Goal: Task Accomplishment & Management: Complete application form

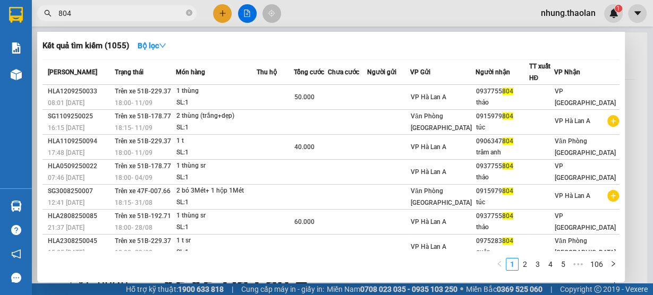
drag, startPoint x: 187, startPoint y: 14, endPoint x: 146, endPoint y: 19, distance: 42.2
click at [187, 14] on icon "close-circle" at bounding box center [189, 13] width 6 height 6
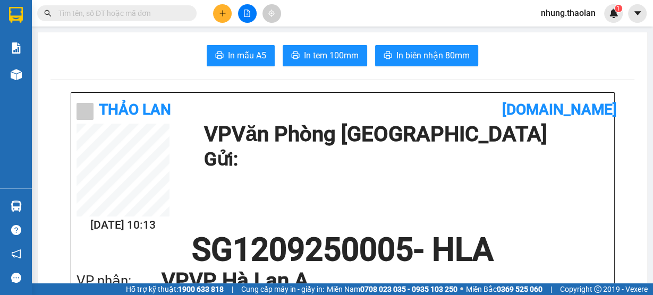
click at [127, 18] on input "text" at bounding box center [120, 13] width 125 height 12
click at [221, 12] on icon "plus" at bounding box center [222, 13] width 7 height 7
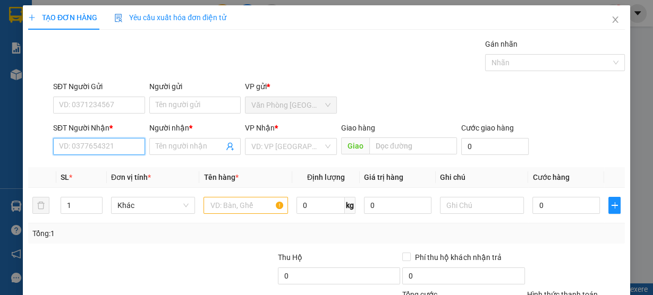
click at [105, 152] on input "SĐT Người Nhận *" at bounding box center [99, 146] width 92 height 17
type input "0989277948"
click at [117, 168] on div "0989277948 - hòe" at bounding box center [98, 167] width 78 height 12
type input "hòe"
type input "0989277948"
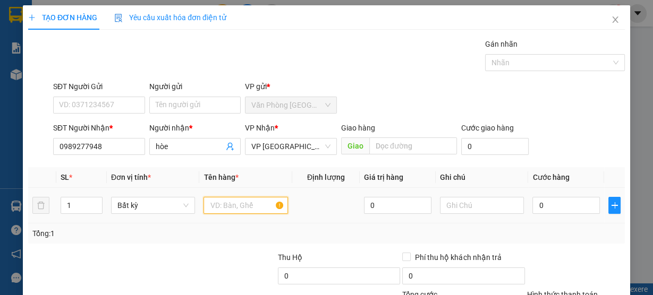
click at [258, 204] on input "text" at bounding box center [245, 205] width 84 height 17
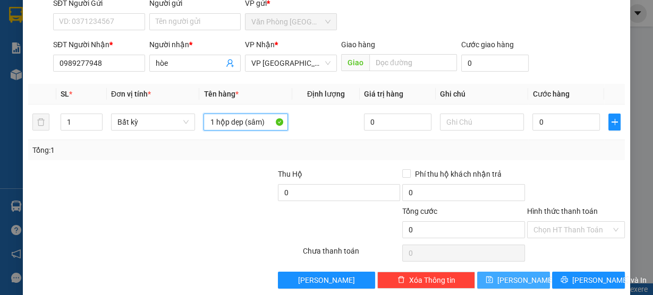
scroll to position [85, 0]
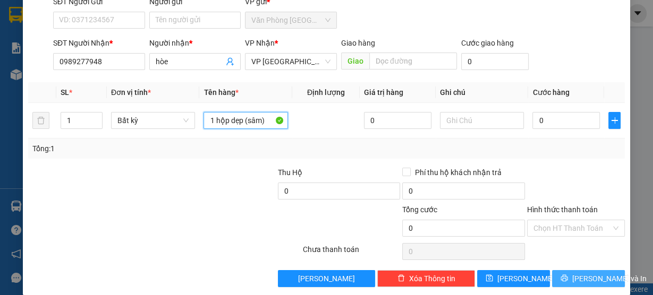
type input "1 hộp dẹp (sâm)"
click at [570, 277] on button "[PERSON_NAME] và In" at bounding box center [588, 278] width 73 height 17
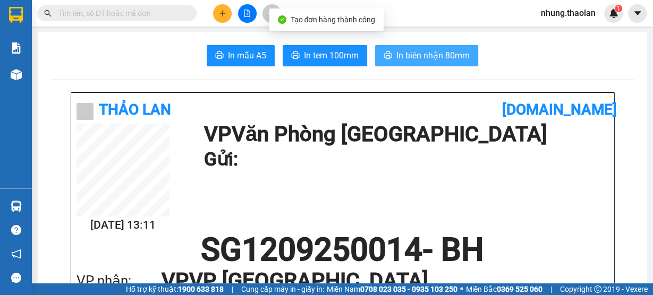
click at [450, 64] on button "In biên nhận 80mm" at bounding box center [426, 55] width 103 height 21
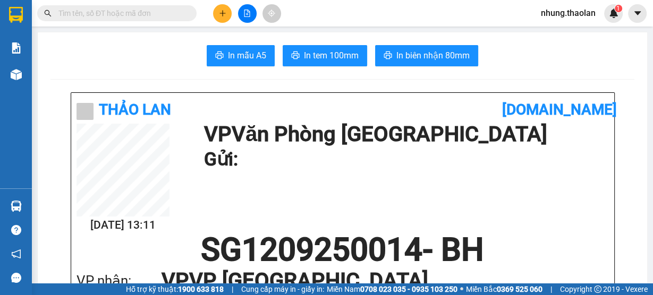
click at [116, 6] on span at bounding box center [116, 13] width 159 height 16
click at [118, 13] on input "text" at bounding box center [120, 13] width 125 height 12
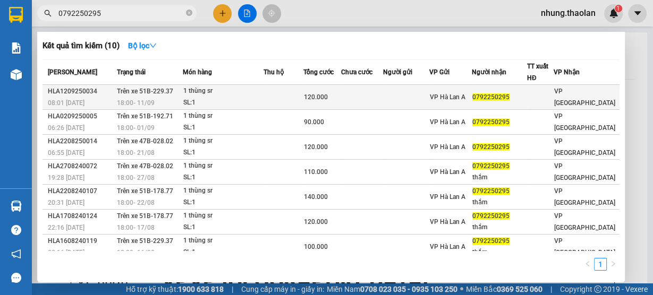
type input "0792250295"
click at [275, 98] on td at bounding box center [283, 97] width 40 height 25
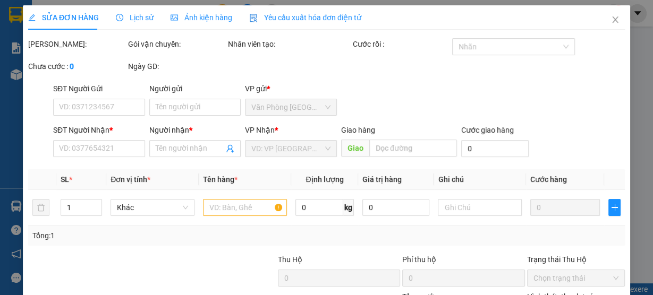
type input "0792250295"
type input "120.000"
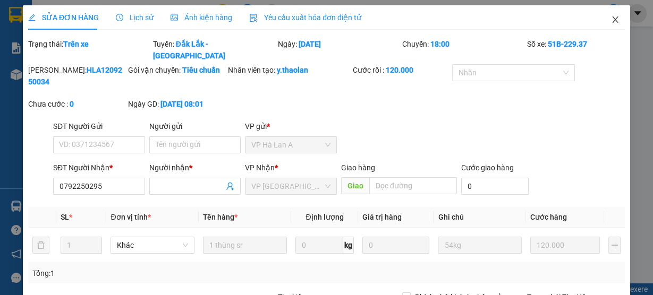
click at [611, 19] on icon "close" at bounding box center [615, 19] width 8 height 8
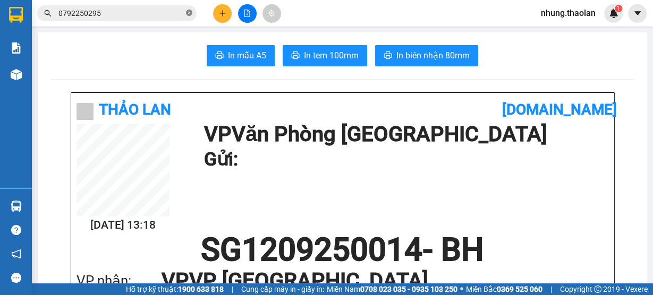
click at [186, 15] on icon "close-circle" at bounding box center [189, 13] width 6 height 6
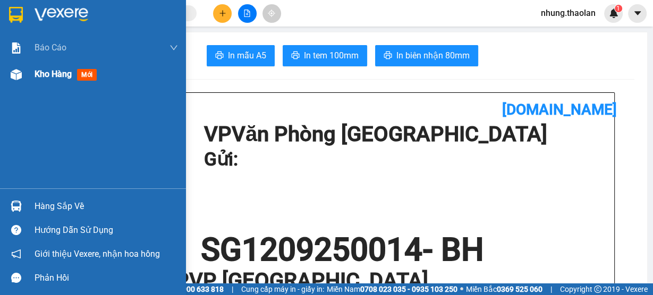
click at [57, 75] on span "Kho hàng" at bounding box center [53, 74] width 37 height 10
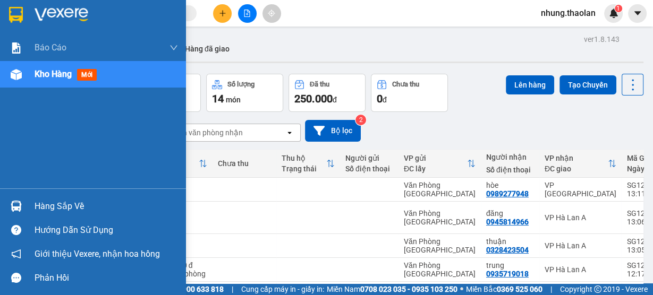
click at [54, 74] on span "Kho hàng" at bounding box center [53, 74] width 37 height 10
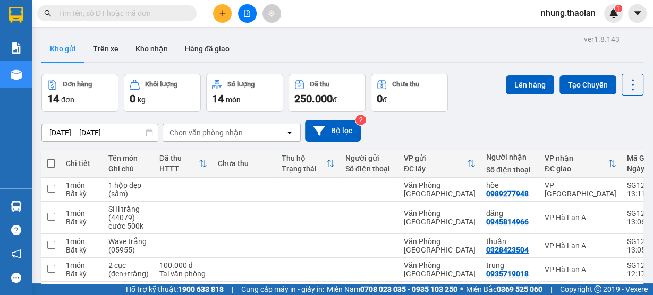
click at [73, 11] on input "text" at bounding box center [120, 13] width 125 height 12
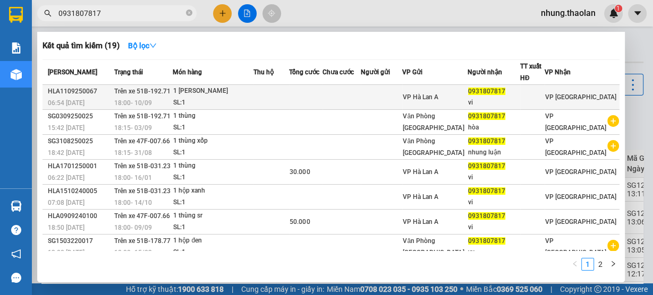
type input "0931807817"
click at [271, 101] on td at bounding box center [271, 97] width 36 height 25
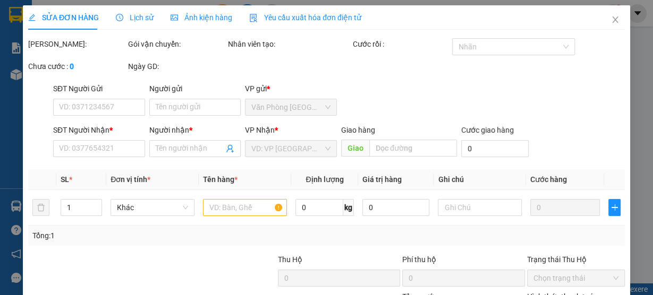
type input "0931807817"
type input "vi"
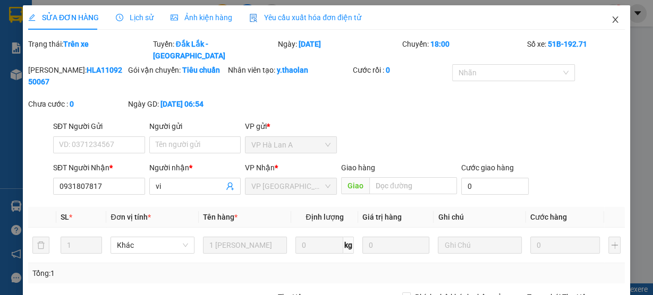
click at [611, 23] on icon "close" at bounding box center [615, 19] width 8 height 8
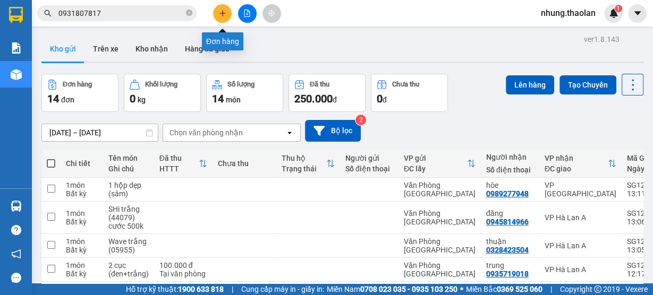
click at [220, 14] on icon "plus" at bounding box center [222, 13] width 7 height 7
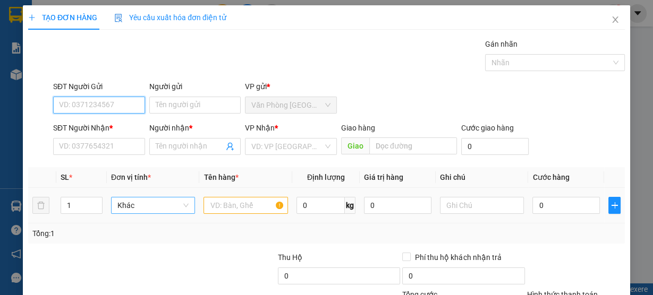
scroll to position [11, 0]
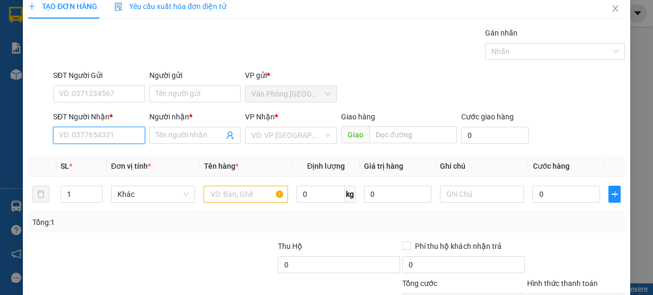
click at [98, 136] on input "SĐT Người Nhận *" at bounding box center [99, 135] width 92 height 17
click at [213, 197] on input "text" at bounding box center [245, 194] width 84 height 17
click at [101, 134] on input "SĐT Người Nhận *" at bounding box center [99, 135] width 92 height 17
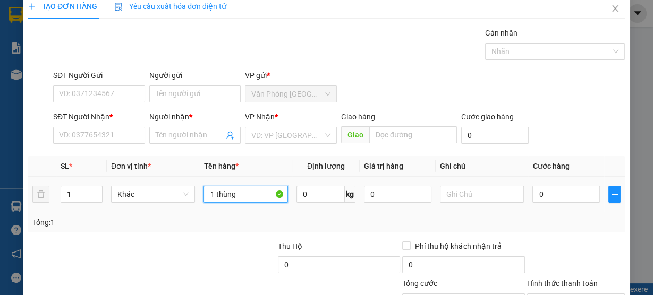
click at [238, 200] on input "1 thùng" at bounding box center [245, 194] width 84 height 17
click at [239, 196] on input "1 thùng 9đồ ăn)" at bounding box center [245, 194] width 84 height 17
type input "1 thùng (đồ ăn)"
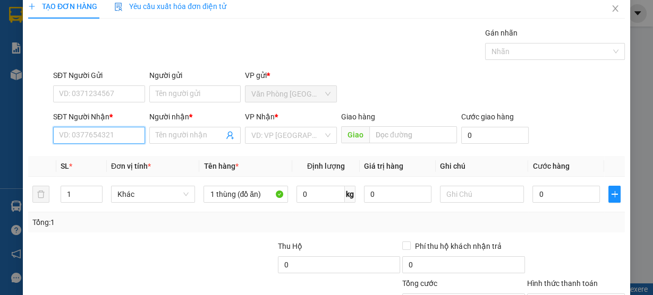
click at [93, 132] on input "SĐT Người Nhận *" at bounding box center [99, 135] width 92 height 17
click at [111, 159] on div "0363514849 - vinh xuyến" at bounding box center [111, 156] width 105 height 12
type input "0363514849"
type input "vinh xuyến"
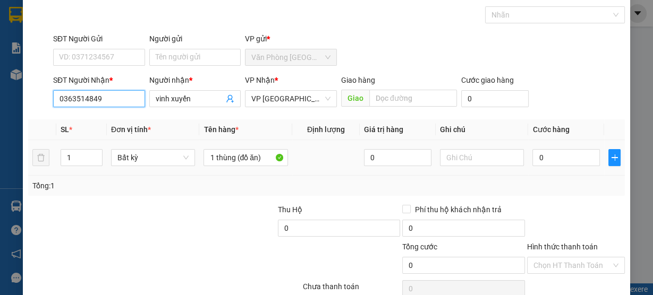
scroll to position [96, 0]
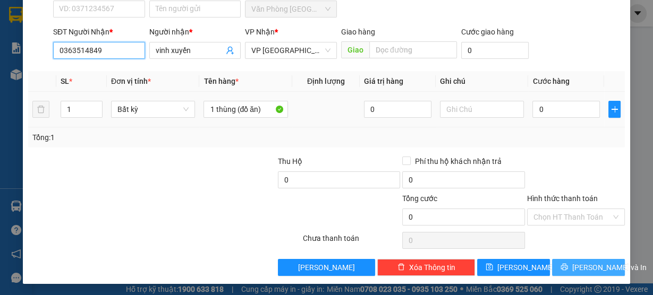
type input "0363514849"
click at [582, 271] on span "[PERSON_NAME] và In" at bounding box center [609, 268] width 74 height 12
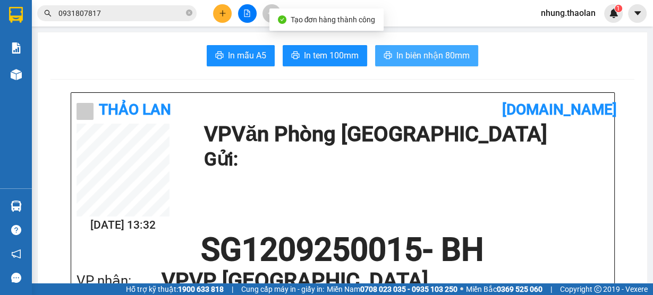
click at [443, 52] on span "In biên nhận 80mm" at bounding box center [432, 55] width 73 height 13
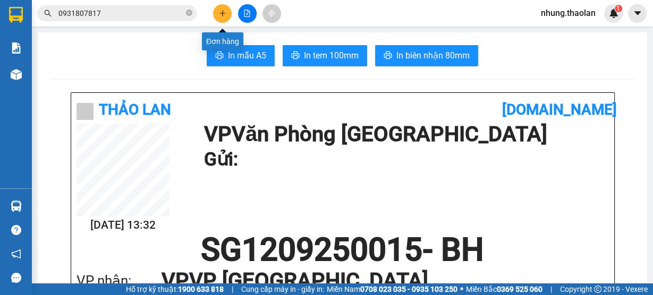
click at [221, 13] on icon "plus" at bounding box center [222, 13] width 6 height 1
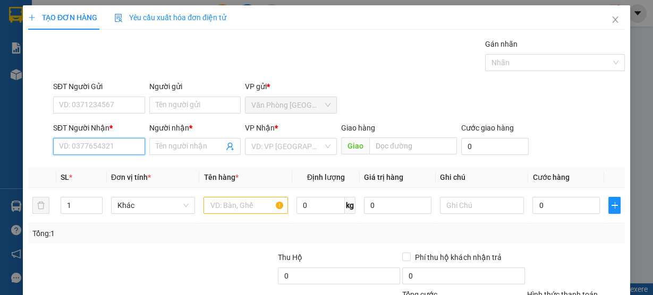
click at [102, 142] on input "SĐT Người Nhận *" at bounding box center [99, 146] width 92 height 17
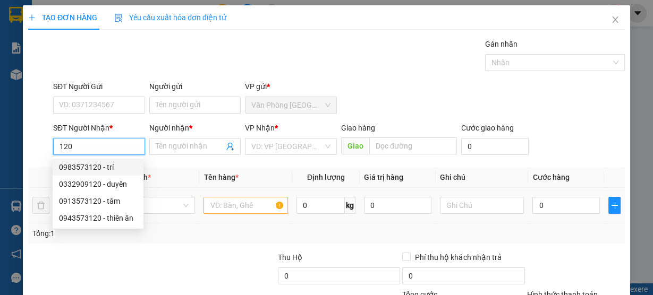
click at [118, 168] on div "0983573120 - trí" at bounding box center [98, 167] width 78 height 12
type input "0983573120"
type input "trí"
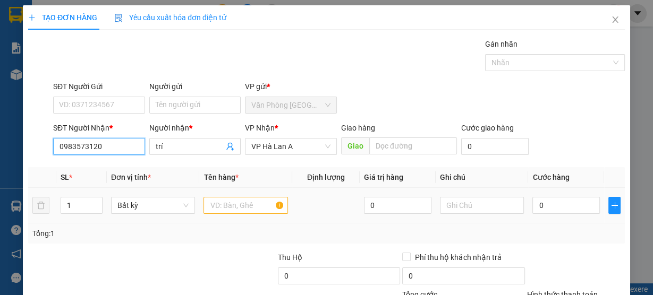
type input "0983573120"
click at [247, 207] on input "text" at bounding box center [245, 205] width 84 height 17
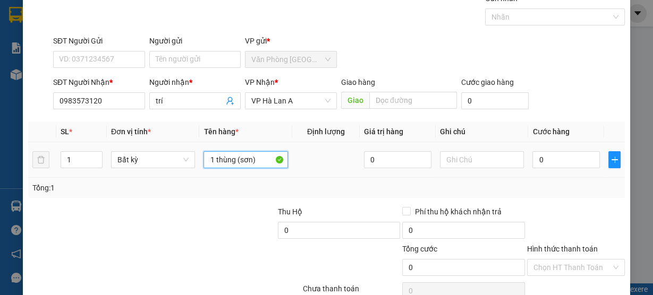
scroll to position [96, 0]
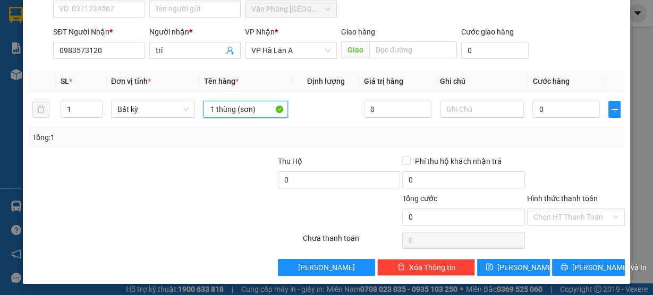
type input "1 thùng (sơn)"
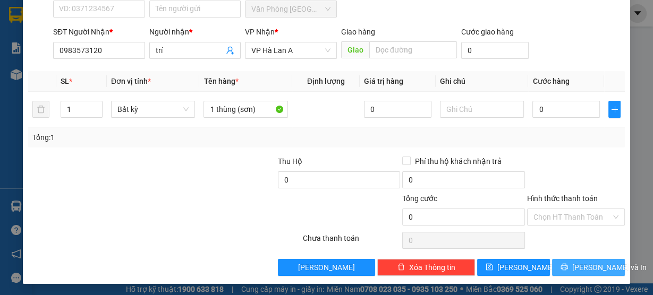
click at [558, 262] on button "[PERSON_NAME] và In" at bounding box center [588, 267] width 73 height 17
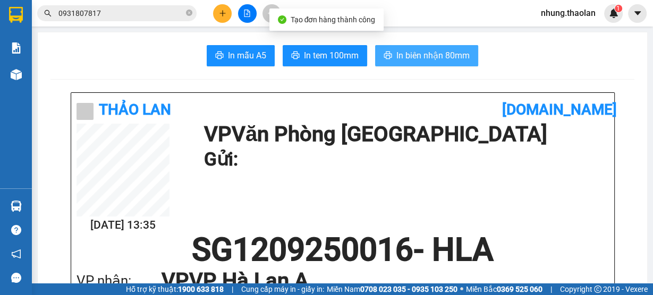
click at [430, 56] on span "In biên nhận 80mm" at bounding box center [432, 55] width 73 height 13
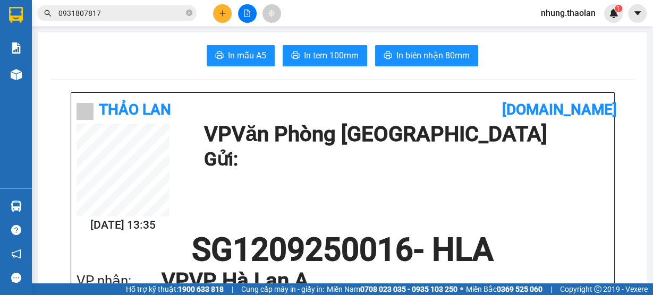
click at [220, 16] on icon "plus" at bounding box center [222, 13] width 7 height 7
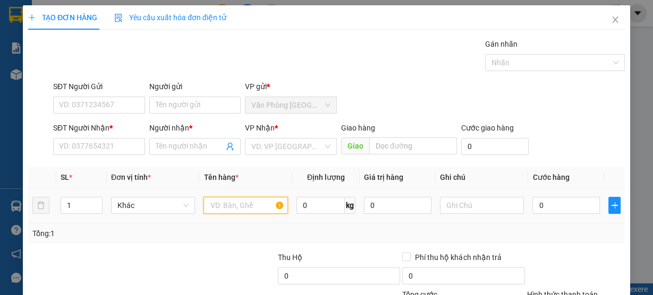
click at [251, 208] on input "text" at bounding box center [245, 205] width 84 height 17
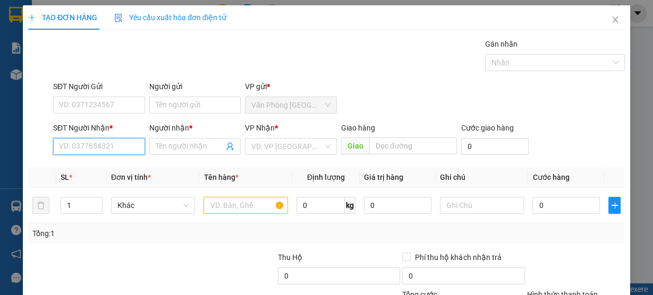
click at [92, 147] on input "SĐT Người Nhận *" at bounding box center [99, 146] width 92 height 17
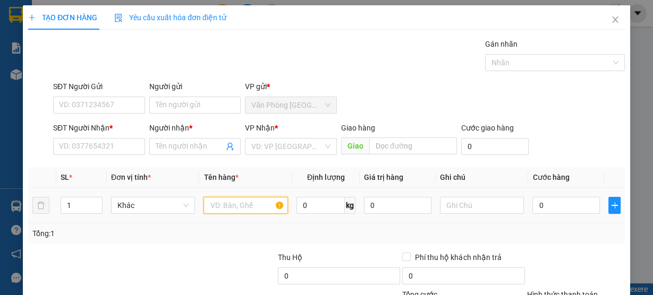
click at [266, 208] on input "text" at bounding box center [245, 205] width 84 height 17
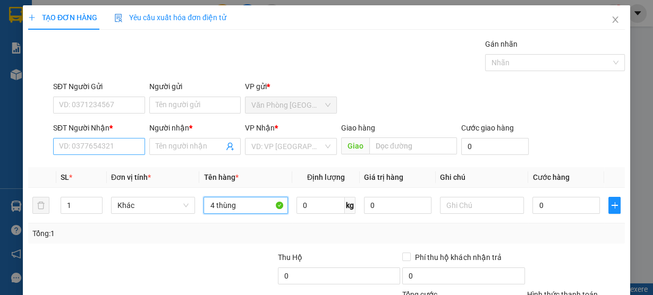
type input "4 thùng"
click at [105, 151] on input "SĐT Người Nhận *" at bounding box center [99, 146] width 92 height 17
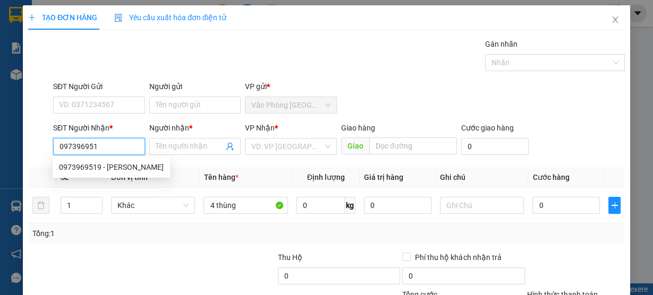
type input "0973969519"
click at [113, 162] on div "0973969519 - hoàng vân" at bounding box center [111, 167] width 105 height 12
type input "[PERSON_NAME]"
type input "Hoàng Vân"
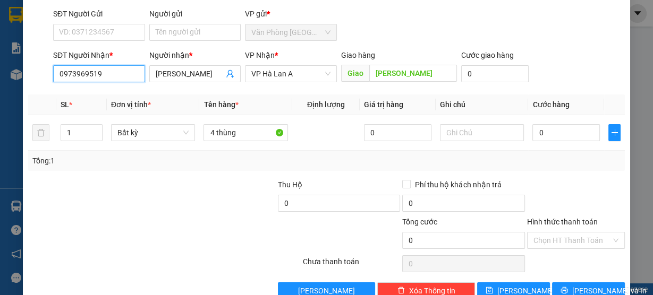
scroll to position [96, 0]
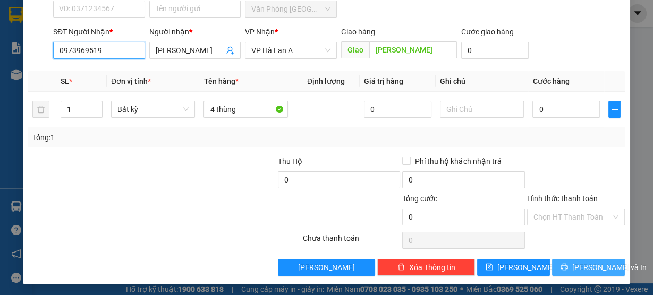
type input "0973969519"
drag, startPoint x: 596, startPoint y: 266, endPoint x: 612, endPoint y: 202, distance: 65.6
click at [596, 265] on span "[PERSON_NAME] và In" at bounding box center [609, 268] width 74 height 12
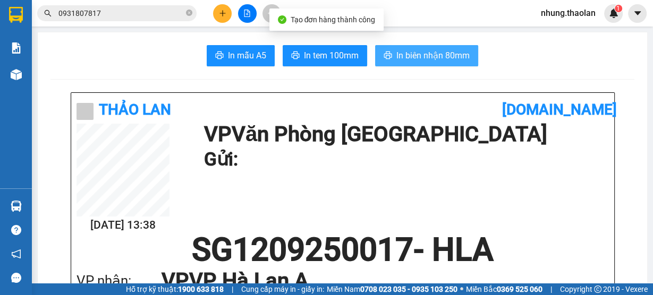
click at [434, 49] on button "In biên nhận 80mm" at bounding box center [426, 55] width 103 height 21
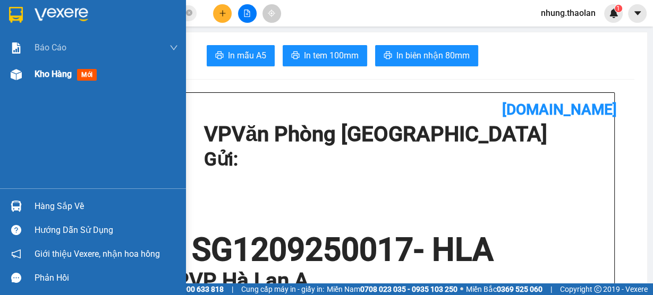
click at [43, 78] on span "Kho hàng" at bounding box center [53, 74] width 37 height 10
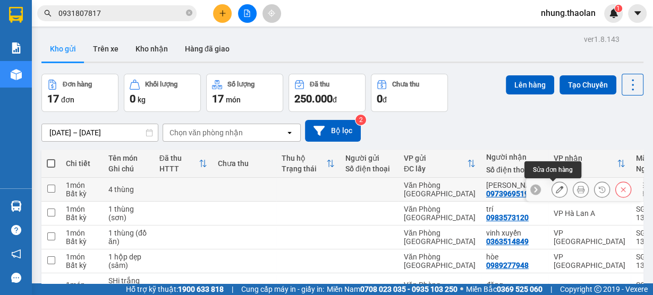
click at [556, 190] on icon at bounding box center [559, 189] width 7 height 7
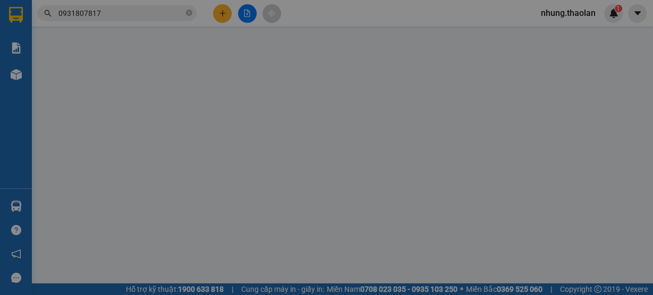
type input "0973969519"
type input "[PERSON_NAME]"
type input "Hoàng Vân"
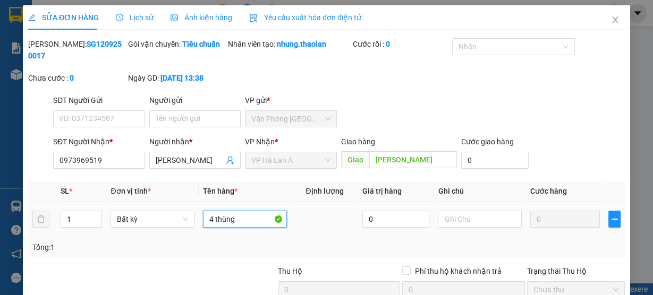
click at [241, 221] on input "4 thùng" at bounding box center [245, 219] width 84 height 17
type input "4 thùng (k bọc sốc)"
click at [487, 229] on div at bounding box center [480, 219] width 84 height 21
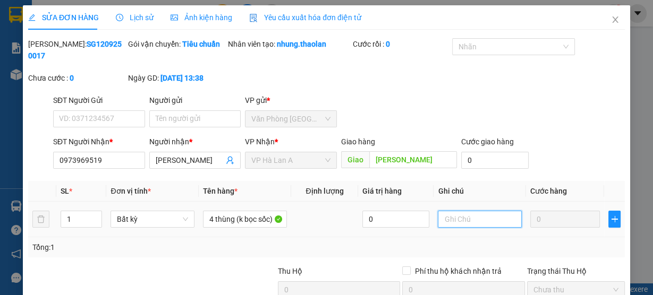
click at [477, 221] on input "text" at bounding box center [480, 219] width 84 height 17
type input "f"
type input "d"
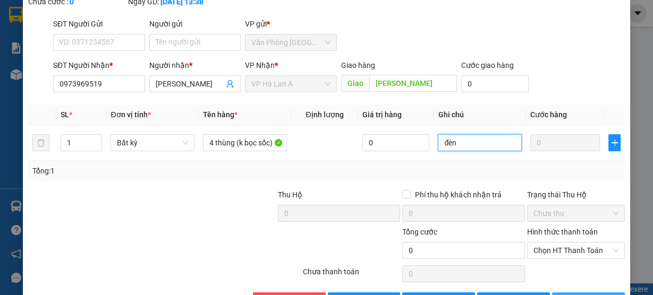
scroll to position [110, 0]
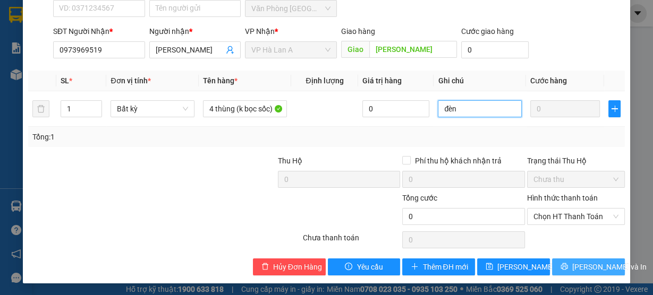
type input "đèn"
click at [584, 263] on span "[PERSON_NAME] và In" at bounding box center [609, 267] width 74 height 12
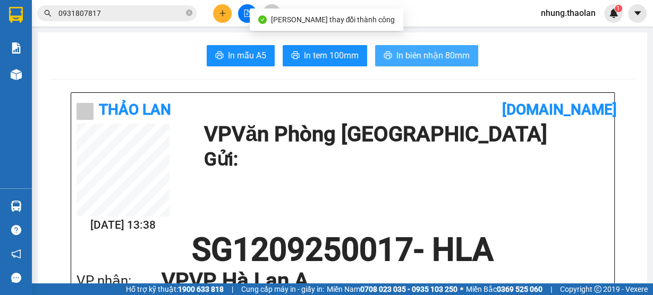
click at [441, 58] on span "In biên nhận 80mm" at bounding box center [432, 55] width 73 height 13
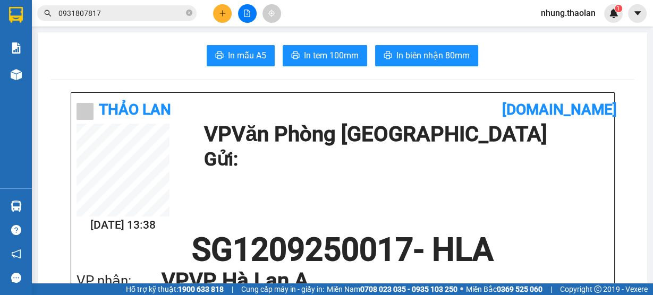
click at [223, 18] on button at bounding box center [222, 13] width 19 height 19
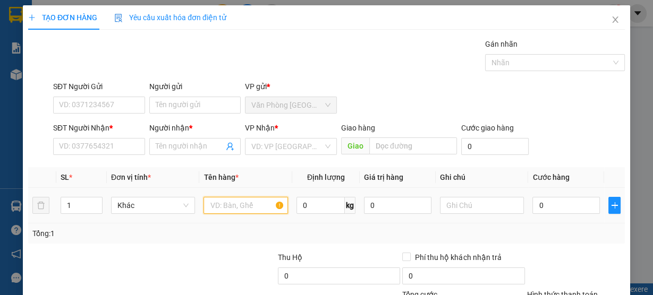
click at [219, 203] on input "text" at bounding box center [245, 205] width 84 height 17
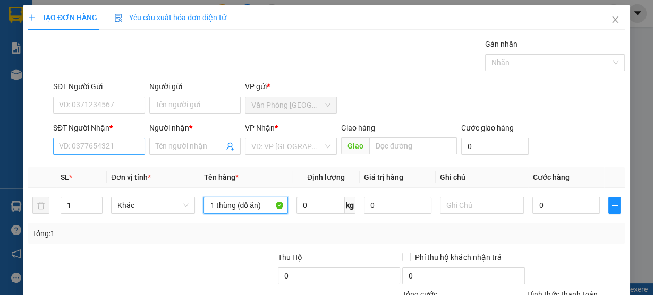
type input "1 thùng (đồ ăn)"
click at [109, 143] on input "SĐT Người Nhận *" at bounding box center [99, 146] width 92 height 17
type input "0353230034"
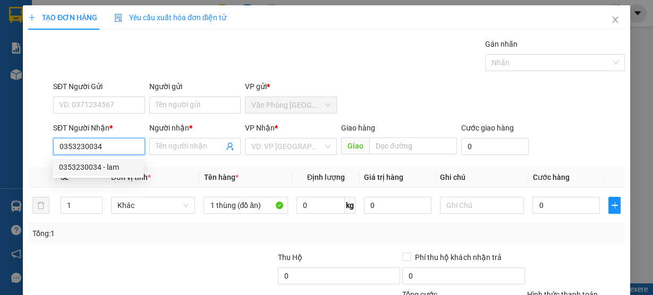
click at [107, 166] on div "0353230034 - lam" at bounding box center [98, 167] width 78 height 12
type input "lam"
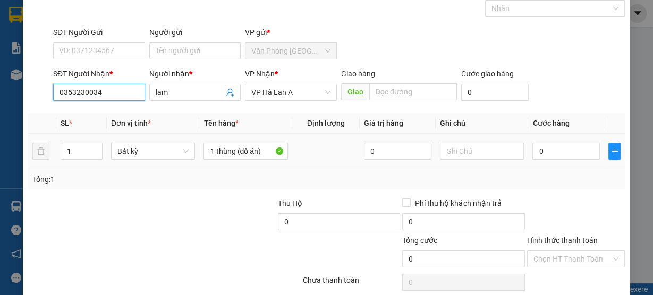
scroll to position [96, 0]
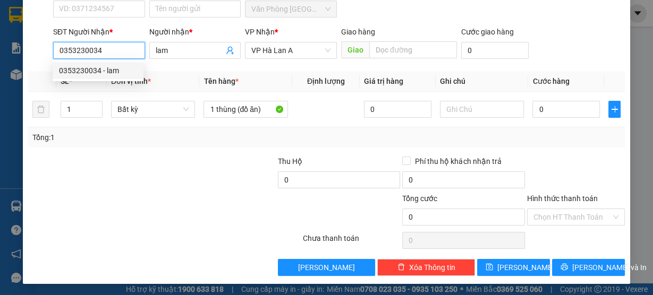
drag, startPoint x: 117, startPoint y: 49, endPoint x: 64, endPoint y: 64, distance: 55.0
click at [42, 60] on div "SĐT Người Nhận * 0353230034 Người nhận * lam VP Nhận * VP Hà Lan A Giao hàng G…" at bounding box center [326, 44] width 599 height 37
type input "0353230034"
click at [142, 150] on div "Transit Pickup Surcharge Ids Transit Deliver Surcharge Ids Transit Deliver Surc…" at bounding box center [326, 109] width 596 height 334
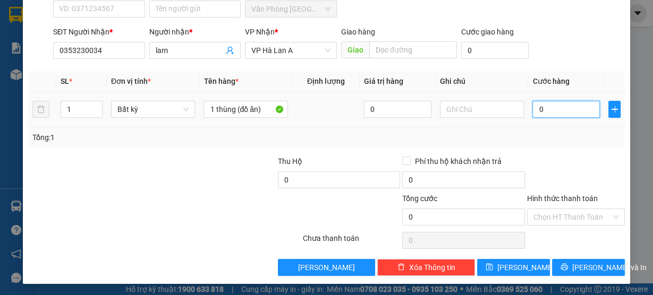
click at [551, 108] on input "0" at bounding box center [565, 109] width 67 height 17
type input "5"
type input "50"
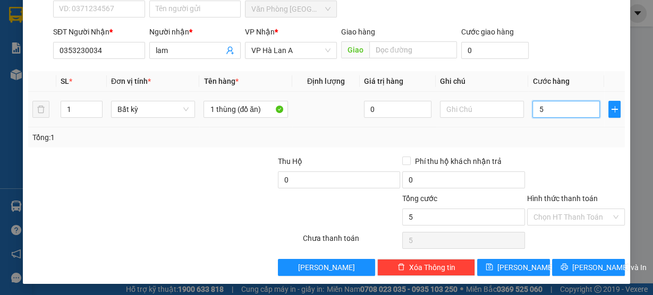
type input "50"
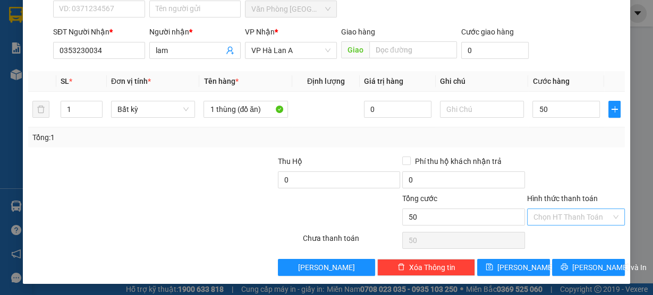
type input "50.000"
click at [551, 217] on input "Hình thức thanh toán" at bounding box center [572, 217] width 78 height 16
drag, startPoint x: 547, startPoint y: 237, endPoint x: 556, endPoint y: 253, distance: 18.6
click at [547, 237] on div "Tại văn phòng" at bounding box center [570, 237] width 84 height 12
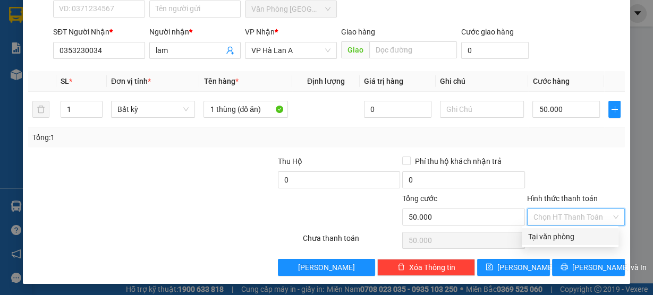
type input "0"
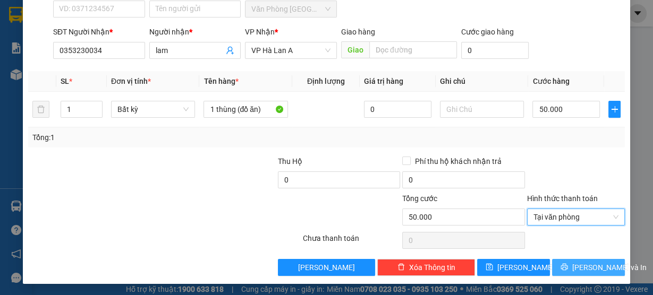
click at [568, 264] on icon "printer" at bounding box center [563, 266] width 7 height 7
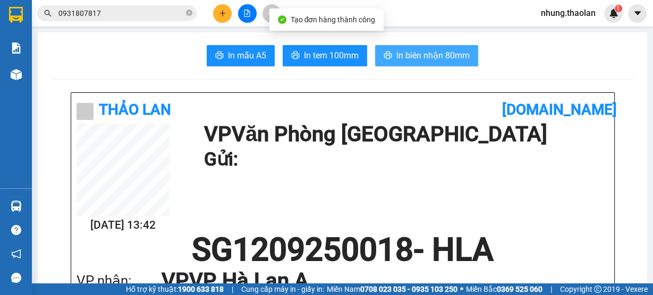
click at [469, 59] on button "In biên nhận 80mm" at bounding box center [426, 55] width 103 height 21
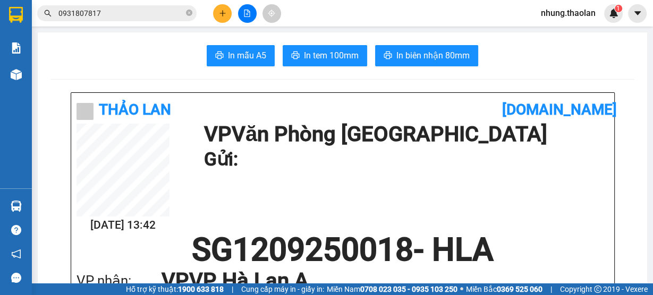
click at [142, 9] on input "0931807817" at bounding box center [120, 13] width 125 height 12
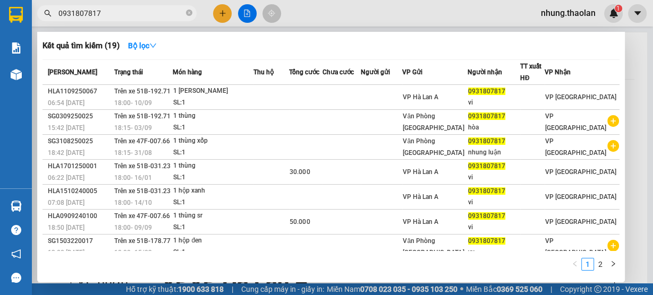
drag, startPoint x: 105, startPoint y: 15, endPoint x: 53, endPoint y: 13, distance: 52.6
click at [33, 15] on div "0931807817" at bounding box center [103, 13] width 207 height 16
paste input "25694283"
type input "0925694283"
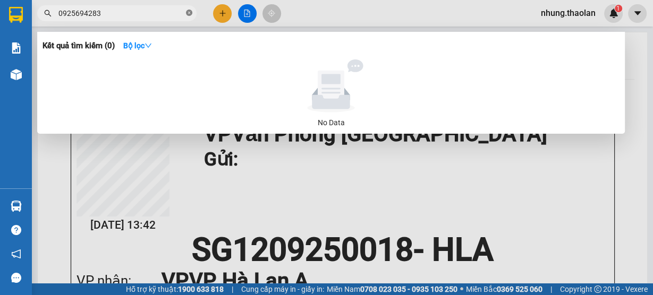
click at [190, 15] on icon "close-circle" at bounding box center [189, 13] width 6 height 6
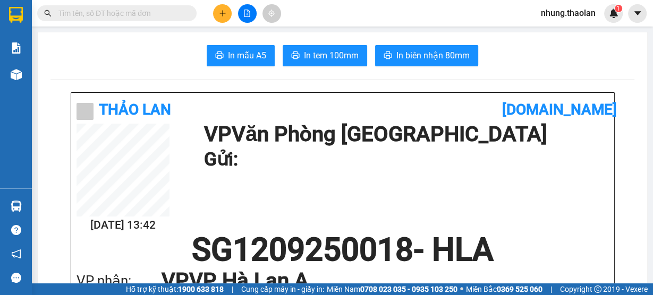
click at [101, 12] on input "text" at bounding box center [120, 13] width 125 height 12
type input "0"
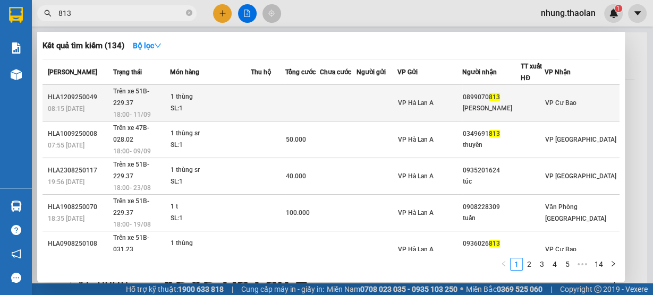
type input "813"
click at [356, 101] on td at bounding box center [338, 103] width 37 height 37
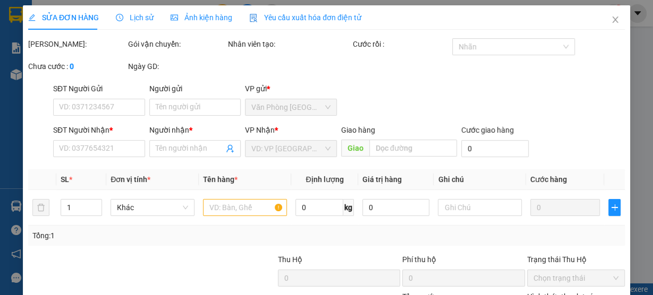
type input "0899070813"
type input "huỳnh anh"
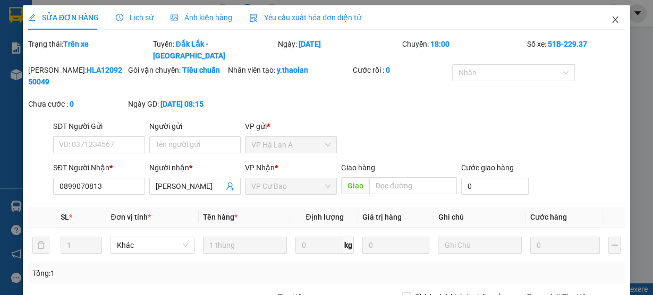
click at [611, 23] on icon "close" at bounding box center [615, 19] width 8 height 8
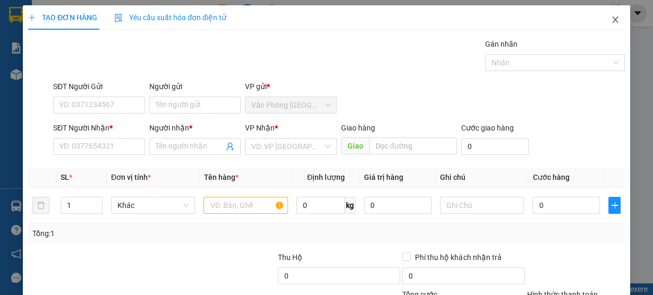
click at [618, 25] on span "Close" at bounding box center [615, 20] width 30 height 30
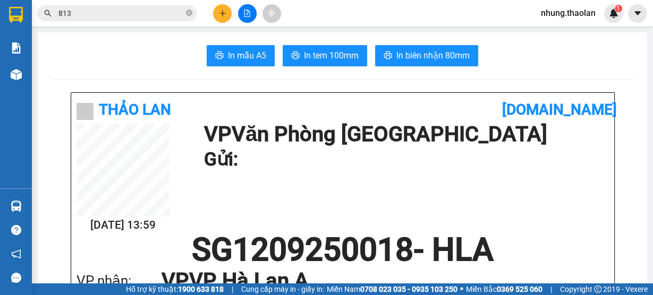
click at [77, 14] on input "813" at bounding box center [120, 13] width 125 height 12
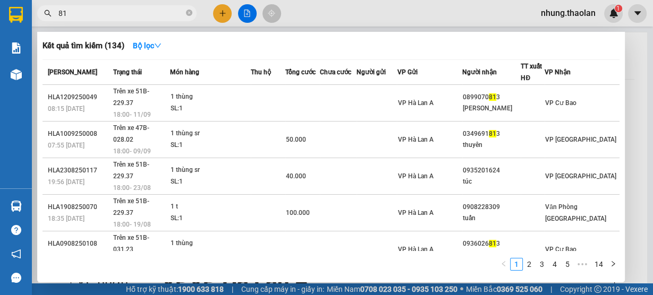
type input "8"
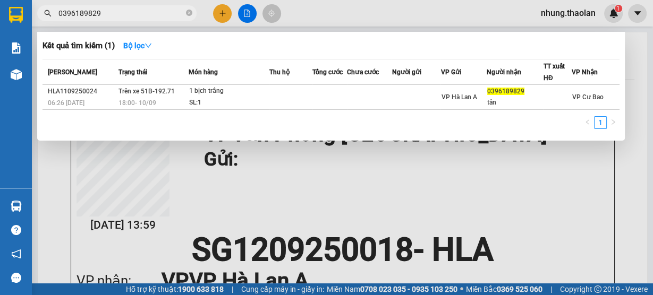
type input "0396189829"
click at [360, 170] on div at bounding box center [326, 147] width 653 height 295
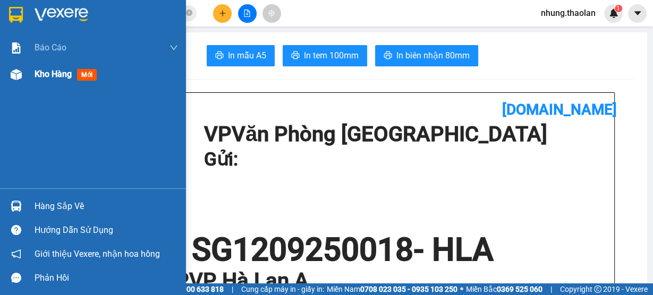
click at [47, 80] on div "Kho hàng mới" at bounding box center [68, 73] width 66 height 13
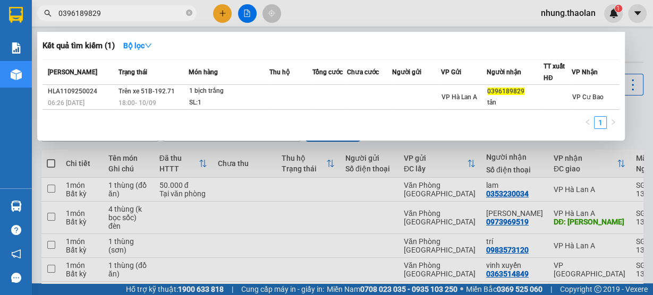
drag, startPoint x: 138, startPoint y: 14, endPoint x: 45, endPoint y: 29, distance: 93.6
click at [45, 23] on div "Kết quả tìm kiếm ( 1 ) Bộ lọc Mã ĐH Trạng thái Món hàng Thu hộ Tổng cước Chưa c…" at bounding box center [103, 13] width 207 height 19
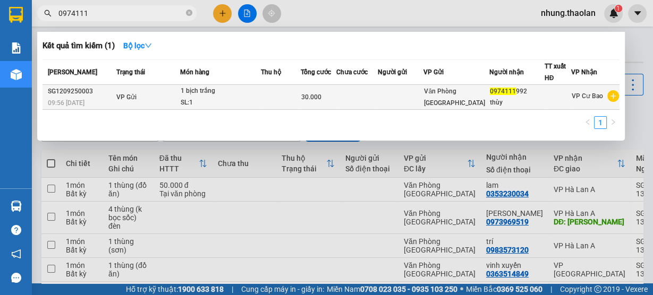
type input "0974111"
click at [359, 100] on td at bounding box center [356, 97] width 41 height 25
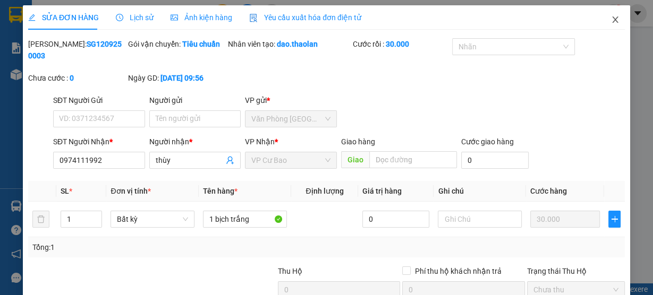
click at [611, 18] on icon "close" at bounding box center [615, 19] width 8 height 8
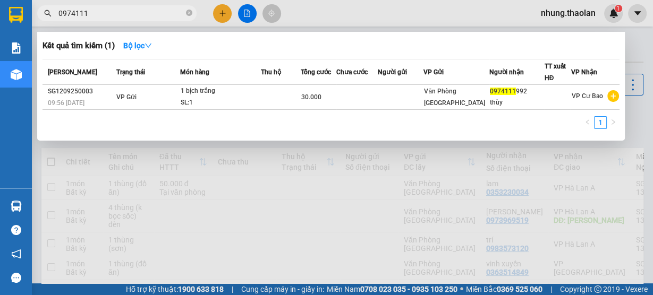
click at [100, 11] on input "0974111" at bounding box center [120, 13] width 125 height 12
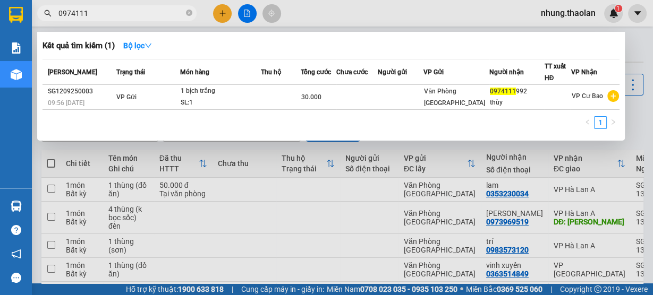
drag, startPoint x: 100, startPoint y: 11, endPoint x: 53, endPoint y: 24, distance: 49.1
click at [53, 23] on div "Kết quả tìm kiếm ( 1 ) Bộ lọc Mã ĐH Trạng thái Món hàng Thu hộ Tổng cước Chưa c…" at bounding box center [103, 13] width 207 height 19
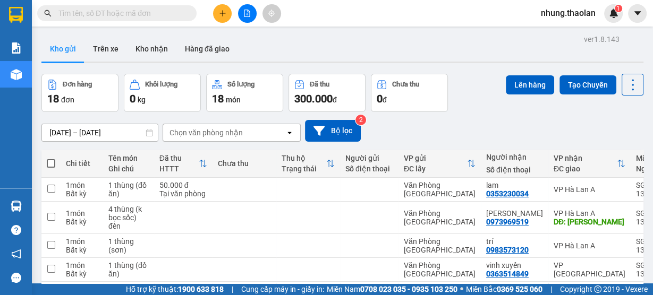
click at [215, 16] on button at bounding box center [222, 13] width 19 height 19
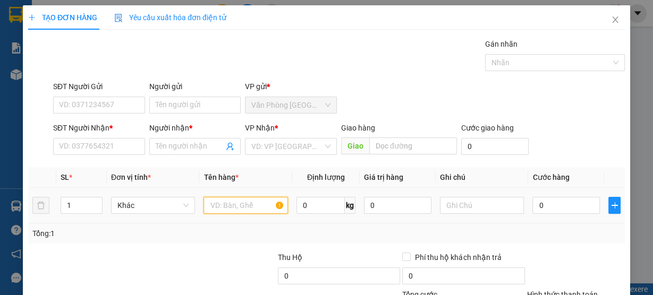
click at [237, 210] on input "text" at bounding box center [245, 205] width 84 height 17
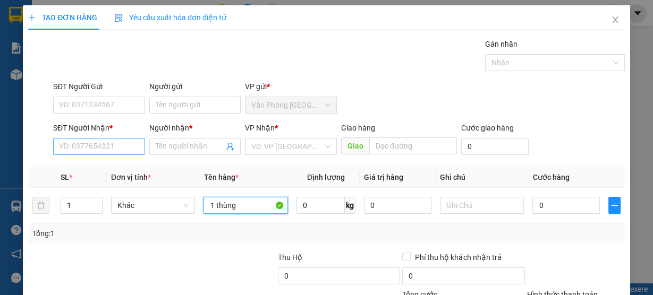
type input "1 thùng"
click at [117, 147] on input "SĐT Người Nhận *" at bounding box center [99, 146] width 92 height 17
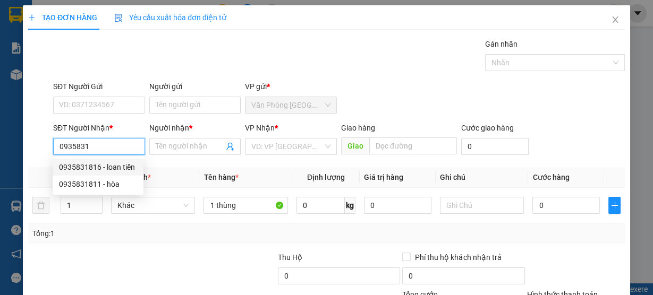
click at [123, 167] on div "0935831816 - loan tiến" at bounding box center [98, 167] width 78 height 12
type input "0935831816"
type input "loan tiến"
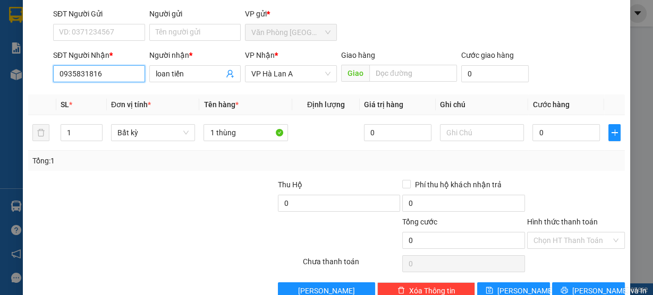
scroll to position [96, 0]
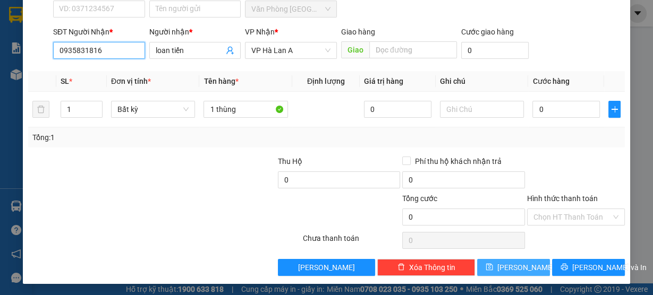
type input "0935831816"
click at [526, 268] on button "[PERSON_NAME]" at bounding box center [513, 267] width 73 height 17
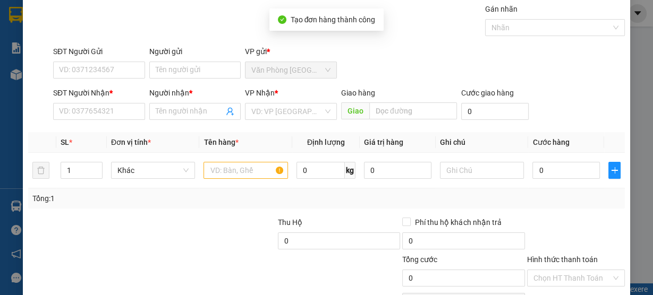
scroll to position [0, 0]
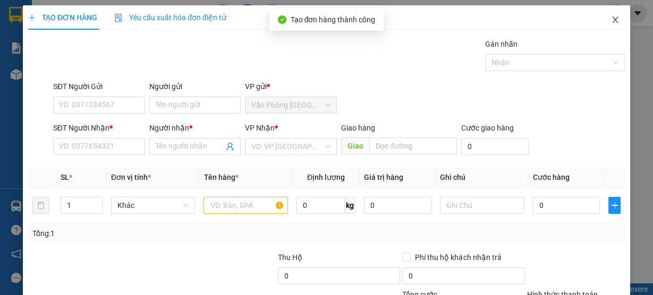
click at [609, 28] on span "Close" at bounding box center [615, 20] width 30 height 30
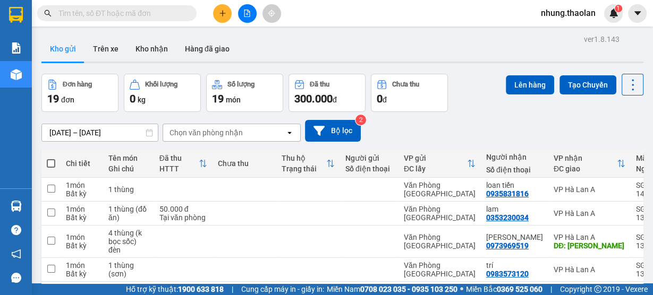
click at [135, 19] on input "text" at bounding box center [120, 13] width 125 height 12
click at [225, 16] on icon "plus" at bounding box center [222, 13] width 7 height 7
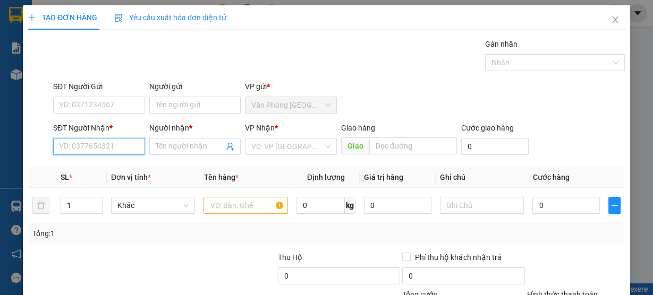
click at [105, 149] on input "SĐT Người Nhận *" at bounding box center [99, 146] width 92 height 17
drag, startPoint x: 112, startPoint y: 162, endPoint x: 177, endPoint y: 185, distance: 69.2
click at [113, 162] on div "0944938559 - vân" at bounding box center [98, 167] width 78 height 12
type input "0944938559"
type input "vân"
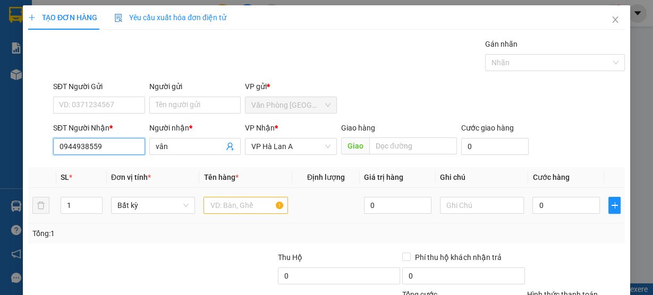
type input "0944938559"
click at [231, 205] on input "text" at bounding box center [245, 205] width 84 height 17
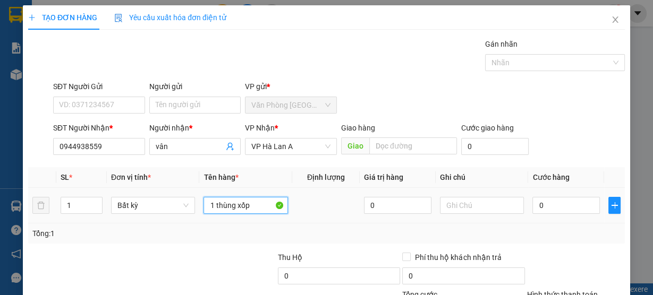
type input "1 thùng xốp"
click at [544, 195] on div "0" at bounding box center [565, 205] width 67 height 21
click at [544, 203] on input "0" at bounding box center [565, 205] width 67 height 17
type input "2"
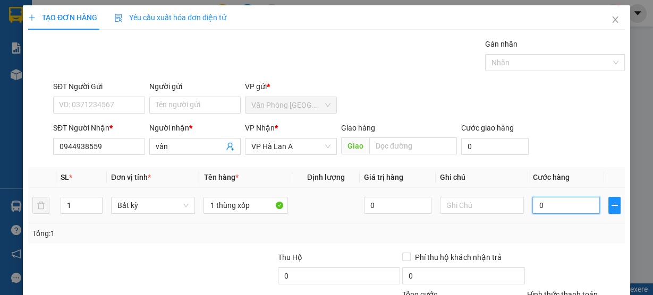
type input "2"
type input "20"
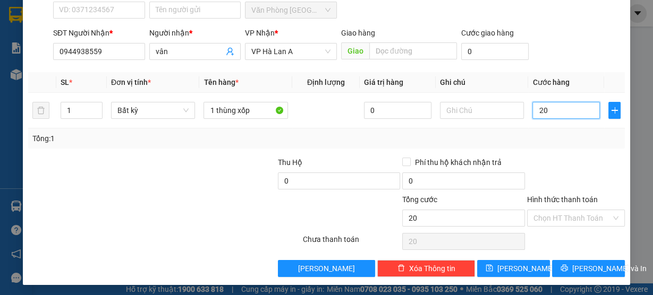
scroll to position [96, 0]
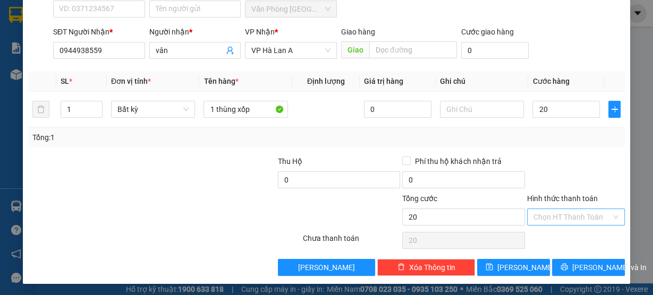
type input "20.000"
drag, startPoint x: 547, startPoint y: 213, endPoint x: 547, endPoint y: 221, distance: 8.5
click at [547, 214] on input "Hình thức thanh toán" at bounding box center [572, 217] width 78 height 16
click at [545, 237] on div "Tại văn phòng" at bounding box center [570, 237] width 84 height 12
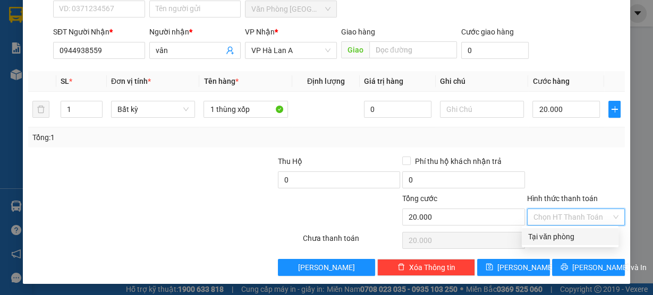
type input "0"
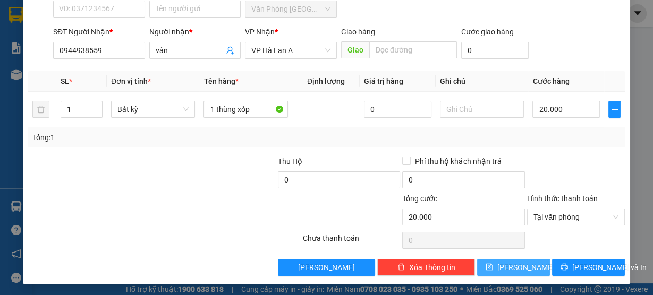
click at [510, 267] on span "[PERSON_NAME]" at bounding box center [525, 268] width 57 height 12
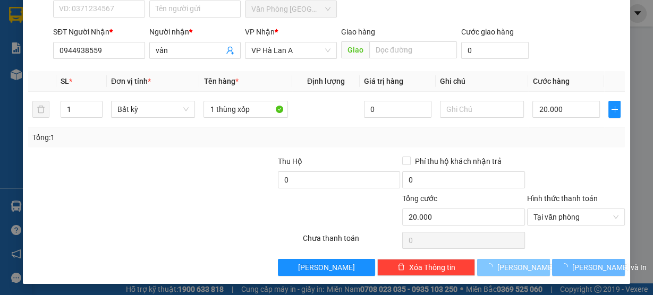
type input "0"
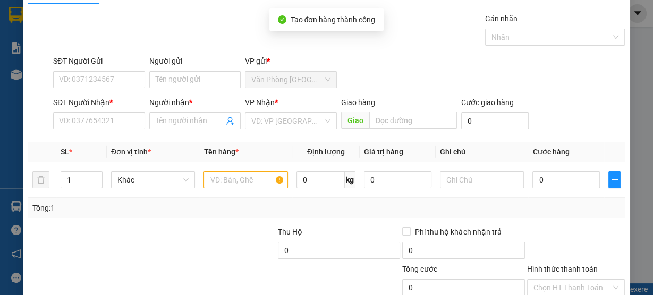
scroll to position [0, 0]
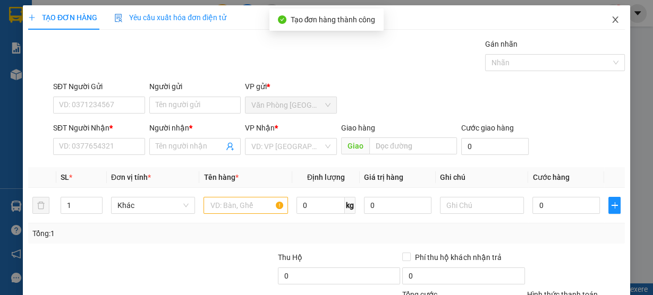
click at [612, 20] on icon "close" at bounding box center [615, 19] width 8 height 8
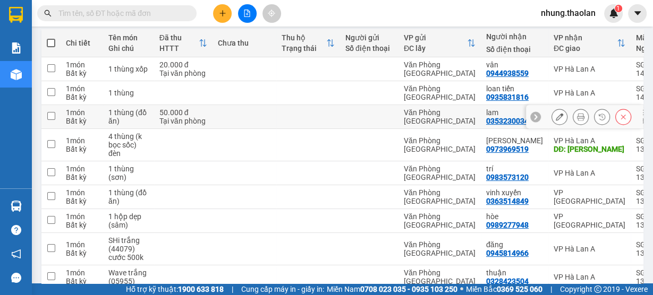
scroll to position [127, 0]
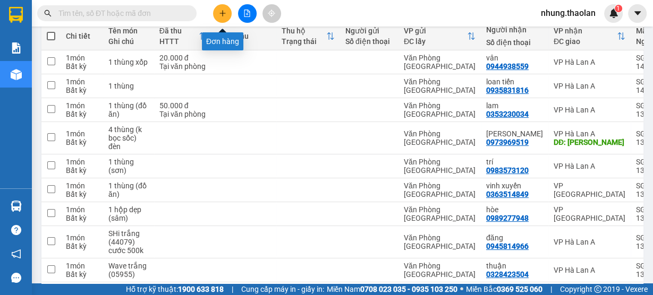
click at [222, 12] on icon "plus" at bounding box center [222, 13] width 1 height 6
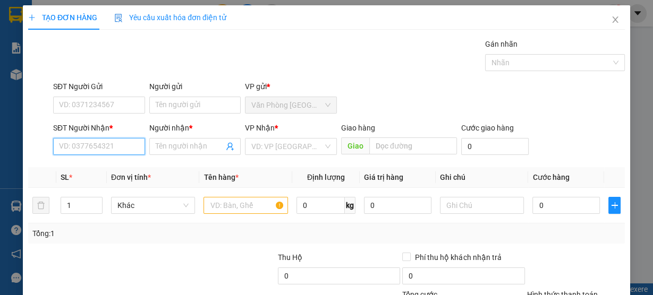
click at [86, 143] on input "SĐT Người Nhận *" at bounding box center [99, 146] width 92 height 17
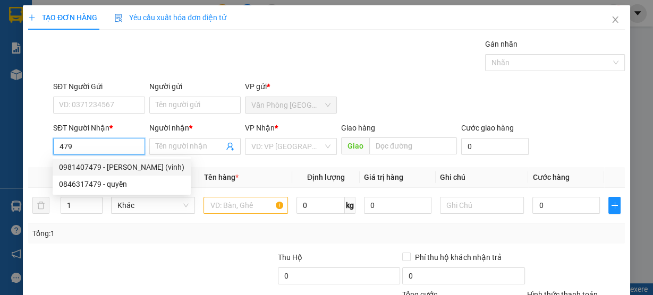
click at [110, 169] on div "0981407479 - [PERSON_NAME] (vinh)" at bounding box center [121, 167] width 125 height 12
type input "0981407479"
type input "[PERSON_NAME] (vinh)"
type input "Buôn Hồ"
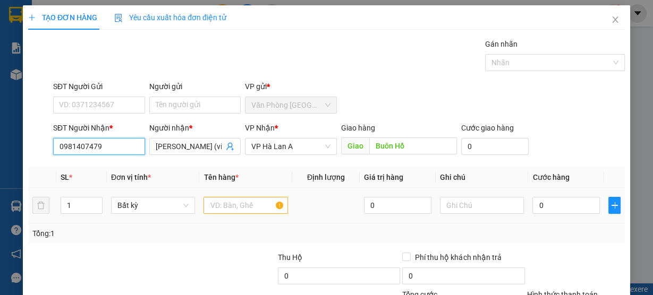
type input "0981407479"
click at [221, 201] on input "text" at bounding box center [245, 205] width 84 height 17
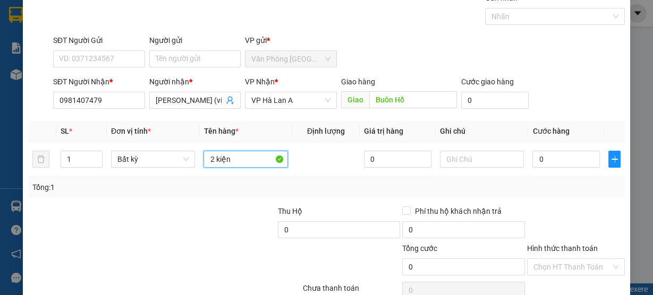
scroll to position [96, 0]
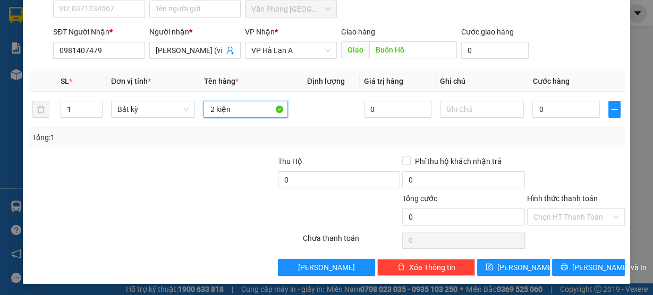
type input "2 kiện"
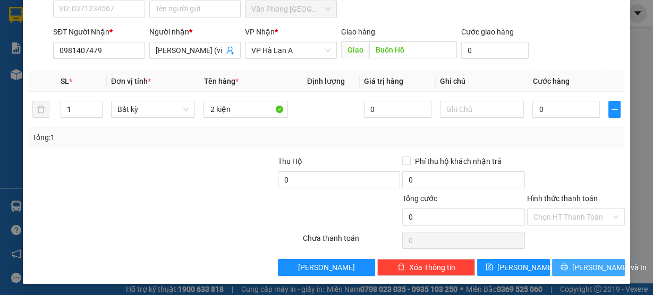
click at [565, 269] on icon "printer" at bounding box center [563, 266] width 7 height 7
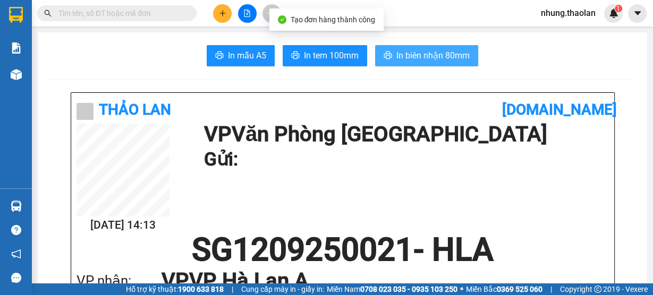
click at [414, 56] on span "In biên nhận 80mm" at bounding box center [432, 55] width 73 height 13
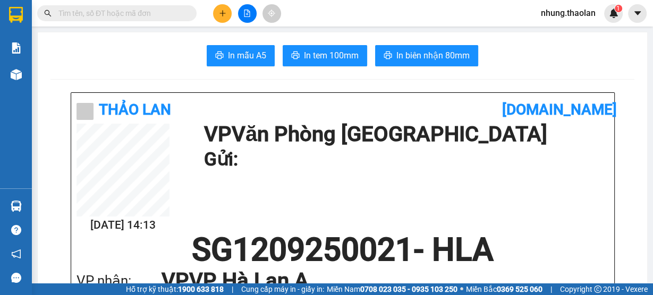
click at [89, 15] on input "text" at bounding box center [120, 13] width 125 height 12
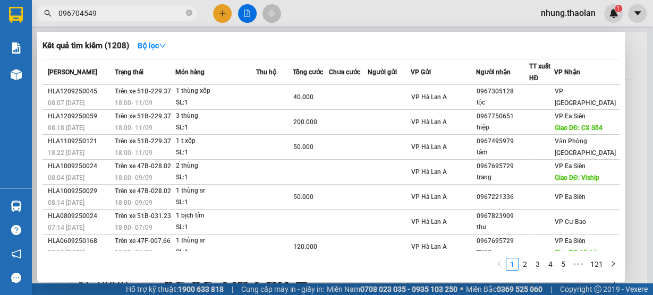
type input "0967045492"
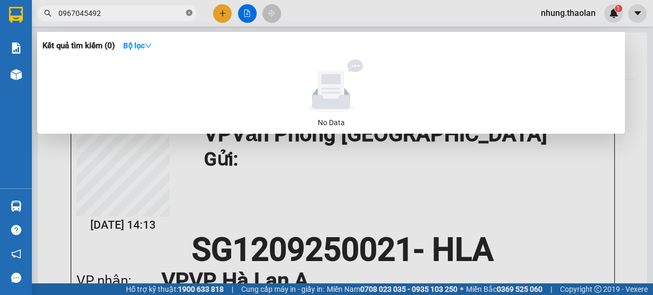
click at [191, 13] on icon "close-circle" at bounding box center [189, 13] width 6 height 6
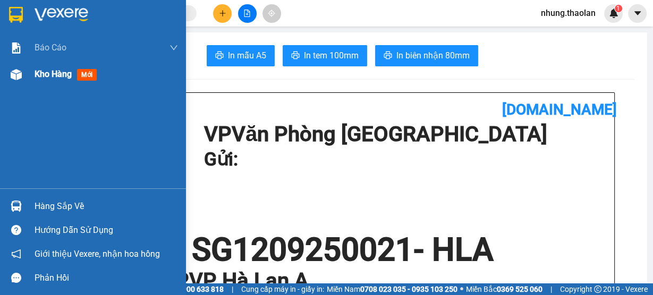
click at [54, 76] on span "Kho hàng" at bounding box center [53, 74] width 37 height 10
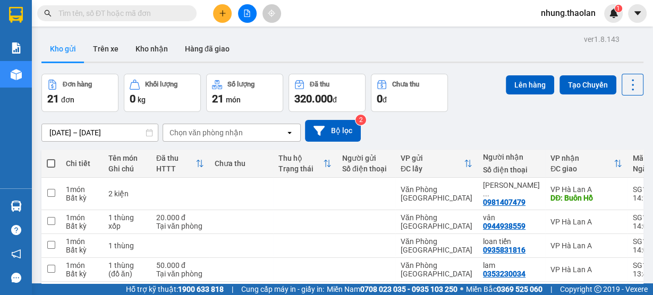
click at [136, 18] on input "text" at bounding box center [120, 13] width 125 height 12
click at [224, 19] on button at bounding box center [222, 13] width 19 height 19
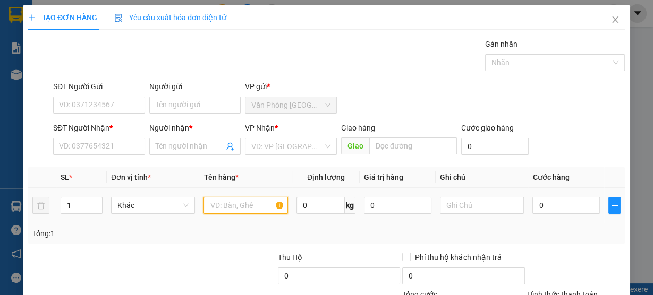
click at [215, 206] on input "text" at bounding box center [245, 205] width 84 height 17
click at [214, 206] on input "text" at bounding box center [245, 205] width 84 height 17
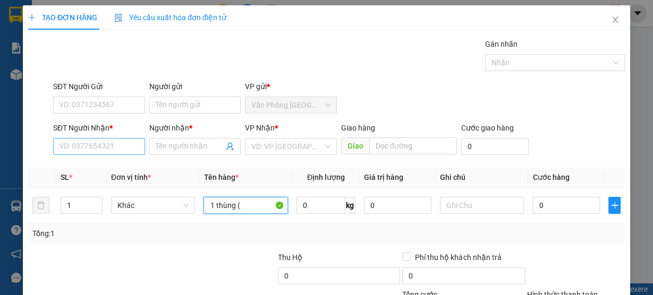
type input "1 thùng ("
click at [86, 150] on input "SĐT Người Nhận *" at bounding box center [99, 146] width 92 height 17
type input "0"
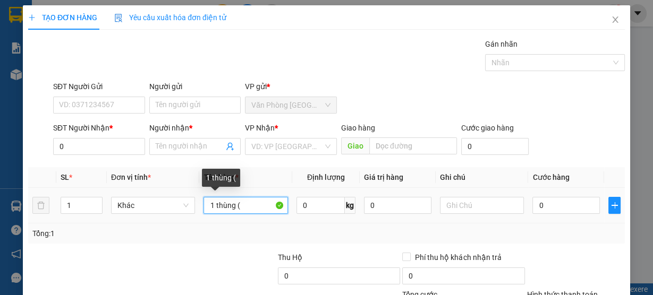
click at [251, 204] on input "1 thùng (" at bounding box center [245, 205] width 84 height 17
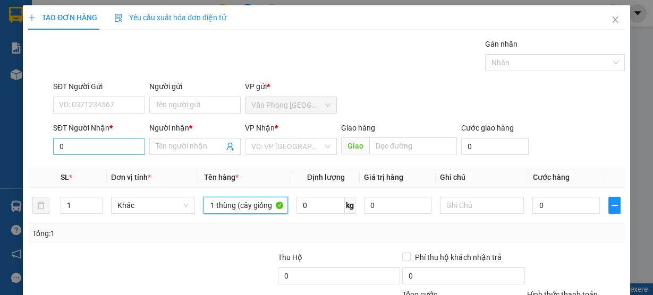
type input "1 thùng (cây giống"
click at [79, 146] on input "0" at bounding box center [99, 146] width 92 height 17
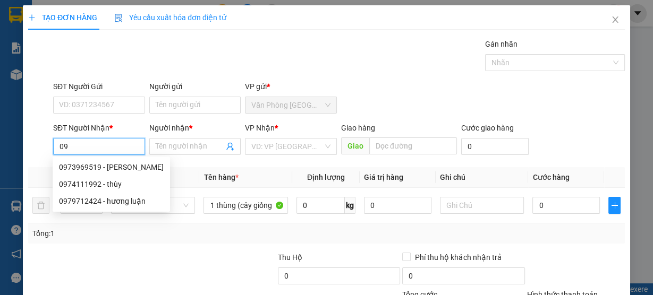
type input "0"
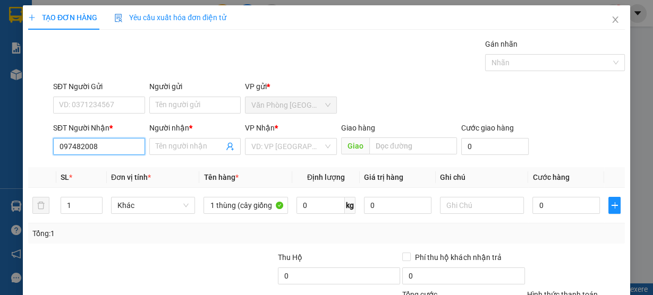
type input "0974820083"
click at [122, 173] on div "0974820083 - cường" at bounding box center [98, 167] width 91 height 17
type input "cường"
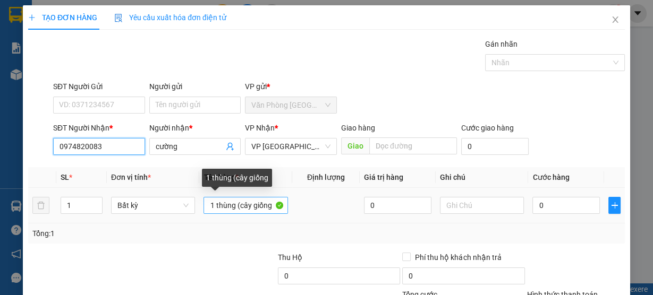
type input "0974820083"
click at [271, 208] on input "1 thùng (cây giống" at bounding box center [245, 205] width 84 height 17
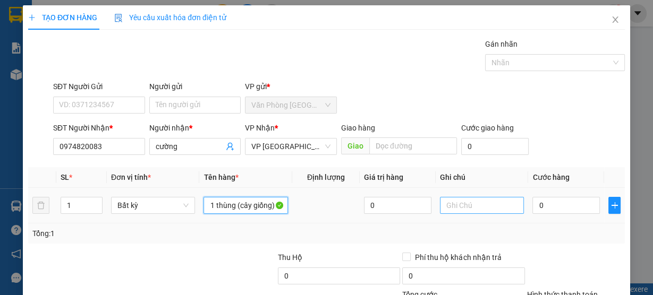
type input "1 thùng (cây giống)"
click at [459, 207] on input "text" at bounding box center [482, 205] width 84 height 17
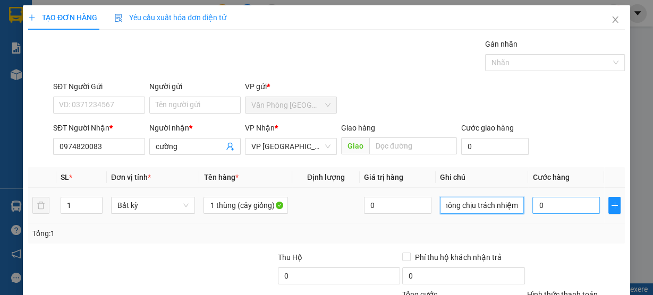
type input "thùng bẹp+ướt hư hỏng nhà xe không chịu trách nhiệm"
click at [542, 204] on input "0" at bounding box center [565, 205] width 67 height 17
type input "5"
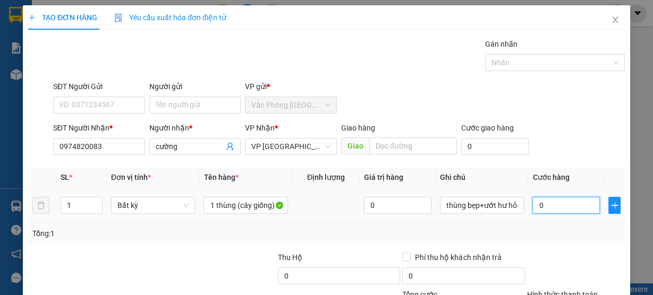
type input "5"
type input "50"
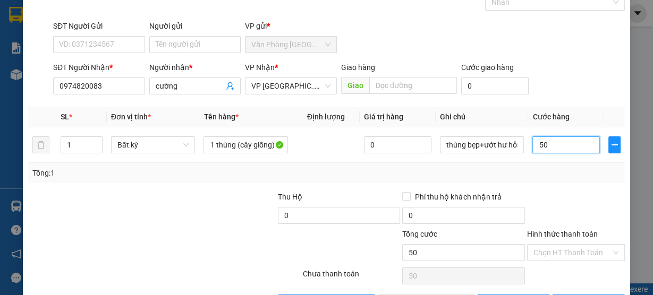
scroll to position [96, 0]
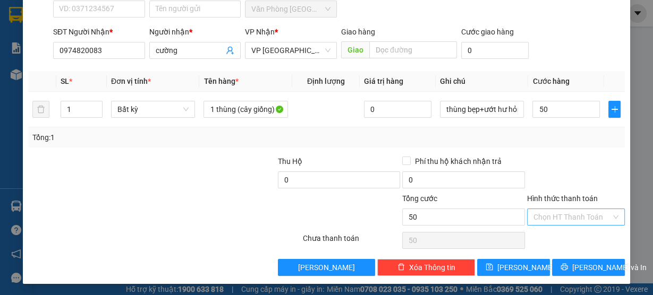
type input "50.000"
click at [562, 214] on input "Hình thức thanh toán" at bounding box center [572, 217] width 78 height 16
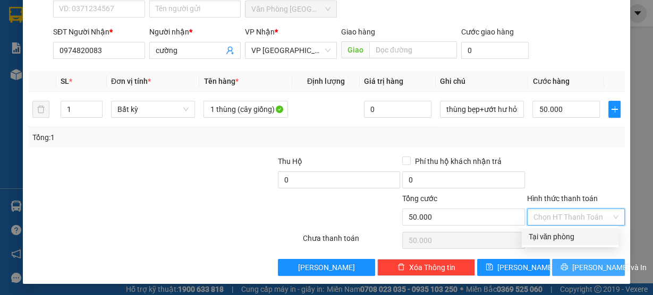
drag, startPoint x: 578, startPoint y: 240, endPoint x: 589, endPoint y: 266, distance: 27.8
click at [578, 241] on div "Tại văn phòng" at bounding box center [570, 237] width 84 height 12
type input "0"
click at [586, 272] on button "[PERSON_NAME] và In" at bounding box center [588, 267] width 73 height 17
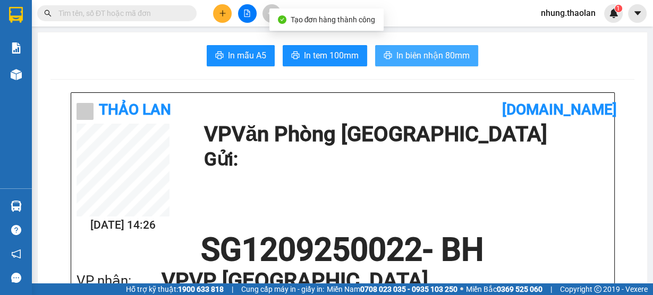
click at [415, 61] on span "In biên nhận 80mm" at bounding box center [432, 55] width 73 height 13
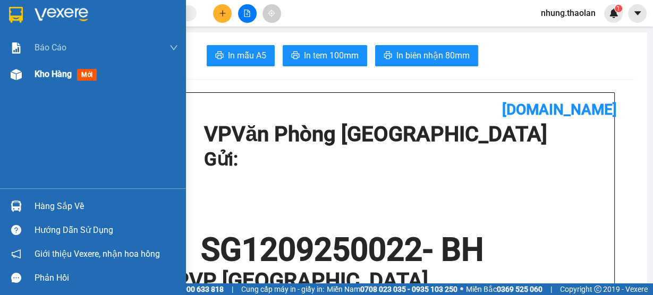
click at [65, 69] on span "Kho hàng" at bounding box center [53, 74] width 37 height 10
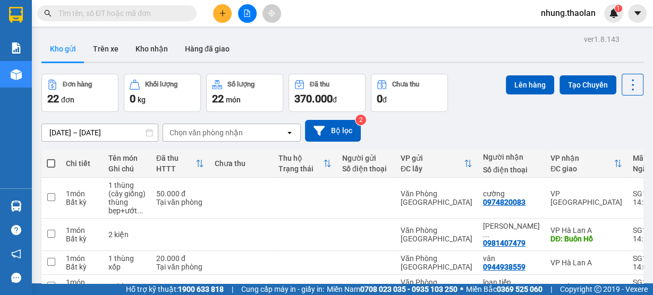
click at [94, 11] on input "text" at bounding box center [120, 13] width 125 height 12
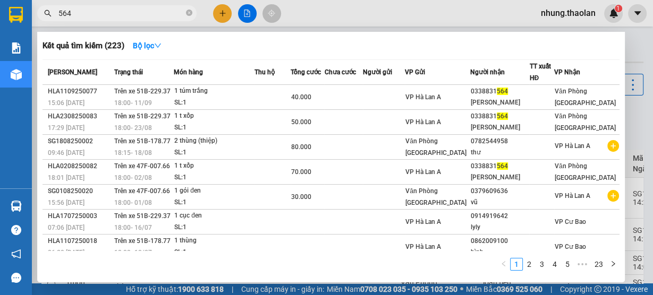
drag, startPoint x: 88, startPoint y: 14, endPoint x: 39, endPoint y: 17, distance: 49.0
click at [42, 19] on span "564" at bounding box center [116, 13] width 159 height 16
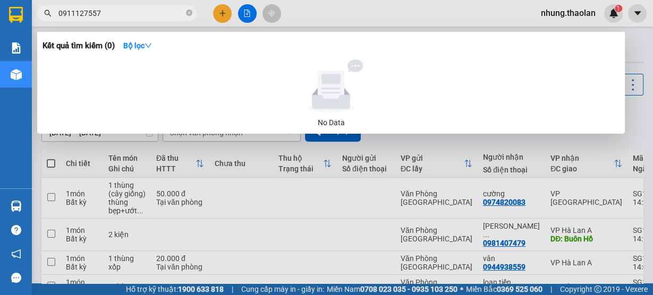
type input "09111275573"
drag, startPoint x: 190, startPoint y: 14, endPoint x: 187, endPoint y: 2, distance: 11.9
click at [190, 13] on icon "close-circle" at bounding box center [189, 13] width 6 height 6
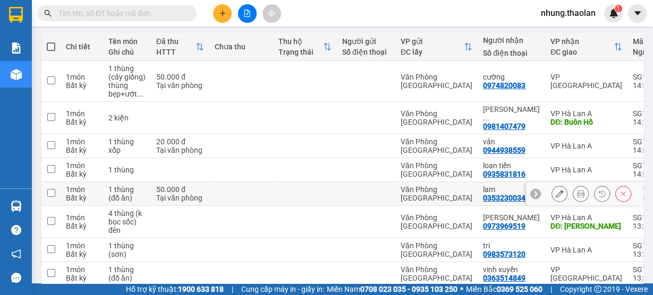
scroll to position [216, 0]
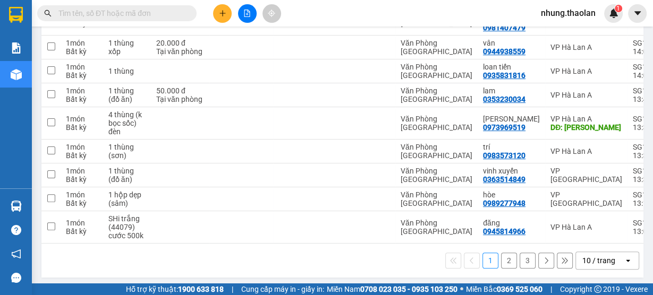
click at [582, 255] on div "10 / trang" at bounding box center [598, 260] width 33 height 11
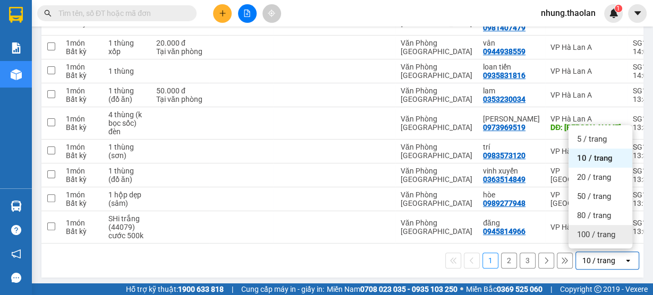
click at [585, 238] on span "100 / trang" at bounding box center [596, 234] width 38 height 11
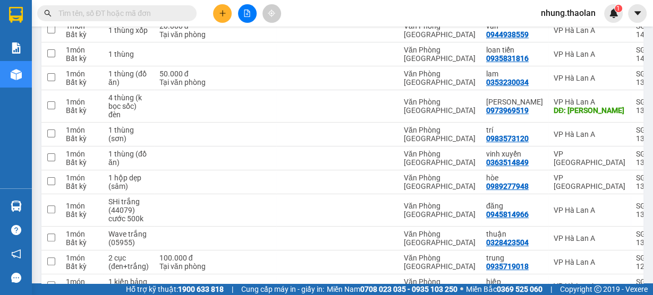
click at [219, 15] on icon "plus" at bounding box center [222, 13] width 7 height 7
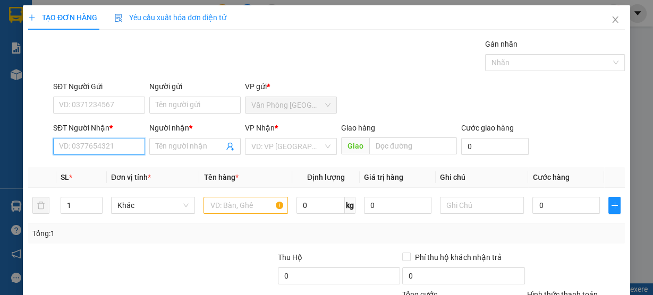
click at [108, 148] on input "SĐT Người Nhận *" at bounding box center [99, 146] width 92 height 17
type input "0935912684"
click at [115, 168] on div "0935912684 - thục vy" at bounding box center [98, 167] width 78 height 12
type input "thục vy"
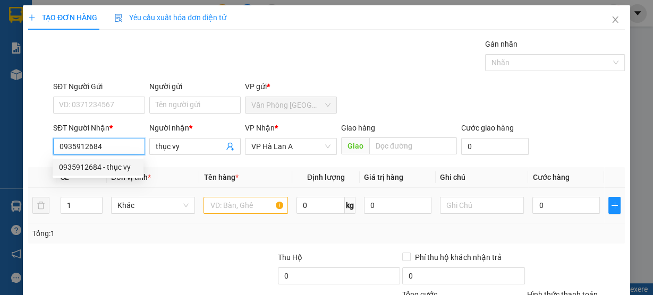
type input "0935912684"
click at [238, 210] on input "text" at bounding box center [245, 205] width 84 height 17
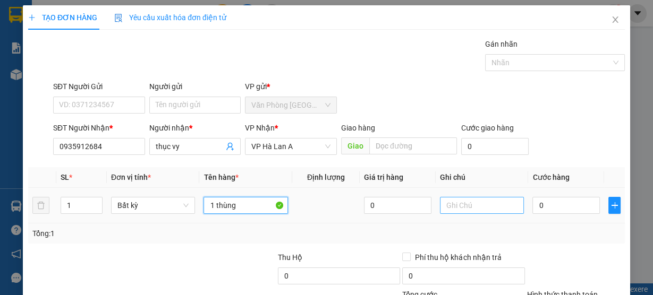
type input "1 thùng"
click at [467, 206] on input "text" at bounding box center [482, 205] width 84 height 17
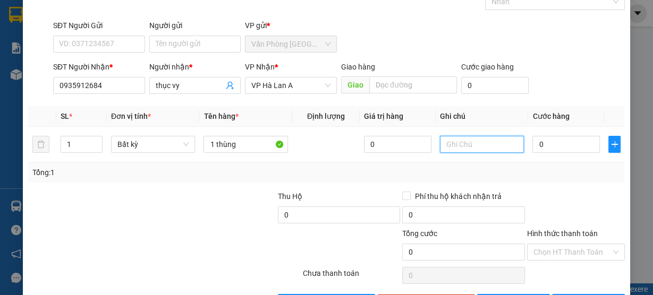
scroll to position [96, 0]
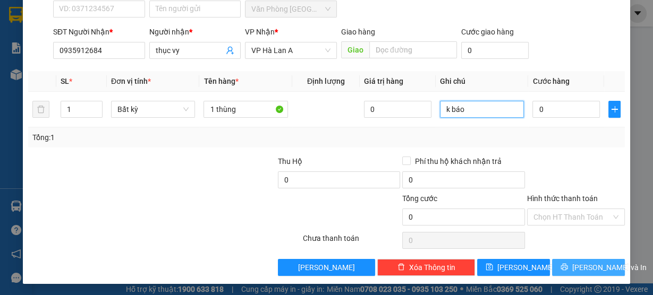
type input "k báo"
click at [595, 263] on span "[PERSON_NAME] và In" at bounding box center [609, 268] width 74 height 12
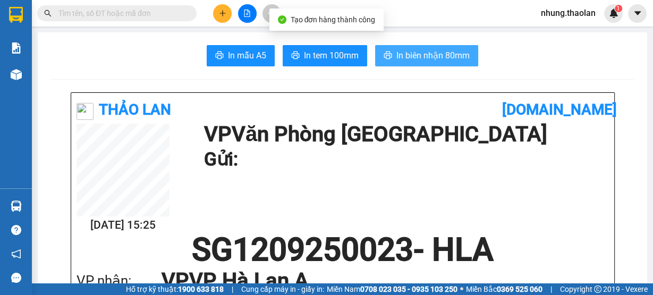
click at [411, 58] on span "In biên nhận 80mm" at bounding box center [432, 55] width 73 height 13
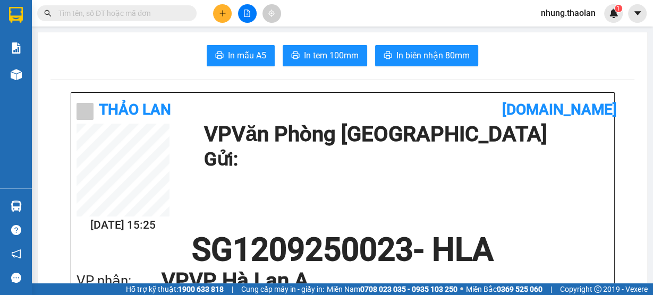
click at [226, 13] on button at bounding box center [222, 13] width 19 height 19
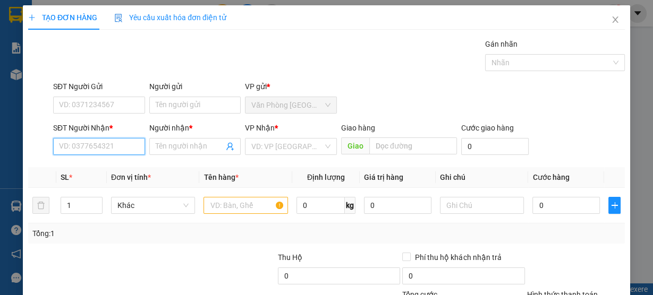
click at [120, 147] on input "SĐT Người Nhận *" at bounding box center [99, 146] width 92 height 17
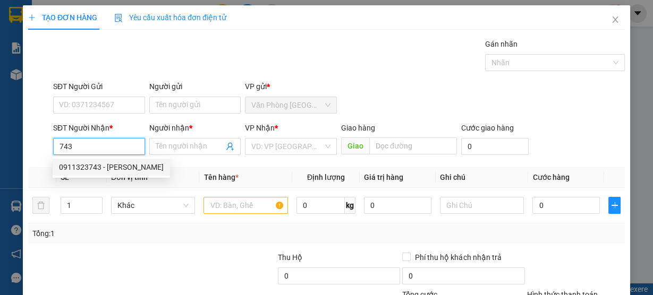
click at [108, 162] on div "0911323743 - tuyết quyền" at bounding box center [111, 167] width 105 height 12
type input "0911323743"
type input "tuyết quyền"
type input "Buôn Hồ"
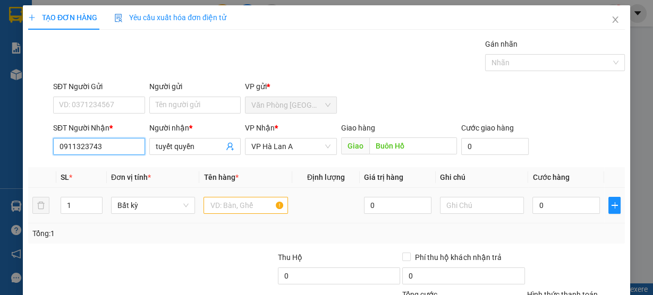
type input "0911323743"
click at [233, 203] on input "text" at bounding box center [245, 205] width 84 height 17
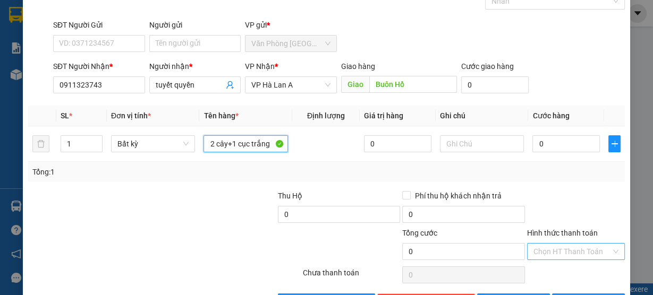
scroll to position [96, 0]
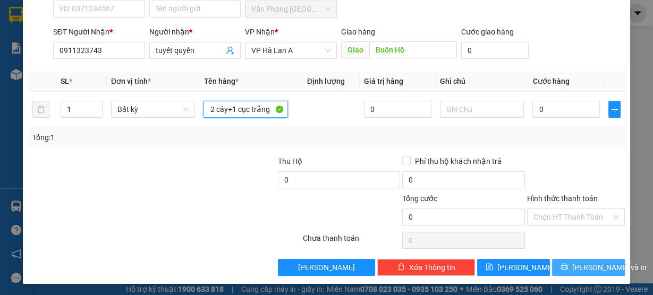
type input "2 cây+1 cục trắng"
drag, startPoint x: 586, startPoint y: 264, endPoint x: 652, endPoint y: 183, distance: 104.6
click at [586, 264] on span "[PERSON_NAME] và In" at bounding box center [609, 268] width 74 height 12
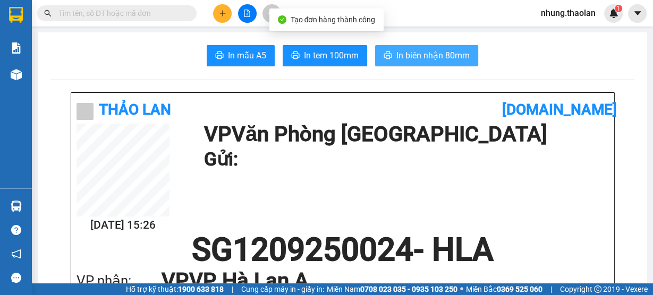
click at [446, 52] on span "In biên nhận 80mm" at bounding box center [432, 55] width 73 height 13
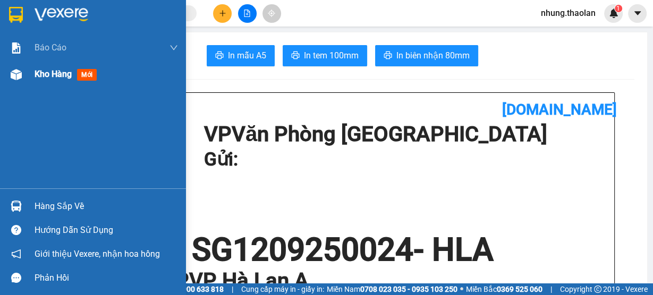
click at [52, 81] on div "Kho hàng mới" at bounding box center [68, 73] width 66 height 13
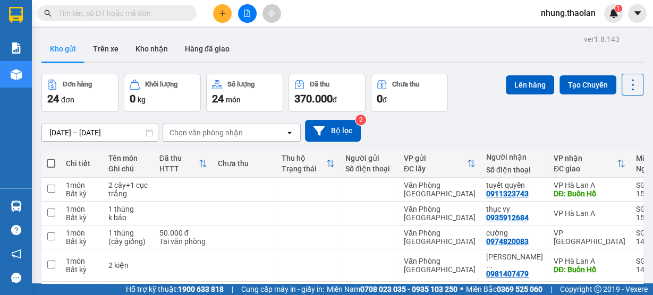
click at [226, 15] on button at bounding box center [222, 13] width 19 height 19
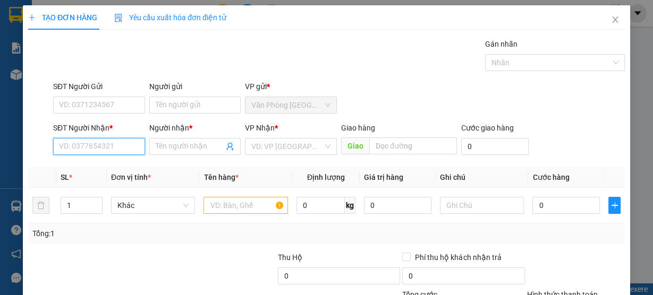
click at [112, 144] on input "SĐT Người Nhận *" at bounding box center [99, 146] width 92 height 17
type input "0935802590"
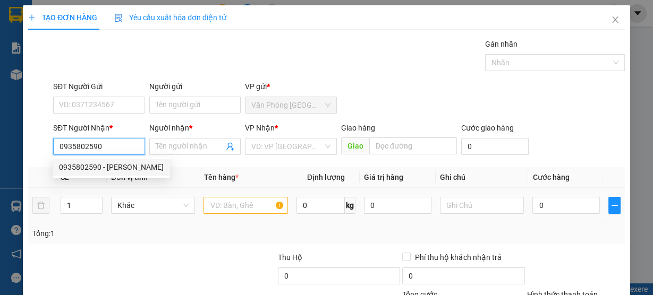
drag, startPoint x: 136, startPoint y: 171, endPoint x: 272, endPoint y: 204, distance: 140.0
click at [136, 171] on div "0935802590 - trinh" at bounding box center [111, 167] width 105 height 12
type input "trinh"
type input "0935802590"
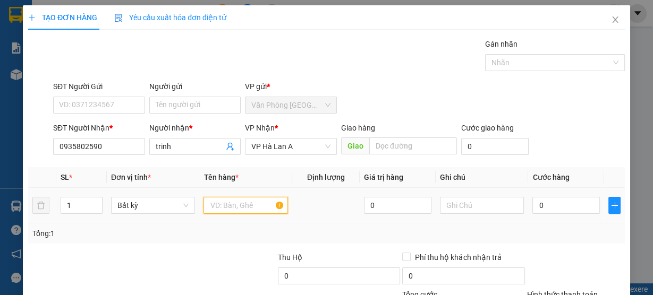
click at [276, 206] on input "text" at bounding box center [245, 205] width 84 height 17
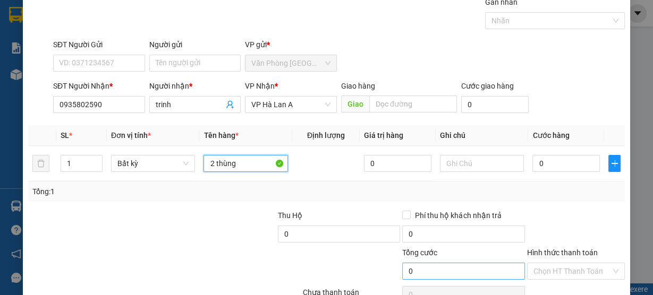
scroll to position [96, 0]
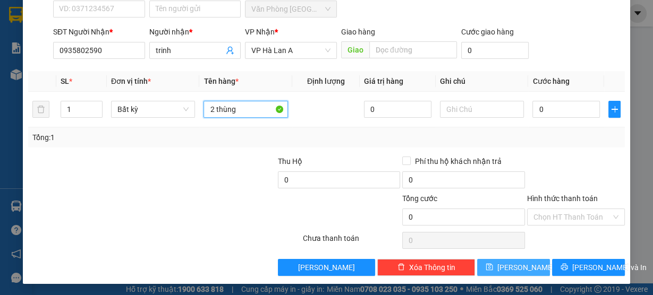
type input "2 thùng"
click at [510, 266] on span "[PERSON_NAME]" at bounding box center [525, 268] width 57 height 12
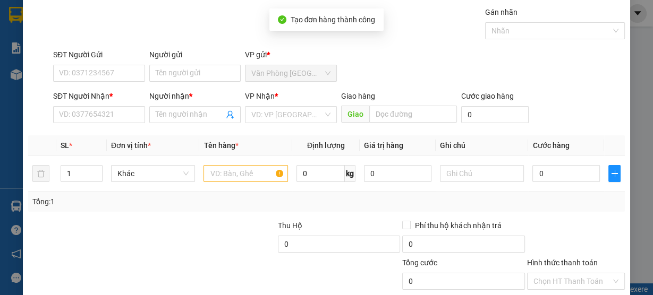
scroll to position [0, 0]
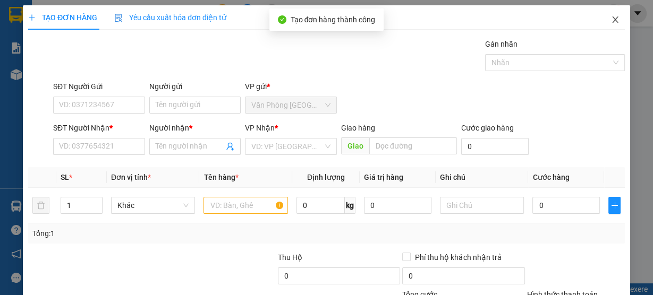
click at [608, 27] on span "Close" at bounding box center [615, 20] width 30 height 30
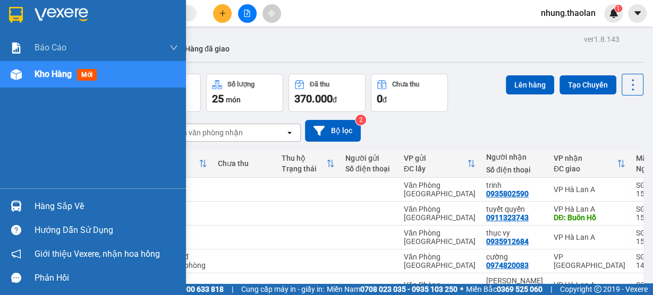
click at [40, 80] on div "Kho hàng mới" at bounding box center [68, 73] width 66 height 13
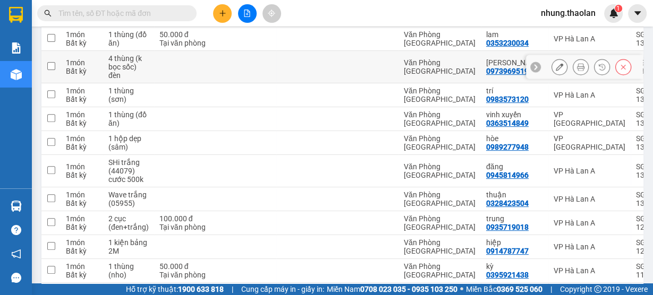
scroll to position [340, 0]
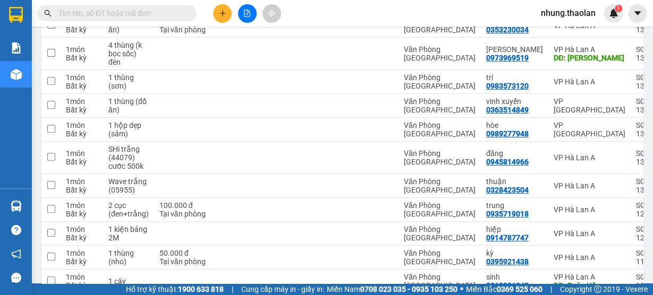
click at [223, 14] on icon "plus" at bounding box center [222, 13] width 7 height 7
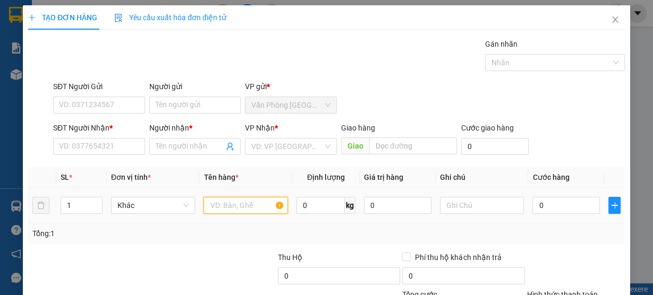
click at [234, 203] on input "text" at bounding box center [245, 205] width 84 height 17
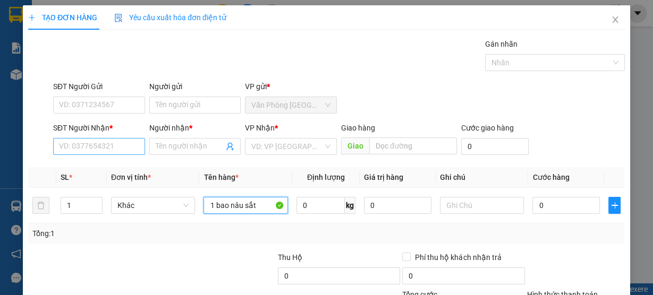
type input "1 bao nâu sắt"
click at [91, 147] on input "SĐT Người Nhận *" at bounding box center [99, 146] width 92 height 17
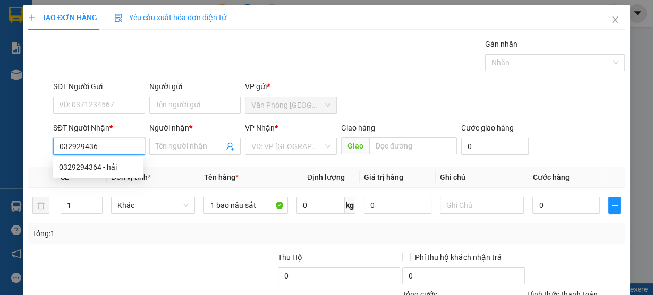
type input "0329294364"
click at [100, 164] on div "0329294364 - hải" at bounding box center [98, 167] width 78 height 12
type input "hải"
type input "Đăk Min"
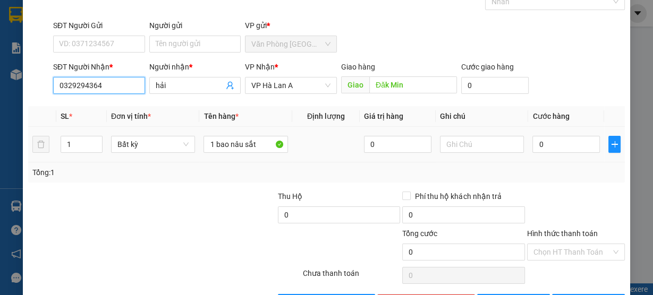
scroll to position [96, 0]
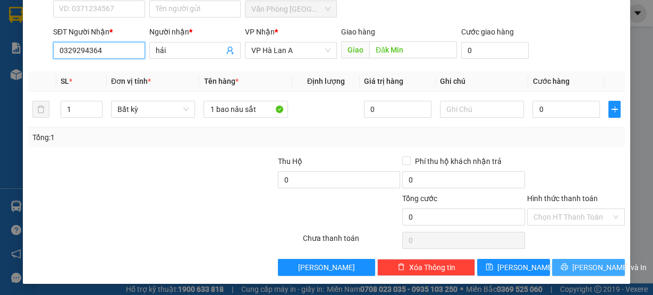
type input "0329294364"
click at [583, 269] on span "[PERSON_NAME] và In" at bounding box center [609, 268] width 74 height 12
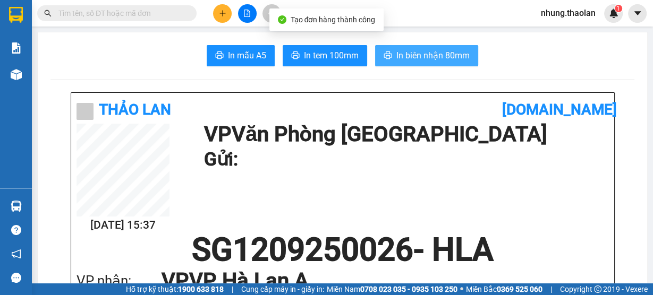
click at [409, 57] on span "In biên nhận 80mm" at bounding box center [432, 55] width 73 height 13
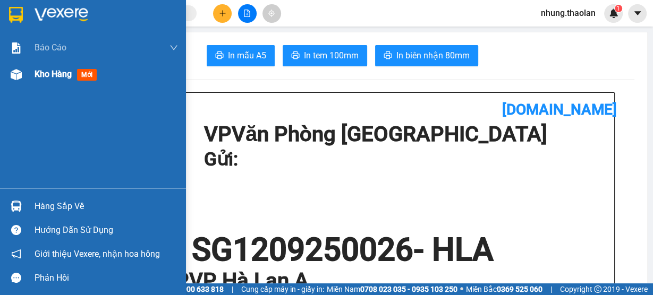
click at [56, 84] on div "Kho hàng mới" at bounding box center [106, 74] width 143 height 27
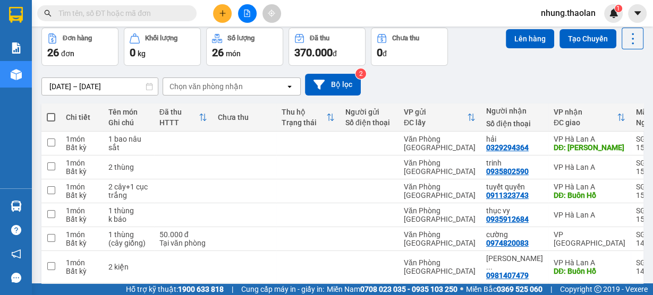
scroll to position [44, 0]
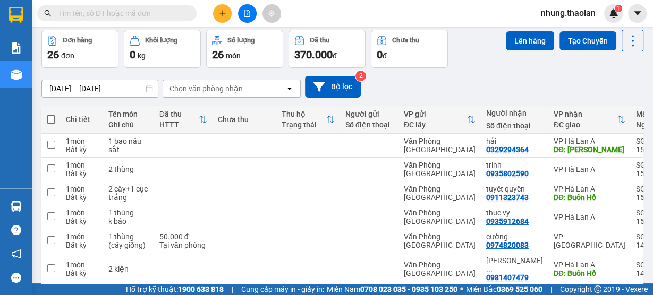
click at [223, 12] on icon "plus" at bounding box center [222, 13] width 7 height 7
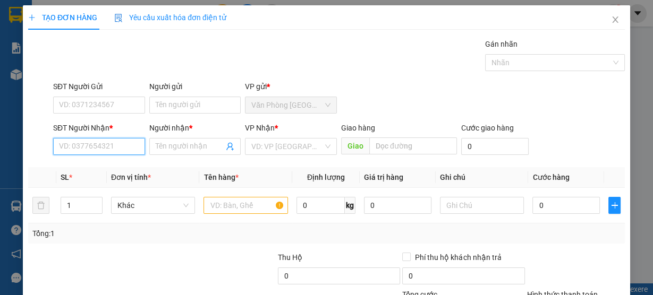
click at [66, 144] on input "SĐT Người Nhận *" at bounding box center [99, 146] width 92 height 17
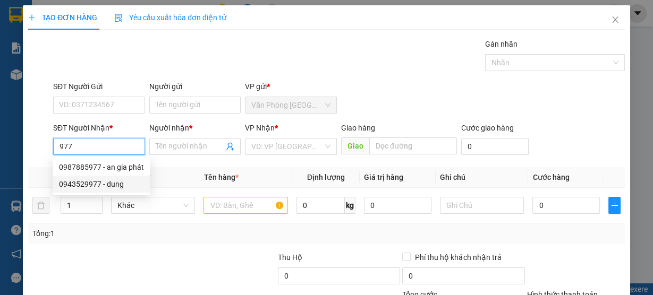
click at [120, 184] on div "0943529977 - dung" at bounding box center [101, 184] width 85 height 12
type input "0943529977"
type input "dung"
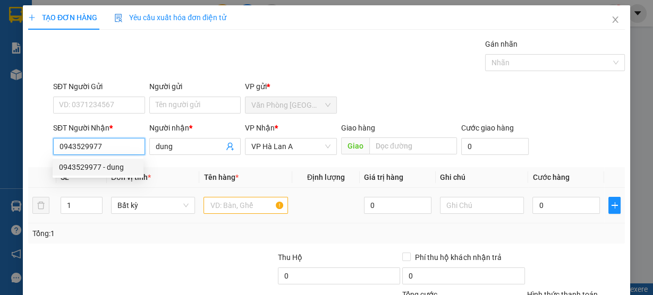
type input "0943529977"
click at [221, 195] on div at bounding box center [245, 205] width 84 height 21
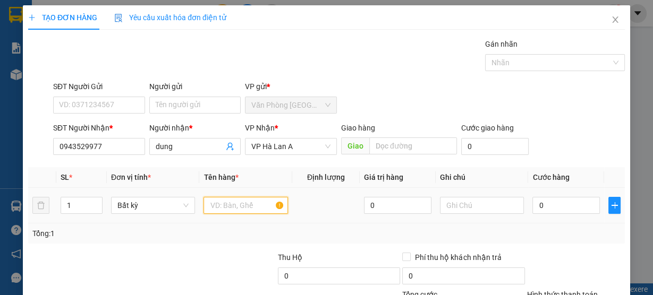
click at [220, 200] on input "text" at bounding box center [245, 205] width 84 height 17
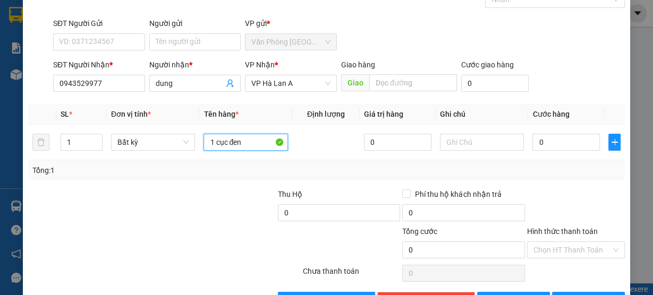
scroll to position [96, 0]
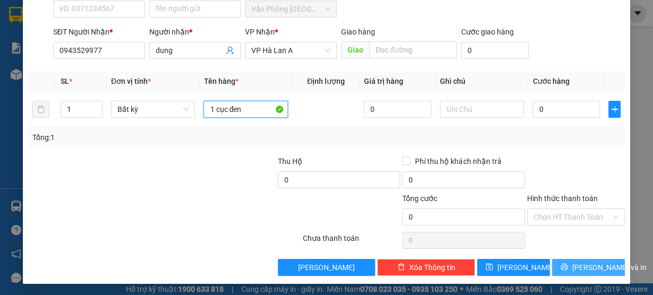
type input "1 cục đen"
click at [593, 271] on span "[PERSON_NAME] và In" at bounding box center [609, 268] width 74 height 12
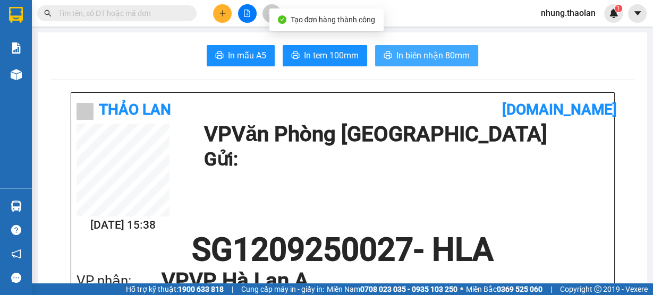
click at [434, 53] on span "In biên nhận 80mm" at bounding box center [432, 55] width 73 height 13
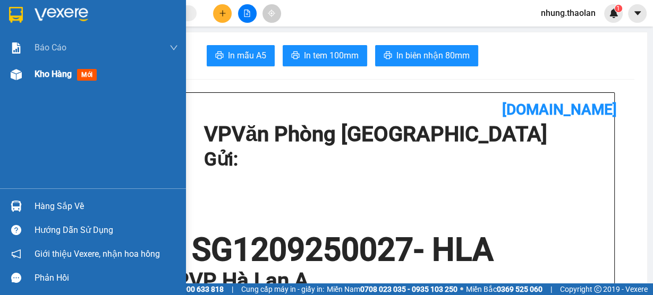
click at [42, 69] on span "Kho hàng" at bounding box center [53, 74] width 37 height 10
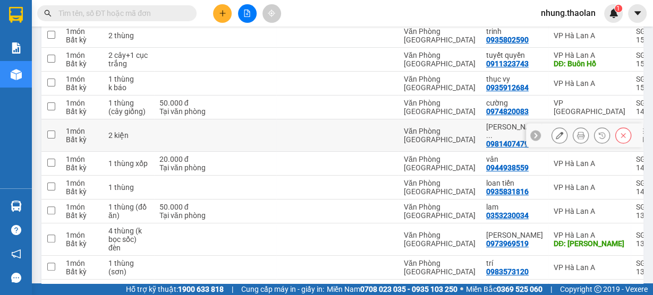
scroll to position [255, 0]
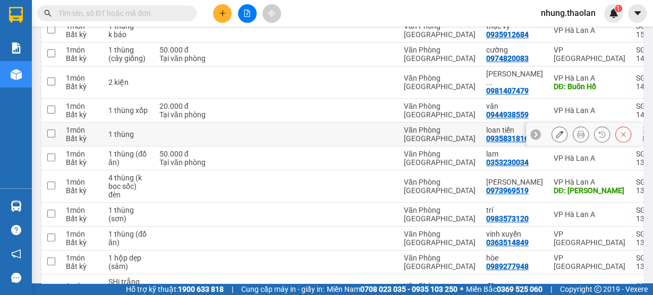
click at [556, 131] on icon at bounding box center [559, 134] width 7 height 7
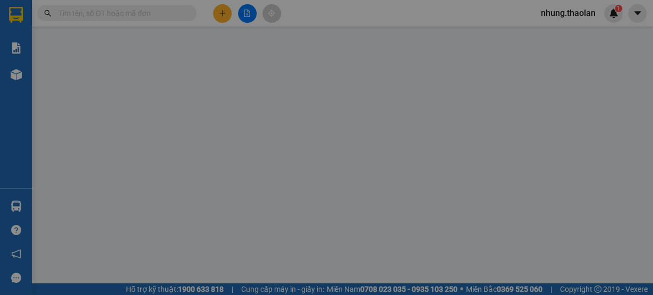
type input "0935831816"
type input "loan tiến"
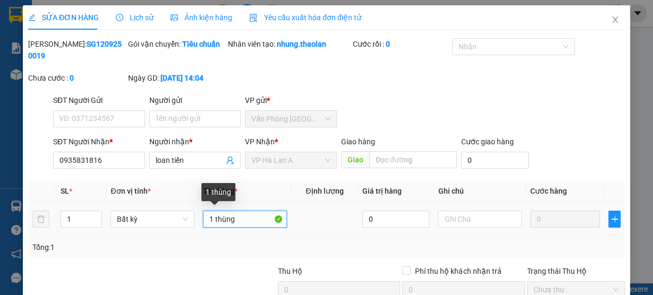
drag, startPoint x: 215, startPoint y: 217, endPoint x: 286, endPoint y: 214, distance: 71.2
click at [286, 214] on td "1 thùng" at bounding box center [245, 220] width 92 height 36
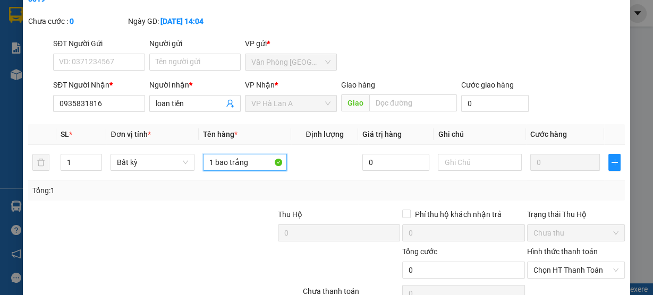
scroll to position [110, 0]
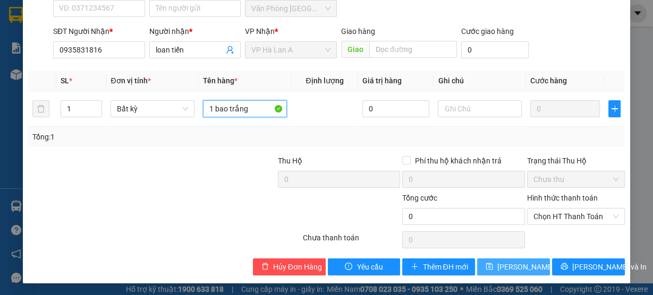
type input "1 bao trắng"
click at [510, 271] on span "[PERSON_NAME] thay đổi" at bounding box center [539, 267] width 85 height 12
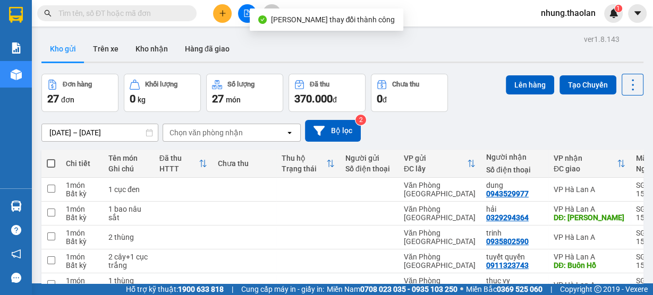
click at [134, 8] on input "text" at bounding box center [120, 13] width 125 height 12
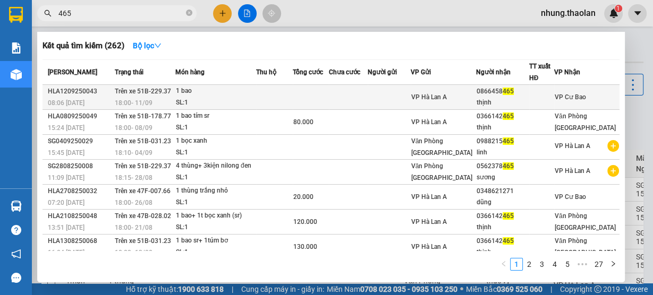
type input "465"
click at [367, 99] on td at bounding box center [348, 97] width 39 height 25
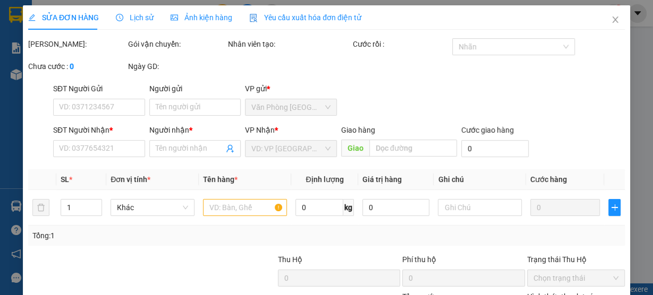
type input "0866458465"
type input "thịnh"
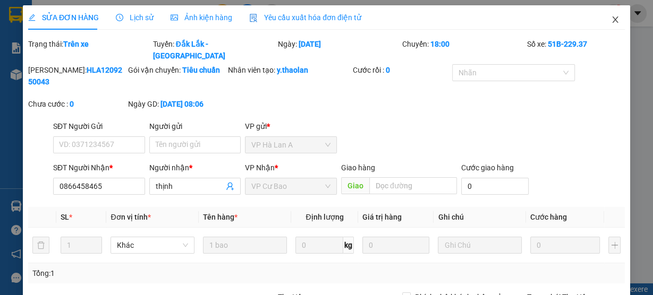
click at [611, 24] on icon "close" at bounding box center [615, 19] width 8 height 8
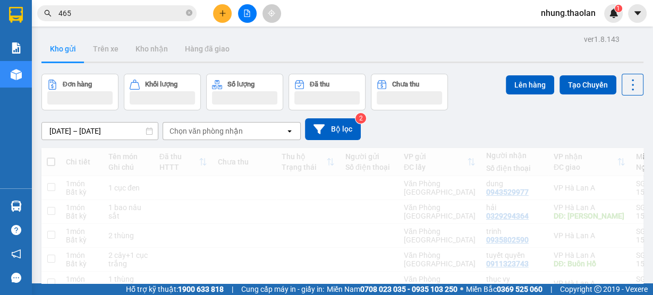
click at [221, 12] on icon "plus" at bounding box center [222, 13] width 7 height 7
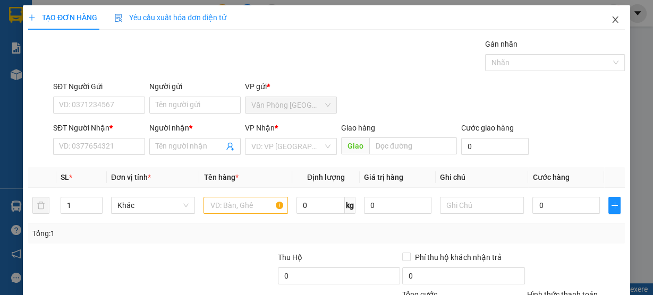
click at [612, 19] on icon "close" at bounding box center [615, 19] width 8 height 8
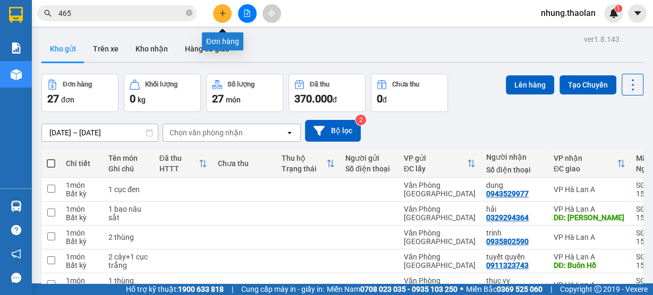
click at [226, 16] on button at bounding box center [222, 13] width 19 height 19
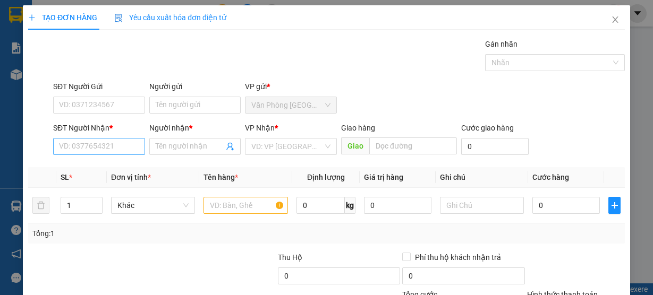
click at [118, 151] on input "SĐT Người Nhận *" at bounding box center [99, 146] width 92 height 17
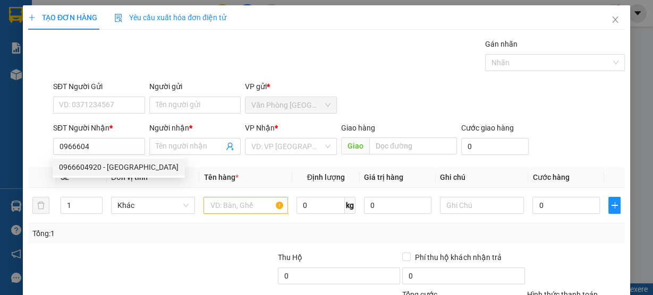
click at [116, 169] on div "0966604920 - [GEOGRAPHIC_DATA]" at bounding box center [119, 167] width 120 height 12
type input "0966604920"
type input "nga sơn"
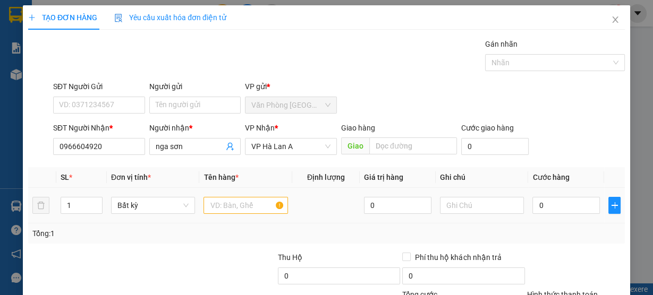
type input "0966604920"
click at [213, 204] on input "text" at bounding box center [245, 205] width 84 height 17
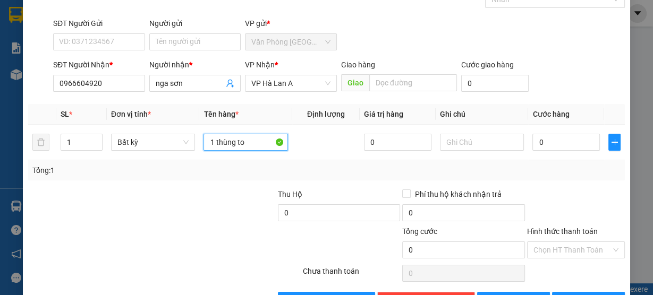
scroll to position [96, 0]
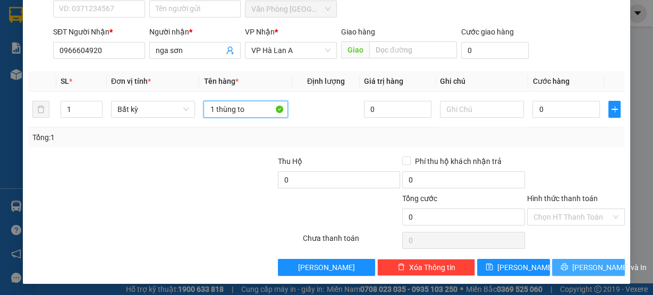
type input "1 thùng to"
click at [583, 268] on span "[PERSON_NAME] và In" at bounding box center [609, 268] width 74 height 12
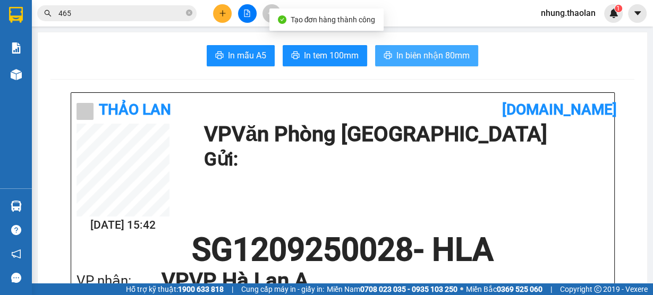
click at [456, 65] on button "In biên nhận 80mm" at bounding box center [426, 55] width 103 height 21
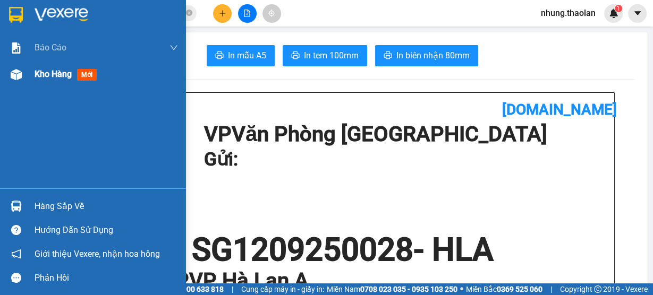
click at [42, 78] on span "Kho hàng" at bounding box center [53, 74] width 37 height 10
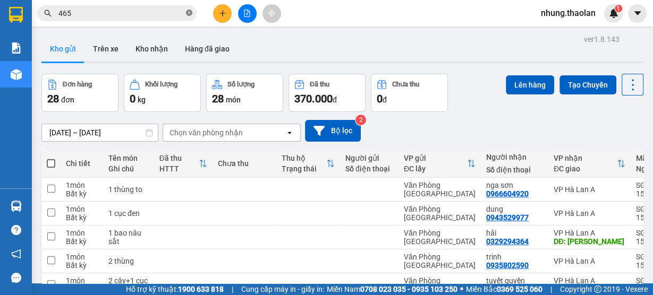
click at [190, 14] on icon "close-circle" at bounding box center [189, 13] width 6 height 6
click at [85, 12] on input "text" at bounding box center [120, 13] width 125 height 12
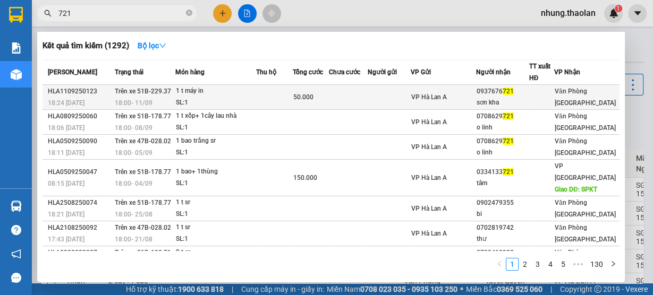
type input "721"
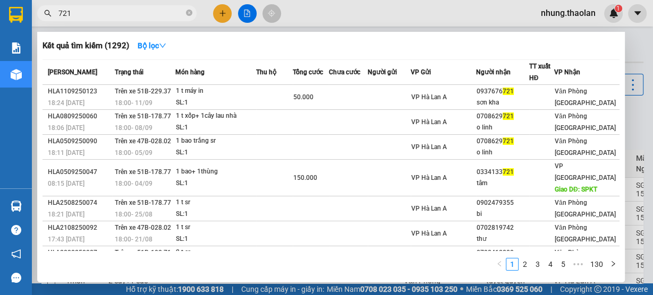
click at [329, 22] on div at bounding box center [326, 147] width 653 height 295
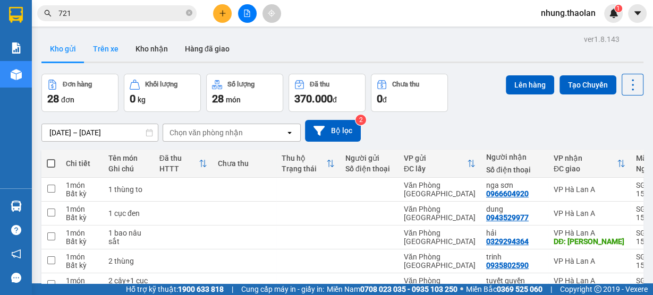
click at [105, 50] on button "Trên xe" at bounding box center [105, 48] width 42 height 25
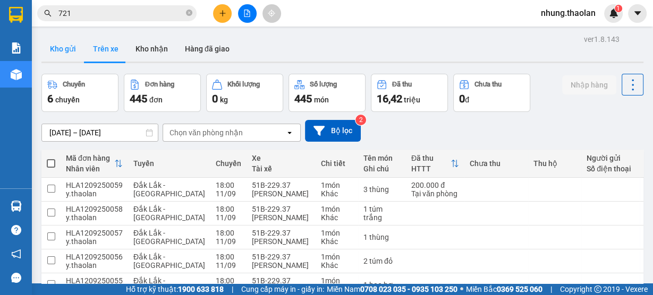
click at [66, 52] on button "Kho gửi" at bounding box center [62, 48] width 43 height 25
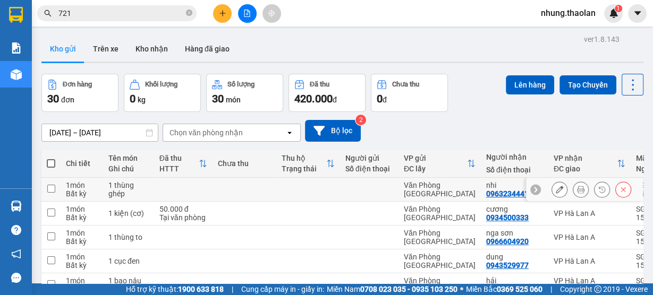
click at [556, 189] on icon at bounding box center [559, 189] width 7 height 7
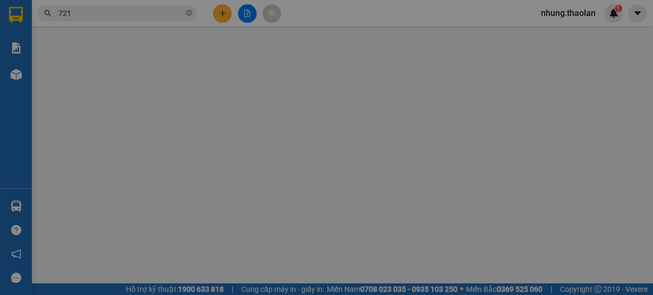
type input "0963234441"
type input "nhi"
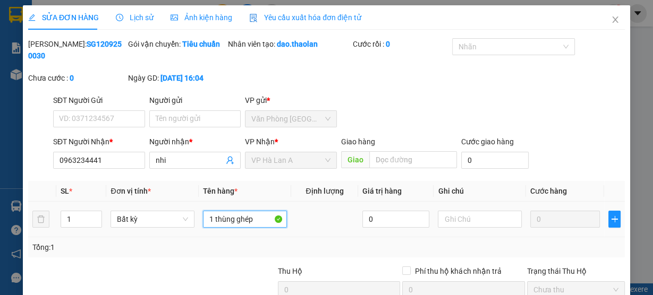
click at [264, 223] on input "1 thùng ghép" at bounding box center [245, 219] width 84 height 17
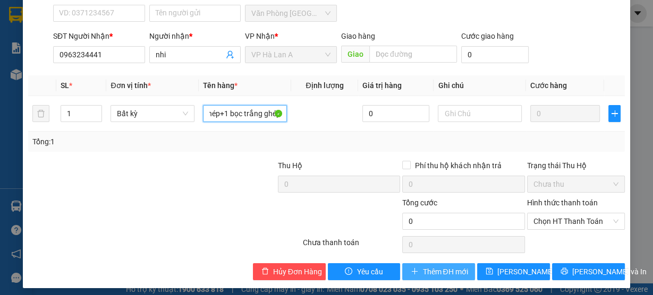
scroll to position [110, 0]
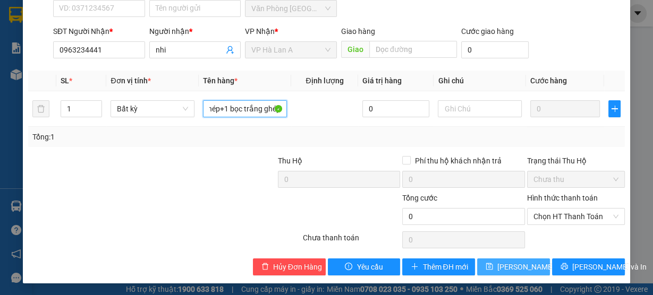
type input "1 thùng ghép+1 bọc trắng ghép"
click at [497, 263] on span "[PERSON_NAME] thay đổi" at bounding box center [539, 267] width 85 height 12
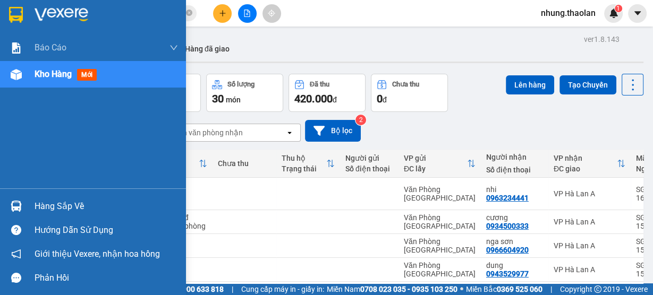
drag, startPoint x: 0, startPoint y: 259, endPoint x: 0, endPoint y: 266, distance: 6.4
click at [0, 266] on div "Giới thiệu Vexere, nhận hoa hồng" at bounding box center [93, 254] width 186 height 24
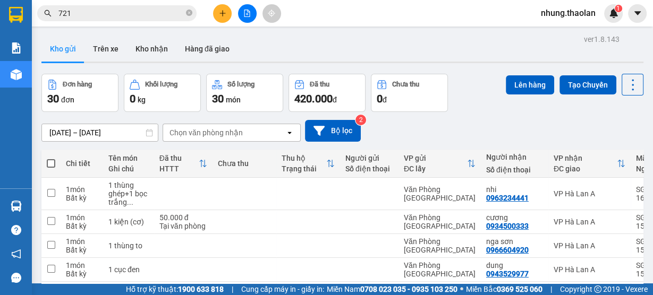
drag, startPoint x: 184, startPoint y: 135, endPoint x: 195, endPoint y: 140, distance: 12.6
click at [184, 135] on div "Chọn văn phòng nhận" at bounding box center [205, 132] width 73 height 11
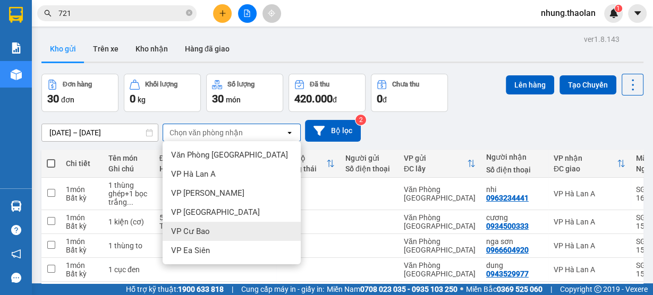
click at [202, 235] on span "VP Cư Bao" at bounding box center [190, 231] width 39 height 11
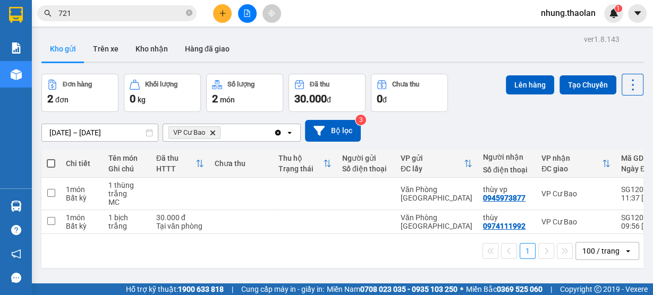
click at [280, 133] on icon "Clear all" at bounding box center [278, 133] width 6 height 6
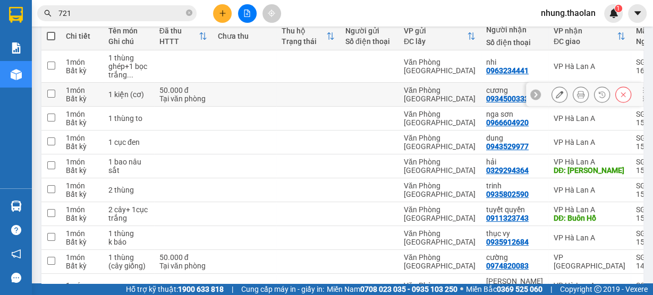
scroll to position [85, 0]
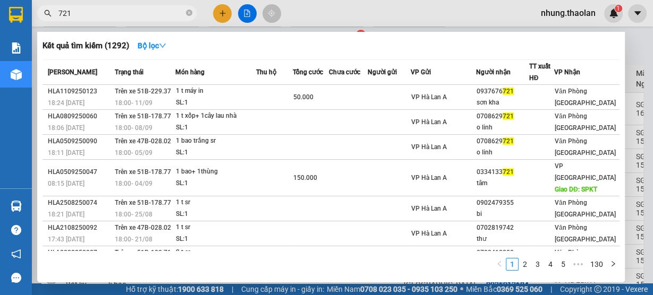
click at [113, 18] on input "721" at bounding box center [120, 13] width 125 height 12
type input "7"
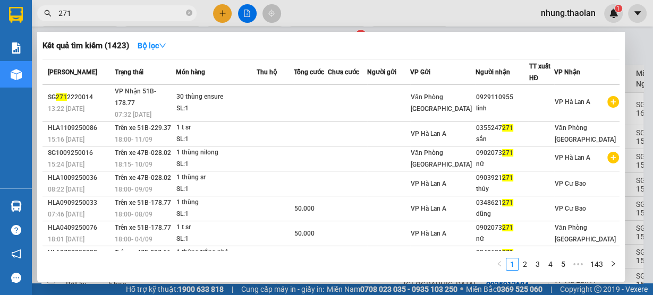
click at [59, 13] on input "271" at bounding box center [120, 13] width 125 height 12
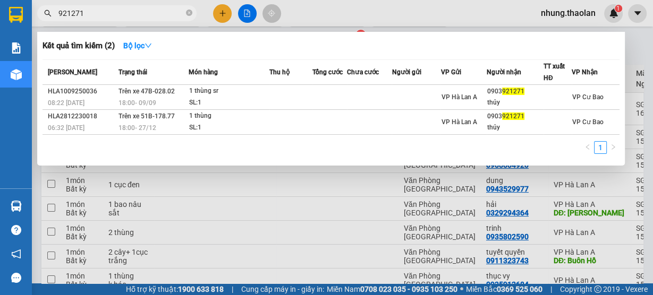
type input "921271"
click at [344, 12] on div at bounding box center [326, 147] width 653 height 295
click at [189, 12] on icon "close-circle" at bounding box center [189, 13] width 6 height 6
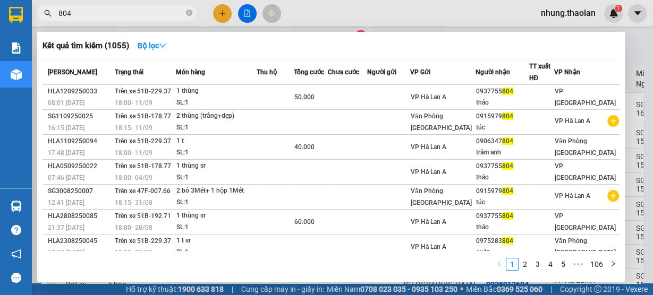
type input "804"
click at [353, 16] on div at bounding box center [326, 147] width 653 height 295
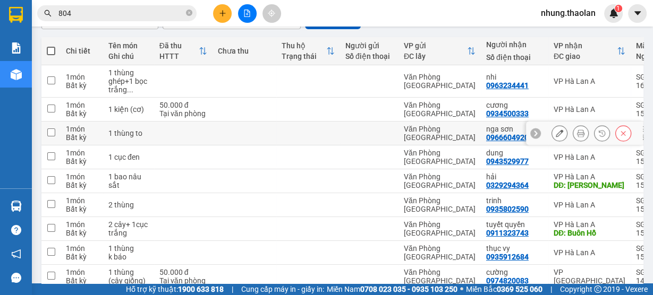
scroll to position [127, 0]
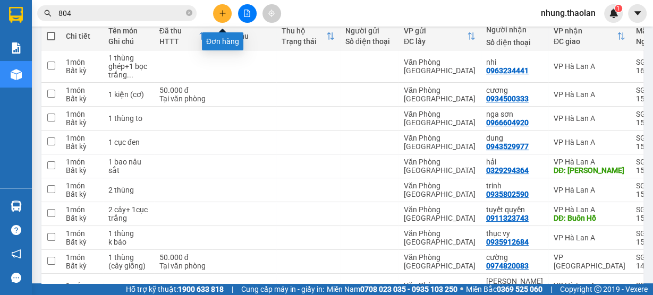
click at [228, 13] on button at bounding box center [222, 13] width 19 height 19
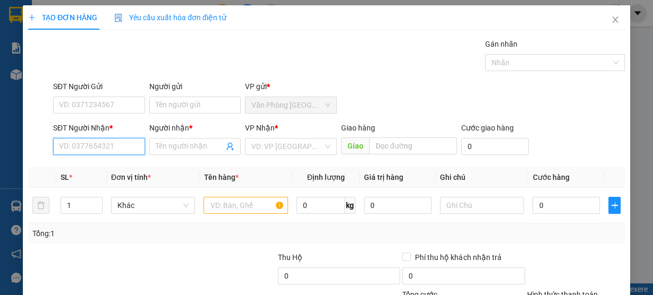
click at [104, 151] on input "SĐT Người Nhận *" at bounding box center [99, 146] width 92 height 17
type input "0867058554"
drag, startPoint x: 116, startPoint y: 163, endPoint x: 183, endPoint y: 181, distance: 69.5
click at [116, 163] on div "0867058554 - huấn" at bounding box center [98, 167] width 78 height 12
type input "huấn"
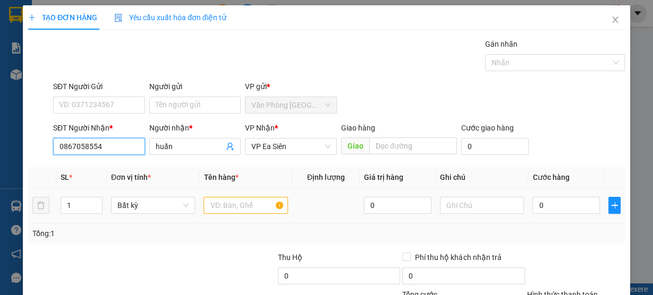
type input "0867058554"
click at [249, 206] on input "text" at bounding box center [245, 205] width 84 height 17
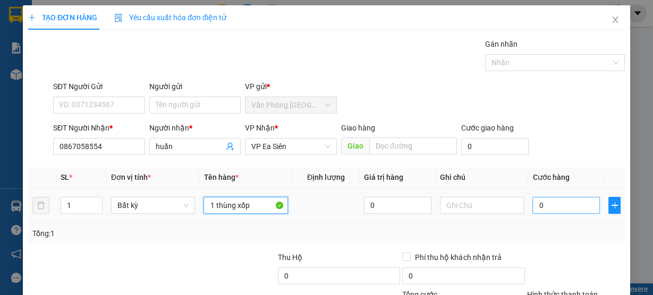
type input "1 thùng xốp"
click at [556, 202] on input "0" at bounding box center [565, 205] width 67 height 17
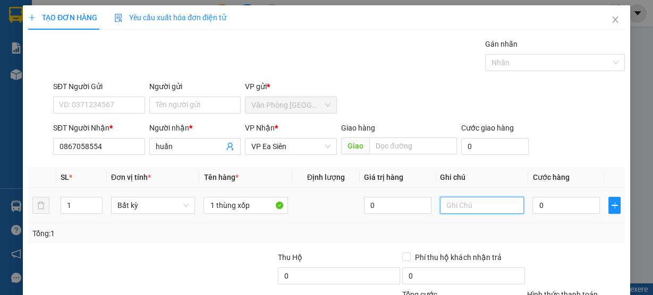
click at [476, 206] on input "text" at bounding box center [482, 205] width 84 height 17
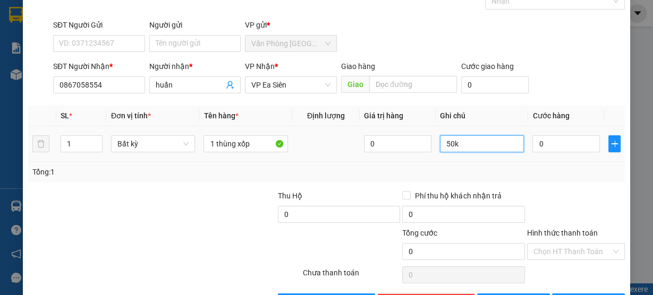
scroll to position [96, 0]
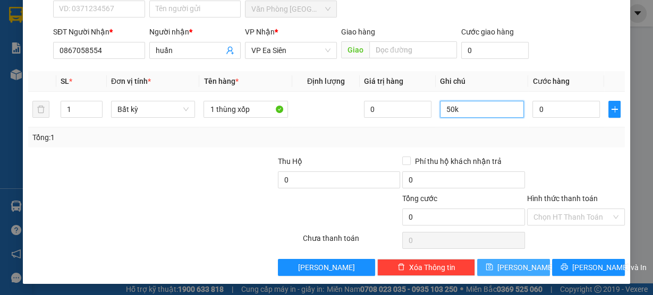
type input "50k"
click at [514, 266] on span "[PERSON_NAME]" at bounding box center [525, 268] width 57 height 12
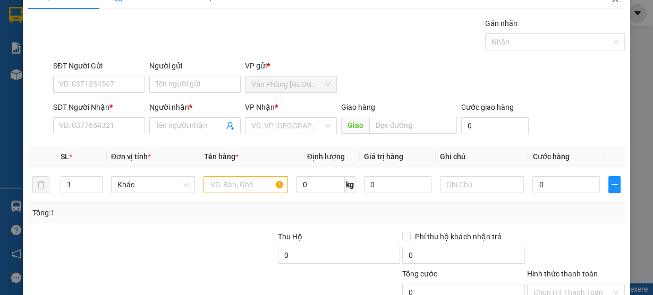
scroll to position [0, 0]
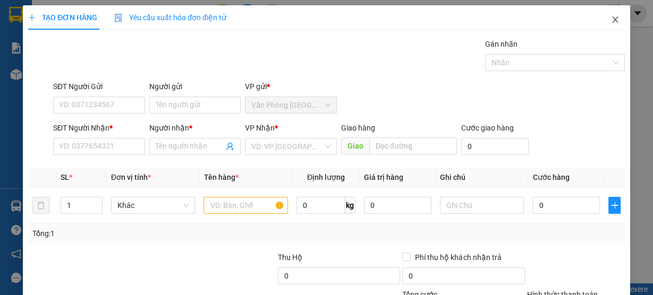
drag, startPoint x: 619, startPoint y: 23, endPoint x: 607, endPoint y: 30, distance: 13.6
click at [619, 23] on span "Close" at bounding box center [615, 20] width 30 height 30
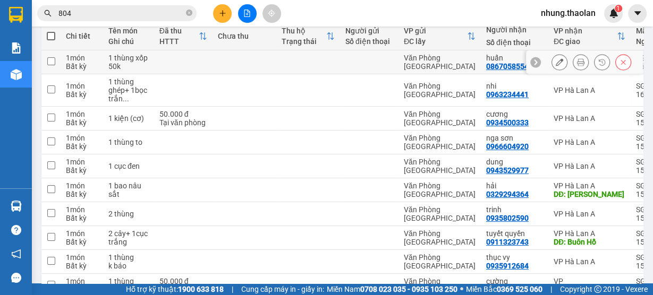
scroll to position [42, 0]
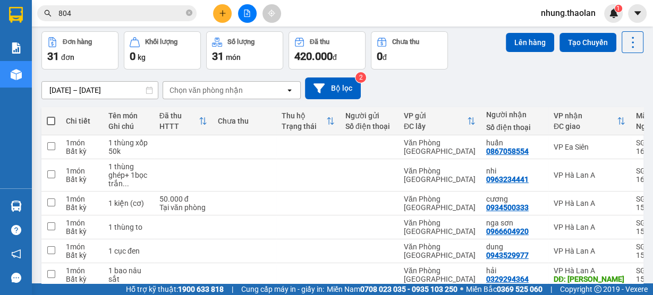
click at [225, 89] on div "Chọn văn phòng nhận" at bounding box center [205, 90] width 73 height 11
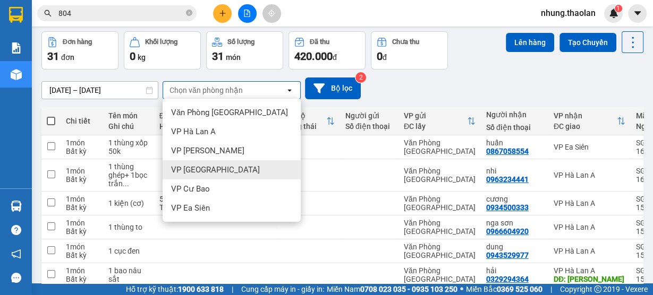
click at [219, 168] on div "VP [GEOGRAPHIC_DATA]" at bounding box center [232, 169] width 138 height 19
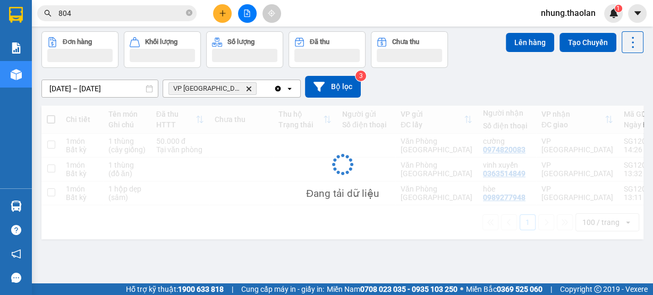
click at [234, 87] on div "VP Bình Hòa Delete" at bounding box center [218, 88] width 110 height 17
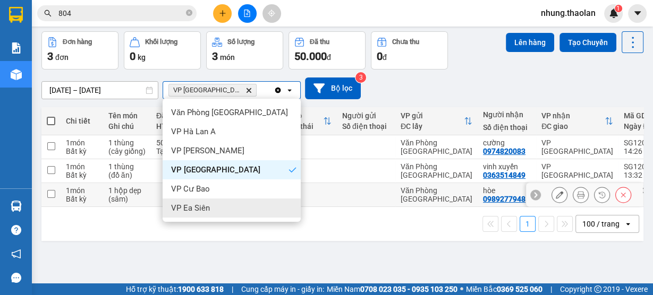
click at [556, 196] on icon at bounding box center [559, 194] width 7 height 7
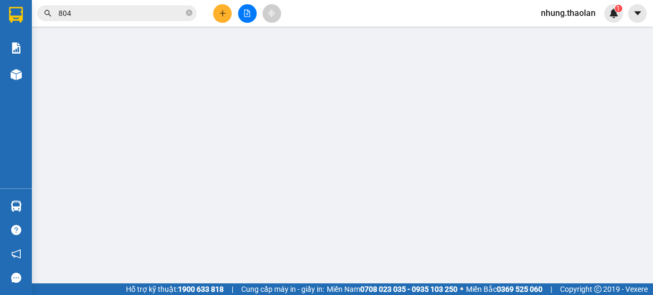
type input "0989277948"
type input "hòe"
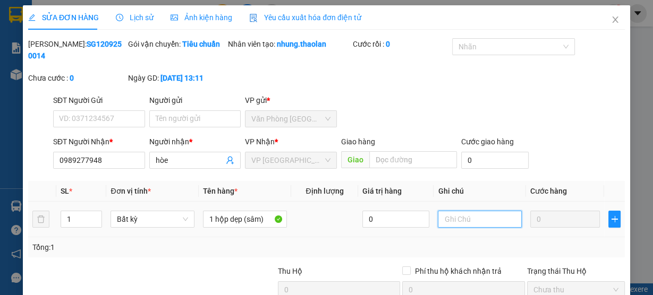
click at [458, 220] on input "text" at bounding box center [480, 219] width 84 height 17
type input "3"
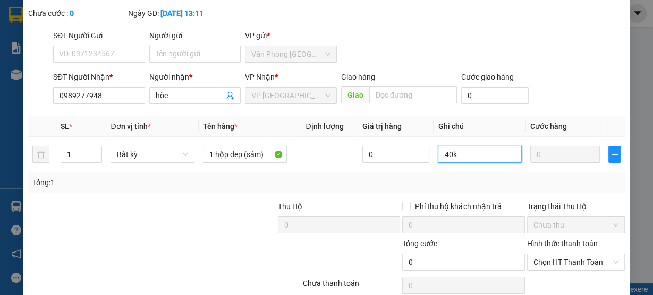
scroll to position [110, 0]
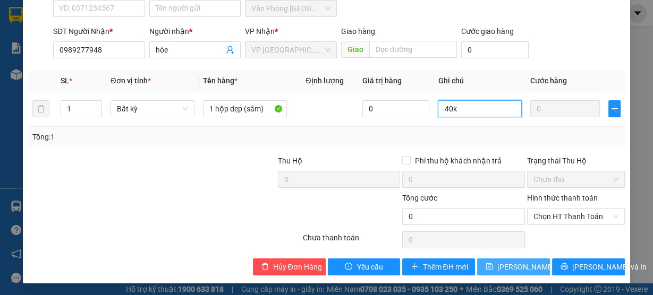
type input "40k"
click at [497, 262] on span "[PERSON_NAME] thay đổi" at bounding box center [539, 267] width 85 height 12
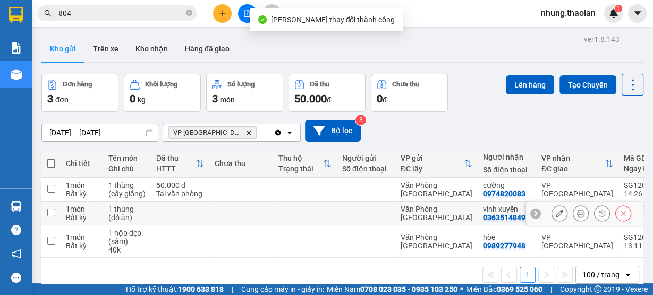
click at [554, 218] on button at bounding box center [559, 213] width 15 height 19
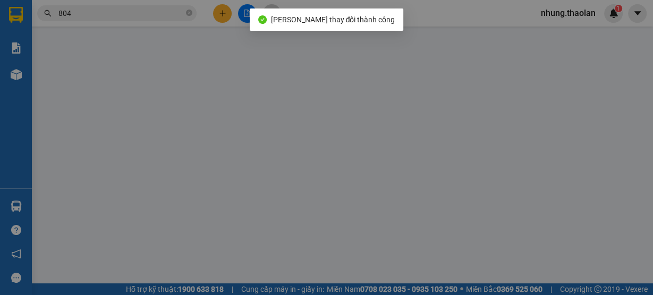
type input "0363514849"
type input "vinh xuyến"
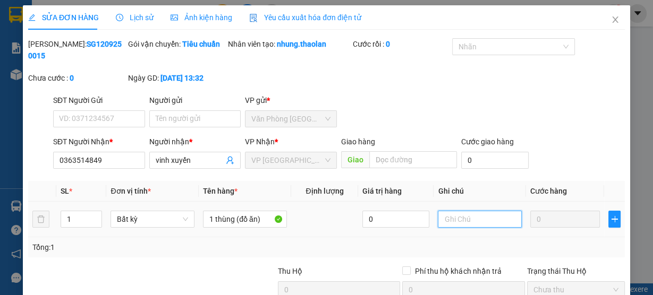
click at [463, 221] on input "text" at bounding box center [480, 219] width 84 height 17
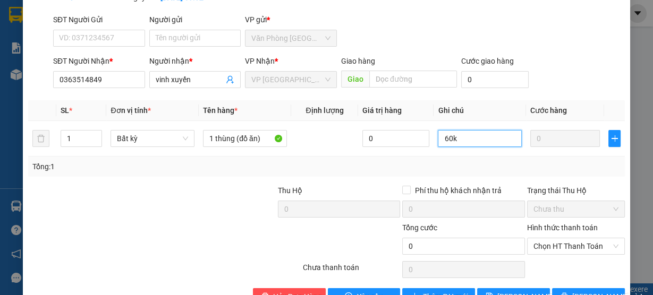
scroll to position [110, 0]
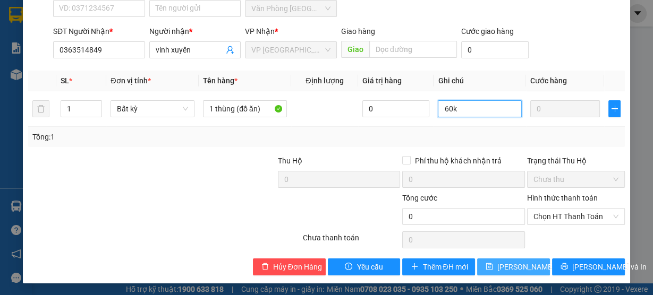
type input "60k"
click at [497, 263] on span "[PERSON_NAME] thay đổi" at bounding box center [539, 267] width 85 height 12
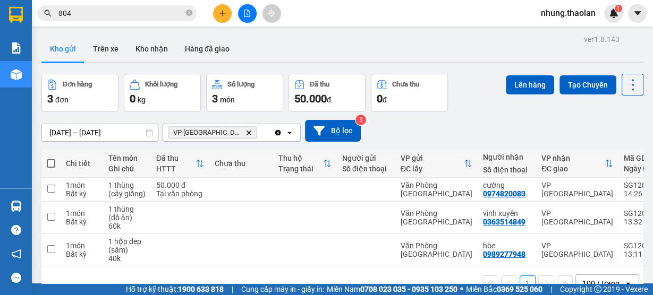
click at [245, 132] on icon "Delete" at bounding box center [248, 133] width 6 height 6
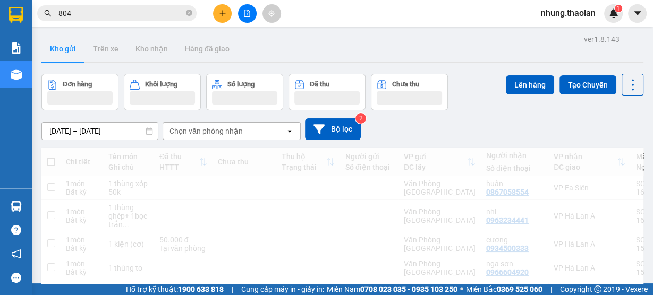
click at [218, 132] on div "Chọn văn phòng nhận" at bounding box center [205, 131] width 73 height 11
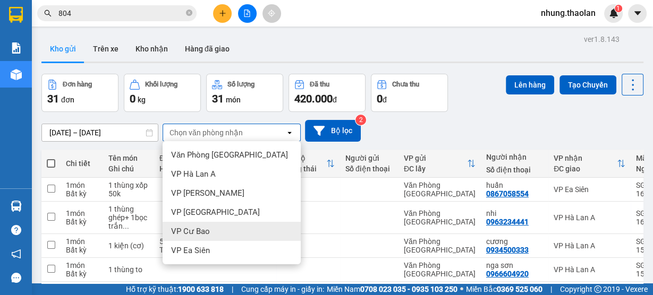
click at [194, 231] on span "VP Cư Bao" at bounding box center [190, 231] width 39 height 11
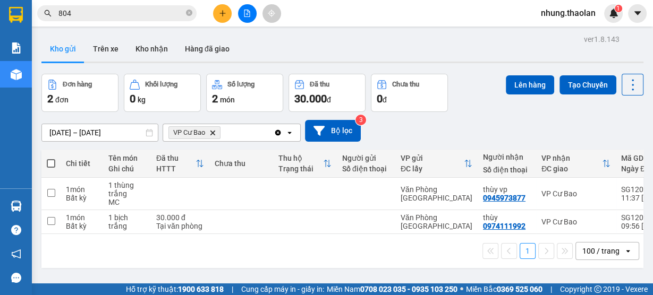
click at [211, 134] on icon "VP Cư Bao, close by backspace" at bounding box center [212, 132] width 5 height 5
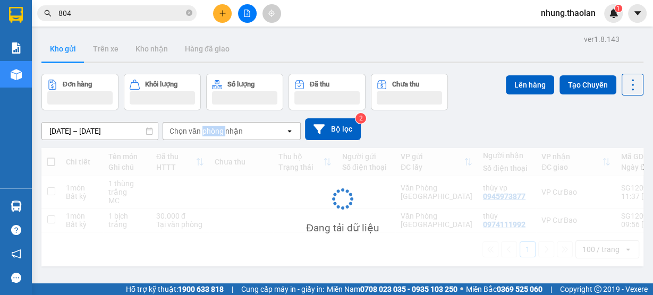
click at [211, 134] on div "Chọn văn phòng nhận" at bounding box center [205, 131] width 73 height 11
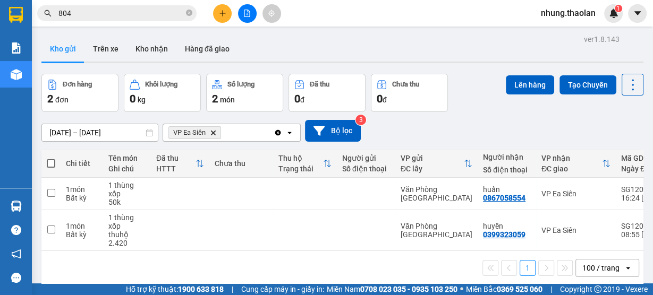
click at [212, 131] on icon "Delete" at bounding box center [213, 133] width 6 height 6
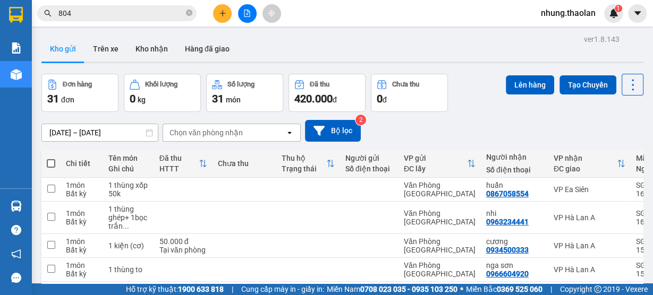
click at [246, 131] on div "Chọn văn phòng nhận" at bounding box center [224, 132] width 122 height 17
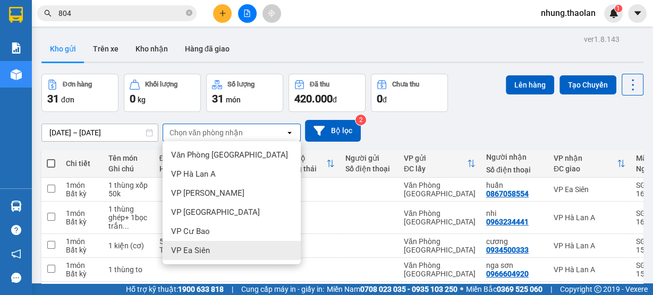
click at [196, 245] on span "VP Ea Siên" at bounding box center [190, 250] width 39 height 11
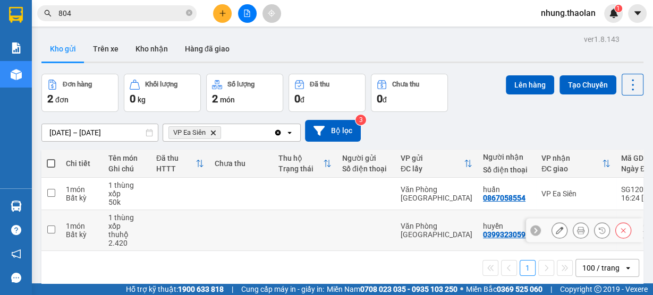
click at [553, 236] on button at bounding box center [559, 230] width 15 height 19
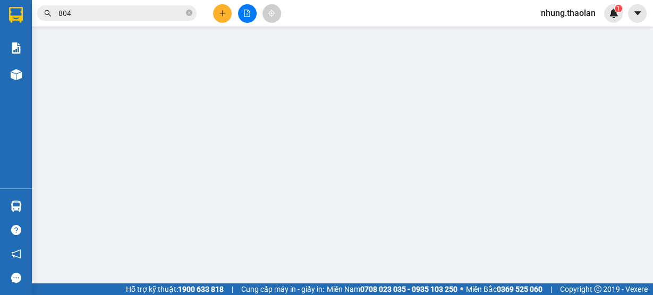
type input "0399323059"
type input "huyền"
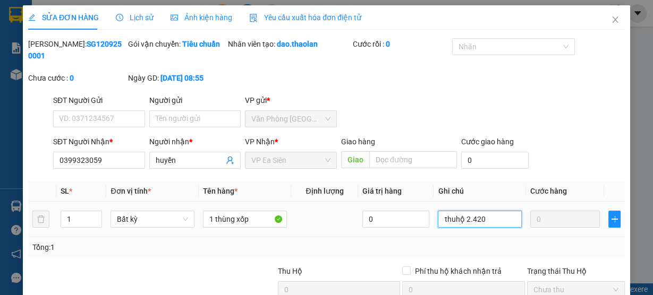
click at [492, 221] on input "thuhộ 2.420" at bounding box center [480, 219] width 84 height 17
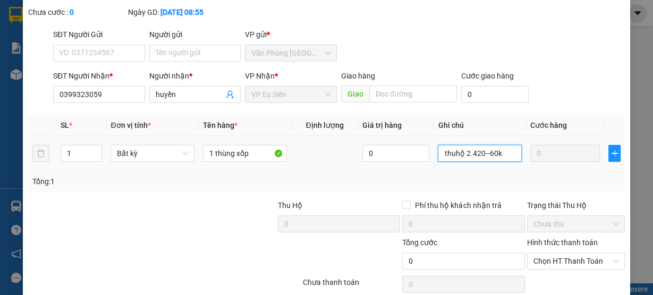
scroll to position [110, 0]
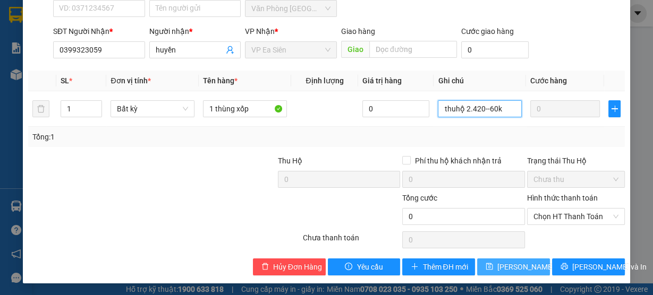
type input "thuhộ 2.420--60k"
click at [511, 263] on span "[PERSON_NAME] thay đổi" at bounding box center [539, 267] width 85 height 12
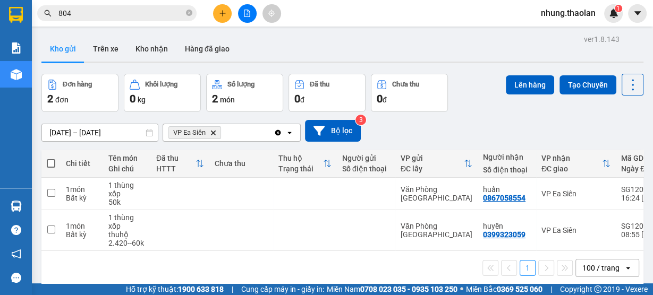
click at [276, 132] on icon "Clear all" at bounding box center [278, 133] width 6 height 6
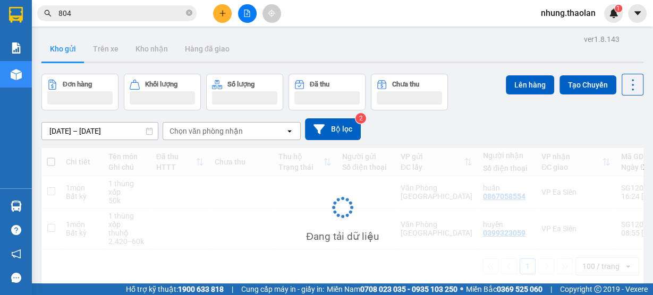
click at [224, 11] on icon "plus" at bounding box center [222, 13] width 7 height 7
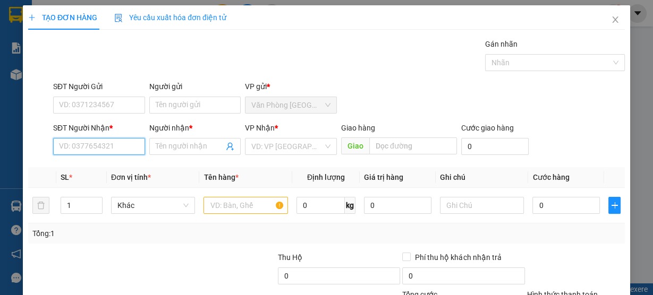
click at [113, 149] on input "SĐT Người Nhận *" at bounding box center [99, 146] width 92 height 17
click at [116, 170] on div "0901358198 - phương" at bounding box center [98, 167] width 78 height 12
type input "0901358198"
type input "phương"
type input "0901358198"
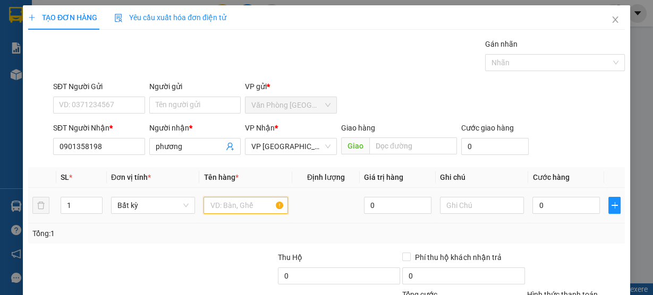
click at [241, 207] on input "text" at bounding box center [245, 205] width 84 height 17
type input "1"
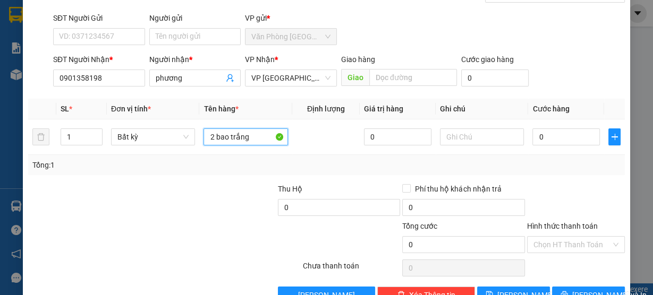
scroll to position [96, 0]
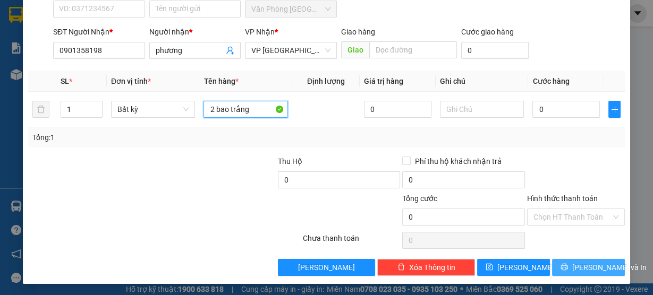
type input "2 bao trắng"
click at [578, 264] on span "[PERSON_NAME] và In" at bounding box center [609, 268] width 74 height 12
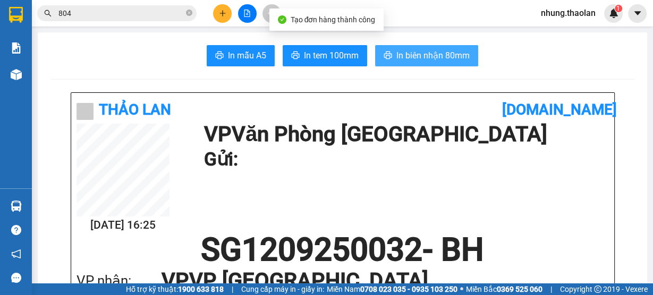
click at [439, 53] on span "In biên nhận 80mm" at bounding box center [432, 55] width 73 height 13
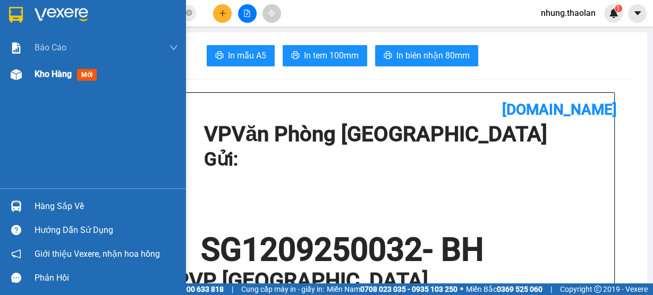
click at [41, 80] on div "Kho hàng mới" at bounding box center [68, 73] width 66 height 13
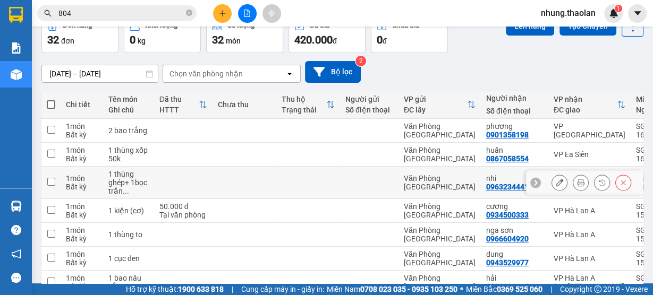
scroll to position [127, 0]
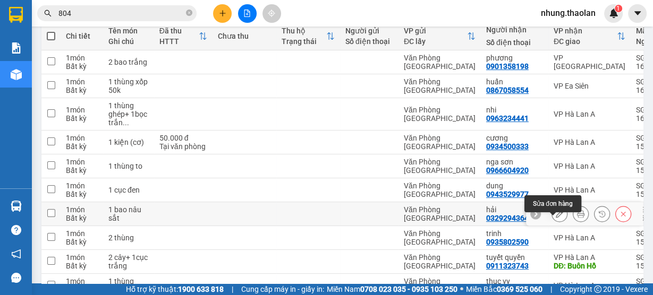
click at [557, 224] on button at bounding box center [559, 214] width 15 height 19
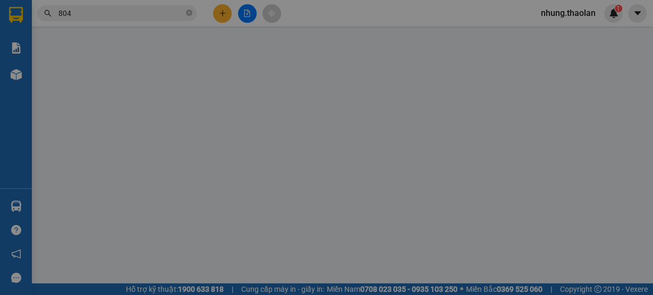
type input "0329294364"
type input "hải"
type input "Đăk Min"
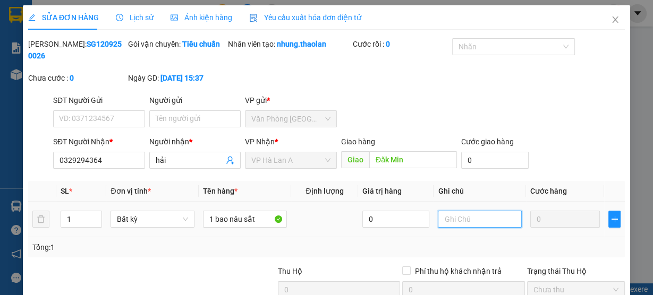
click at [476, 216] on input "text" at bounding box center [480, 219] width 84 height 17
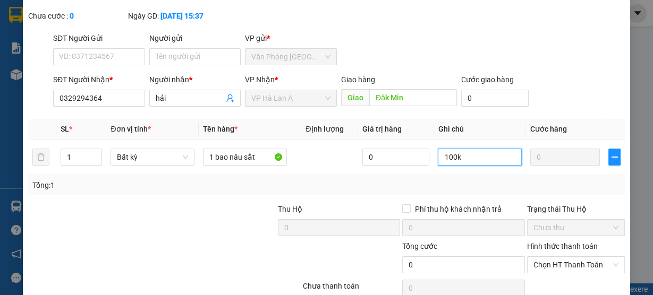
scroll to position [110, 0]
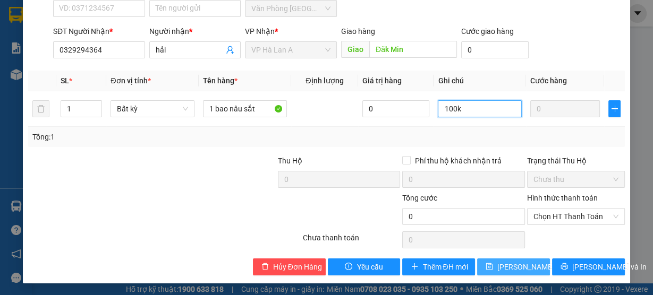
type input "100k"
click at [505, 268] on span "[PERSON_NAME] thay đổi" at bounding box center [539, 267] width 85 height 12
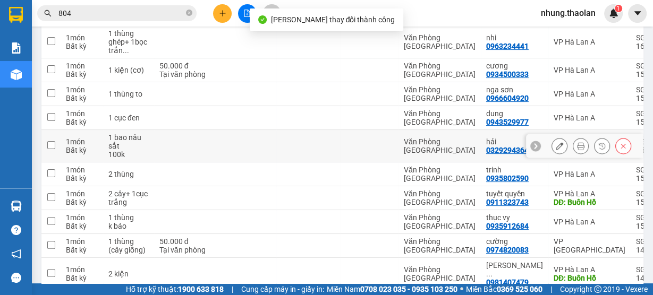
scroll to position [214, 0]
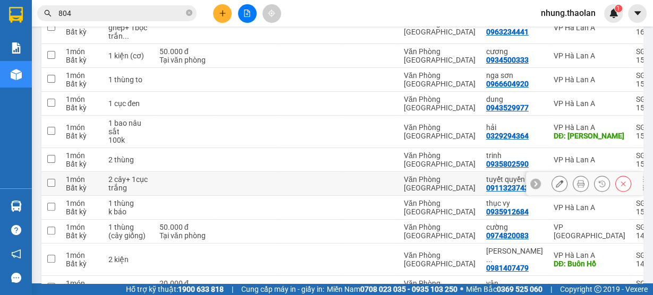
click at [556, 193] on button at bounding box center [559, 184] width 15 height 19
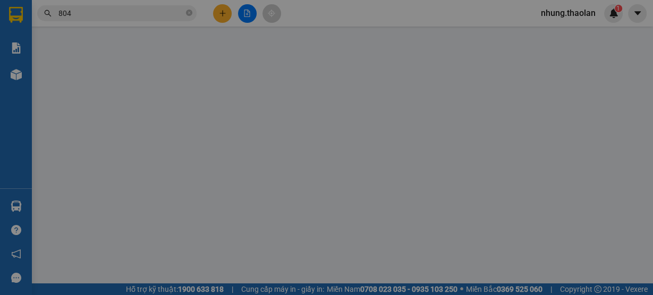
type input "0911323743"
type input "tuyết quyền"
type input "Buôn Hồ"
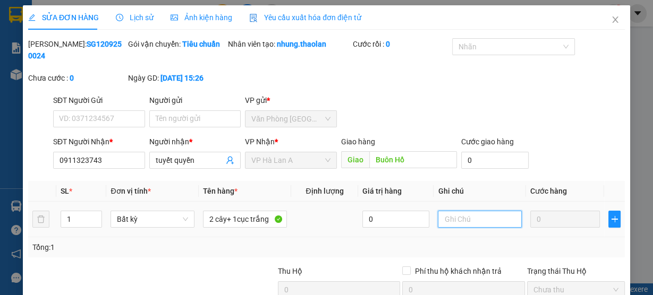
click at [471, 216] on input "text" at bounding box center [480, 219] width 84 height 17
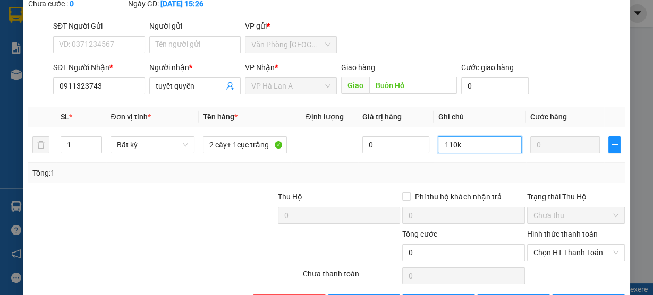
scroll to position [110, 0]
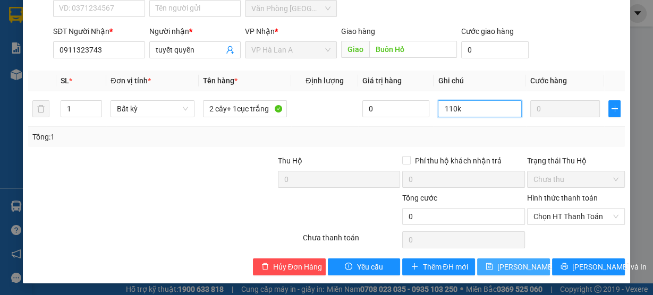
type input "110k"
click at [509, 261] on span "[PERSON_NAME] thay đổi" at bounding box center [539, 267] width 85 height 12
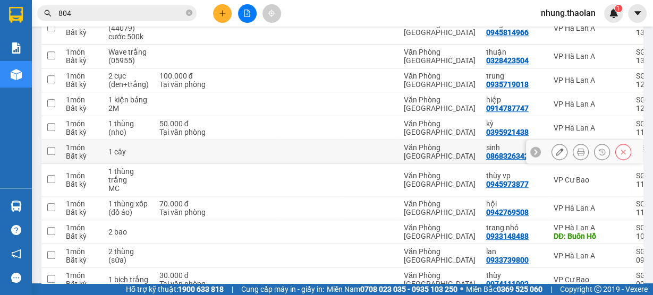
scroll to position [680, 0]
click at [556, 155] on icon at bounding box center [559, 151] width 7 height 7
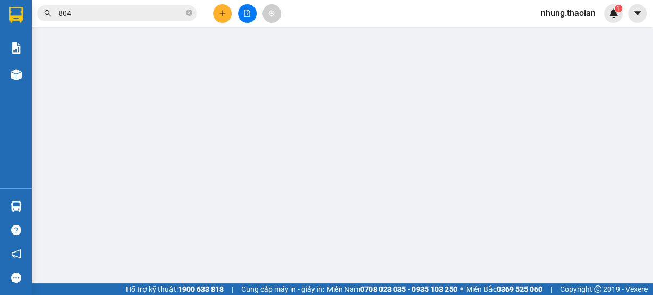
type input "0868326342"
type input "sinh"
type input "Buôn Hồ"
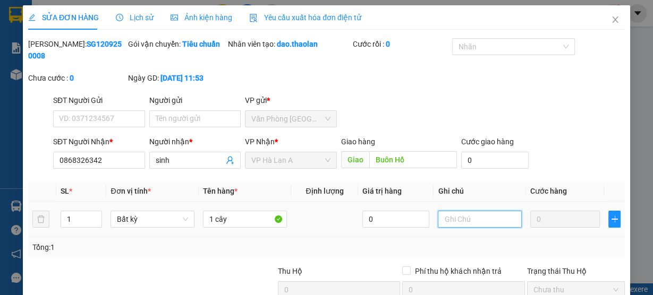
click at [467, 218] on input "text" at bounding box center [480, 219] width 84 height 17
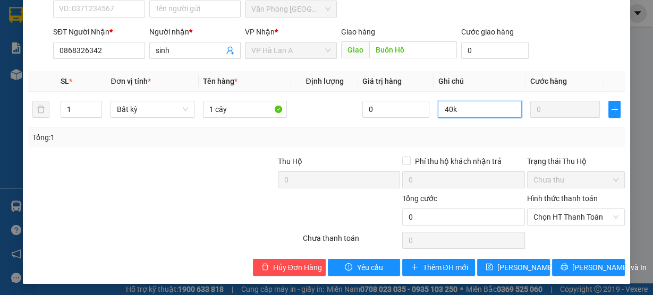
scroll to position [110, 0]
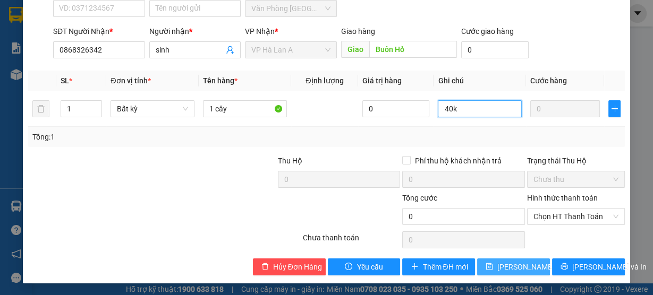
type input "40k"
click at [506, 265] on span "[PERSON_NAME] thay đổi" at bounding box center [539, 267] width 85 height 12
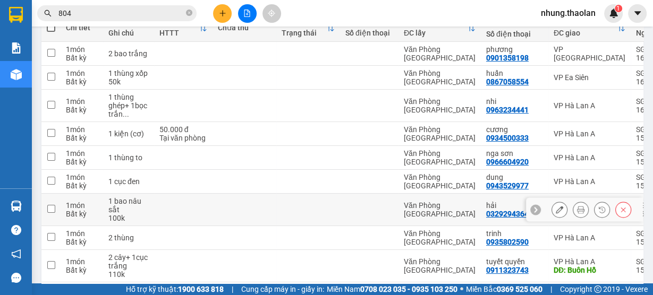
scroll to position [85, 0]
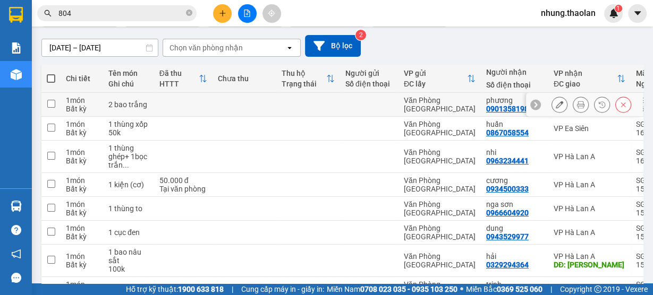
click at [560, 108] on div at bounding box center [559, 105] width 16 height 16
click at [556, 107] on icon at bounding box center [559, 104] width 7 height 7
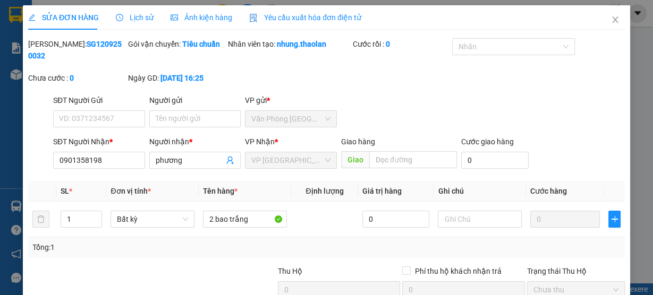
type input "0901358198"
type input "phương"
click at [456, 218] on input "text" at bounding box center [480, 219] width 84 height 17
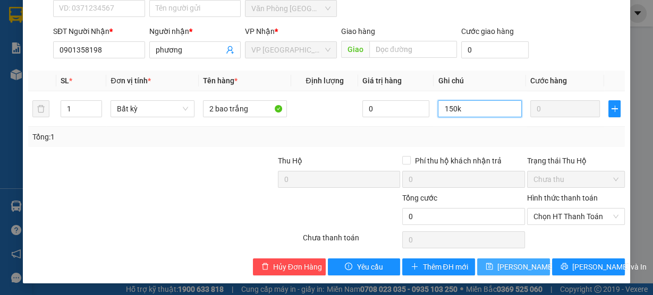
type input "150k"
click at [510, 267] on span "[PERSON_NAME] thay đổi" at bounding box center [539, 267] width 85 height 12
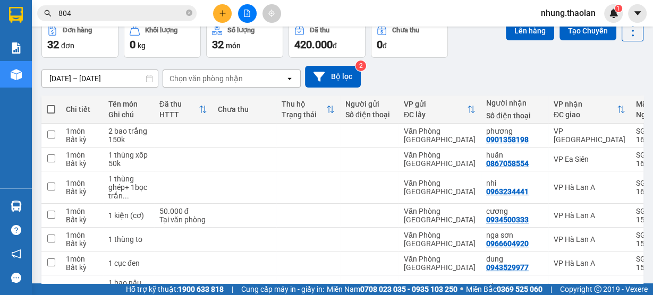
scroll to position [42, 0]
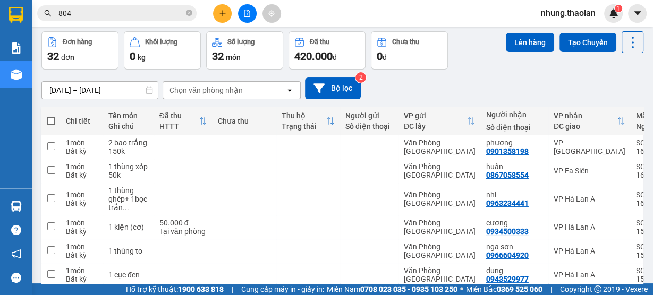
click at [214, 91] on div "Chọn văn phòng nhận" at bounding box center [205, 90] width 73 height 11
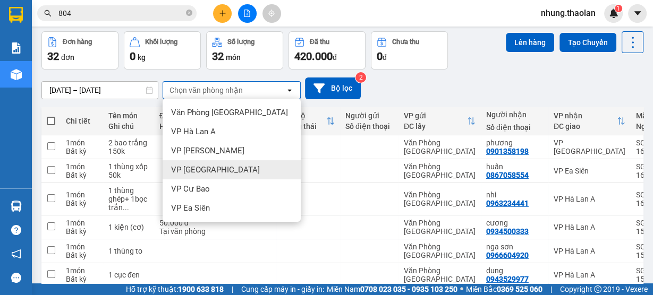
click at [226, 172] on div "VP [GEOGRAPHIC_DATA]" at bounding box center [232, 169] width 138 height 19
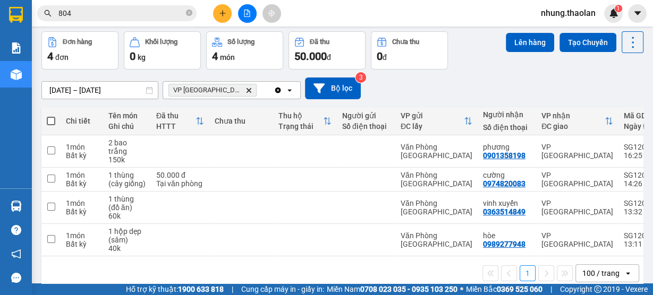
click at [249, 96] on div "VP Bình Hòa Delete" at bounding box center [218, 90] width 110 height 17
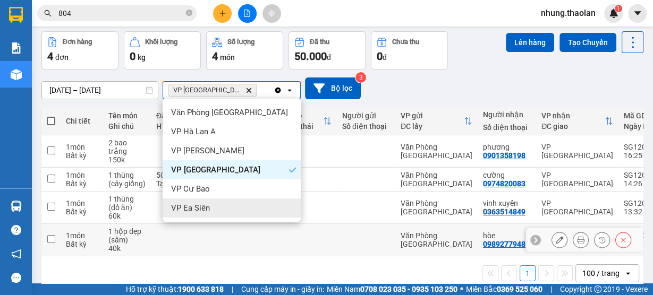
click at [221, 209] on div "VP Ea Siên" at bounding box center [232, 208] width 138 height 19
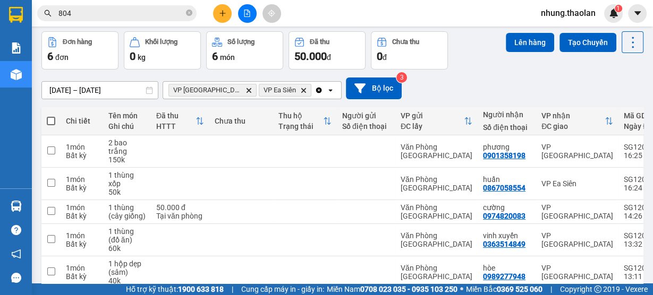
click at [53, 118] on span at bounding box center [51, 121] width 8 height 8
click at [51, 116] on input "checkbox" at bounding box center [51, 116] width 0 height 0
checkbox input "true"
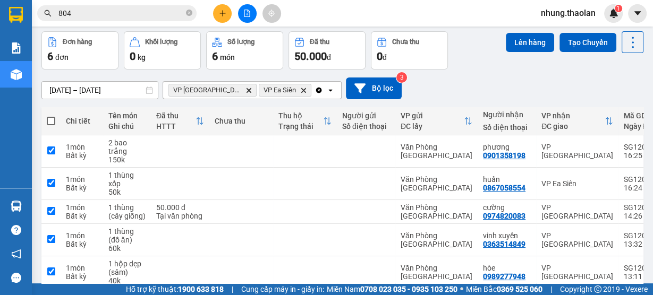
checkbox input "true"
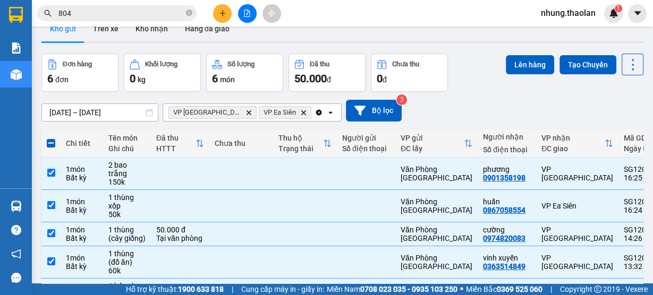
scroll to position [0, 0]
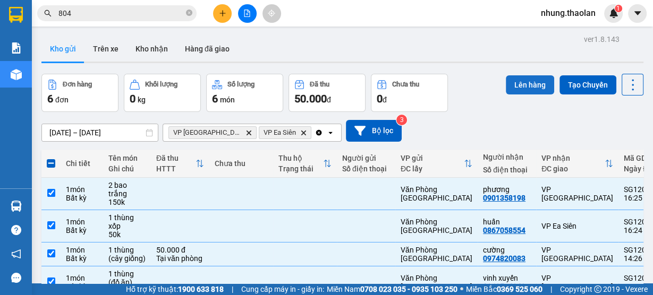
click at [534, 90] on button "Lên hàng" at bounding box center [530, 84] width 48 height 19
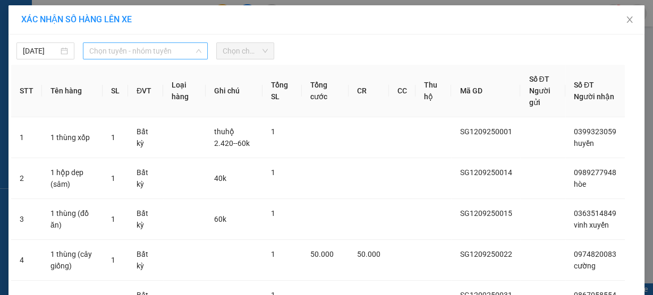
click at [139, 49] on span "Chọn tuyến - nhóm tuyến" at bounding box center [145, 51] width 112 height 16
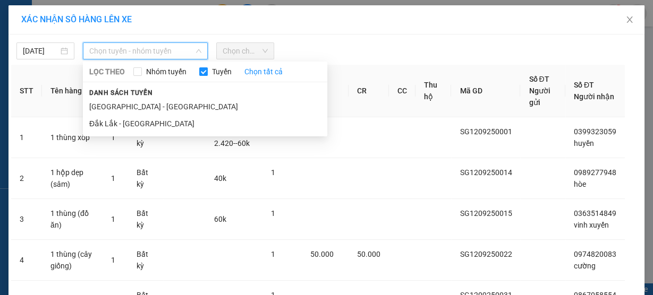
click at [170, 93] on div "Danh sách tuyến [GEOGRAPHIC_DATA] - [GEOGRAPHIC_DATA] [GEOGRAPHIC_DATA] - [GEOG…" at bounding box center [205, 110] width 244 height 46
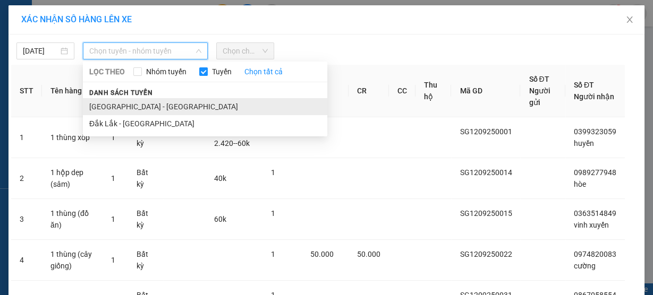
click at [124, 105] on li "[GEOGRAPHIC_DATA] - [GEOGRAPHIC_DATA]" at bounding box center [205, 106] width 244 height 17
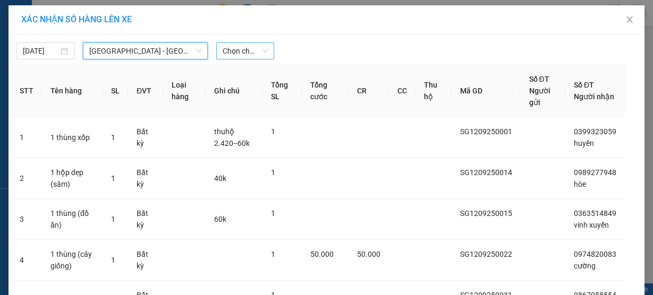
click at [227, 53] on span "Chọn chuyến" at bounding box center [245, 51] width 45 height 16
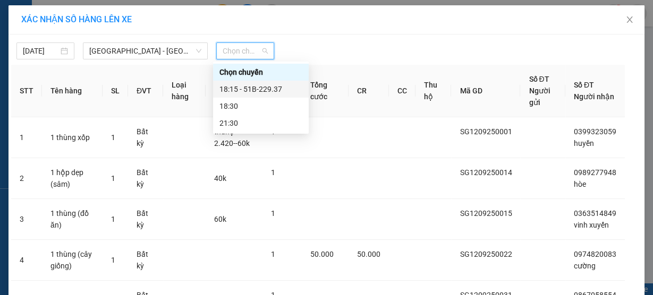
click at [249, 89] on div "18:15 - 51B-229.37" at bounding box center [260, 89] width 83 height 12
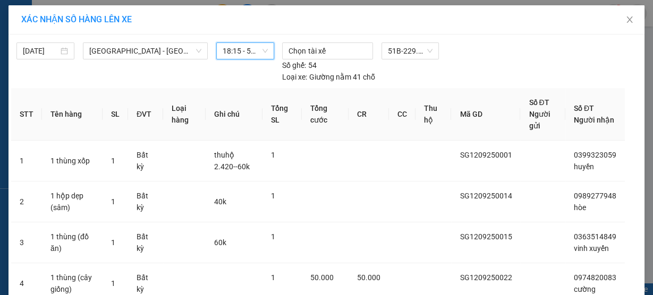
click at [236, 51] on span "18:15 - 51B-229.37" at bounding box center [245, 51] width 45 height 16
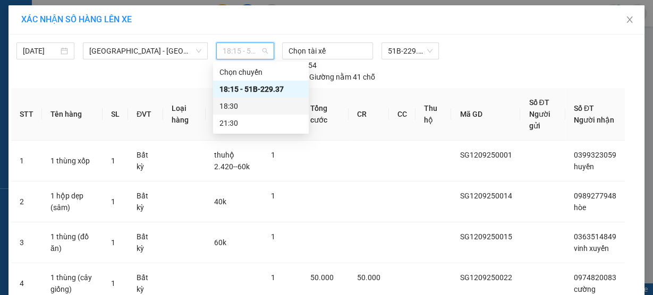
click at [248, 102] on div "18:30" at bounding box center [260, 106] width 83 height 12
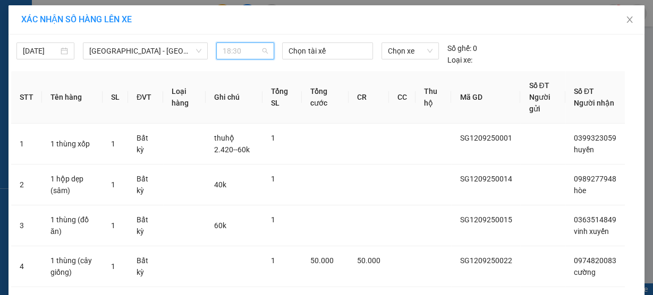
click at [240, 50] on span "18:30" at bounding box center [245, 51] width 45 height 16
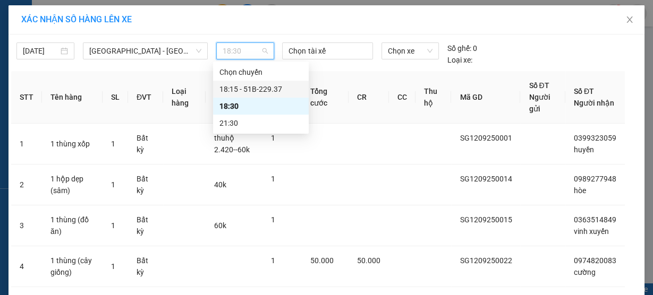
click at [241, 87] on div "18:15 - 51B-229.37" at bounding box center [260, 89] width 83 height 12
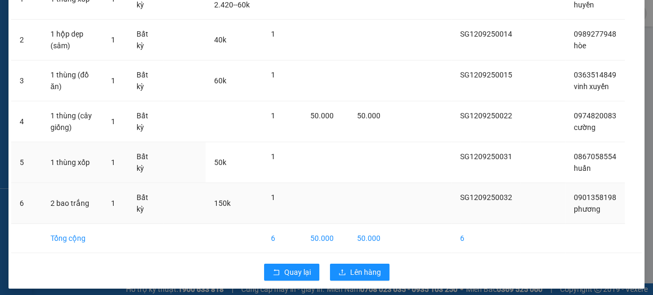
scroll to position [166, 0]
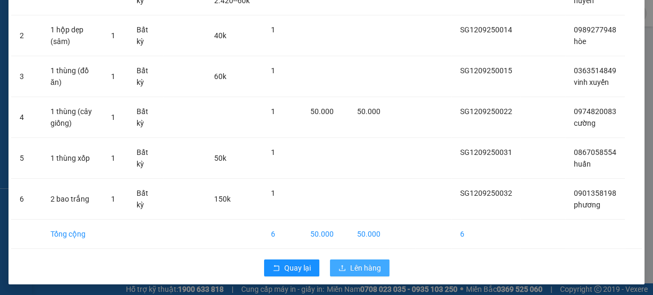
click at [355, 263] on span "Lên hàng" at bounding box center [365, 268] width 31 height 12
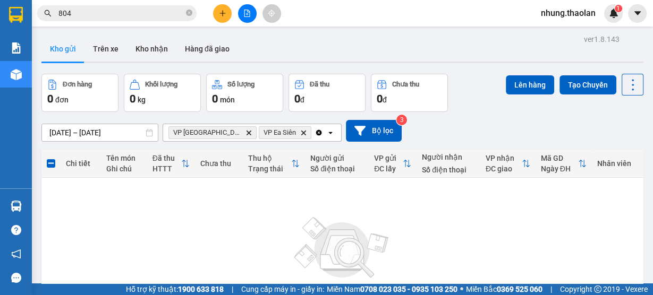
click at [316, 133] on icon "Clear all" at bounding box center [319, 133] width 6 height 6
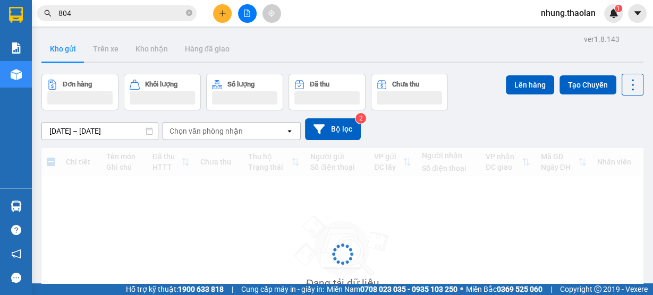
click at [215, 134] on div "Chọn văn phòng nhận" at bounding box center [205, 131] width 73 height 11
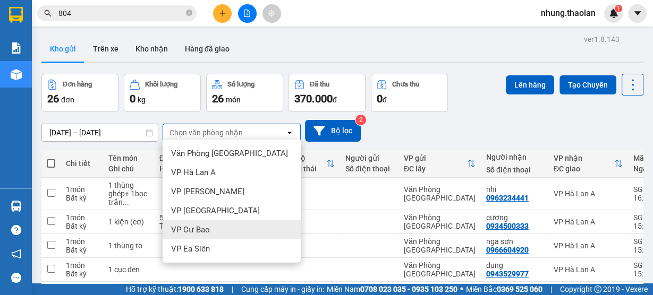
click at [219, 237] on div "VP Cư Bao" at bounding box center [232, 229] width 138 height 19
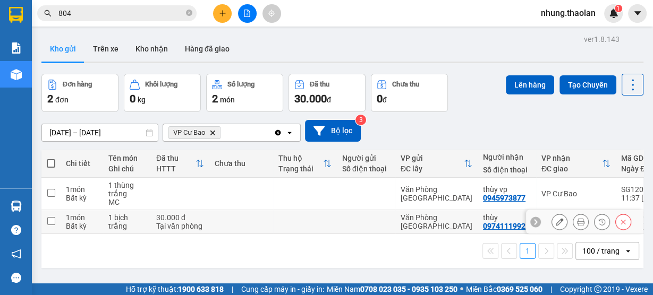
click at [203, 224] on div "Tại văn phòng" at bounding box center [180, 226] width 48 height 8
checkbox input "true"
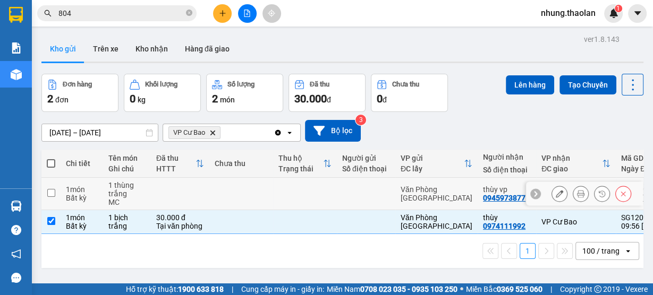
drag, startPoint x: 214, startPoint y: 192, endPoint x: 278, endPoint y: 175, distance: 66.0
click at [214, 191] on td at bounding box center [241, 194] width 64 height 32
checkbox input "true"
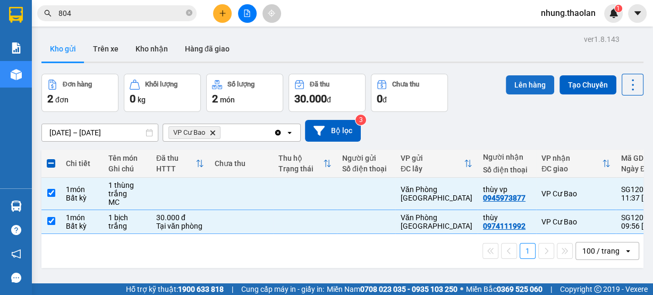
click at [531, 88] on button "Lên hàng" at bounding box center [530, 84] width 48 height 19
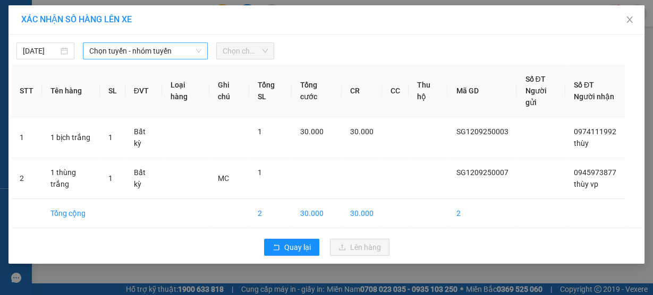
click at [201, 54] on div "Chọn tuyến - nhóm tuyến" at bounding box center [145, 50] width 125 height 17
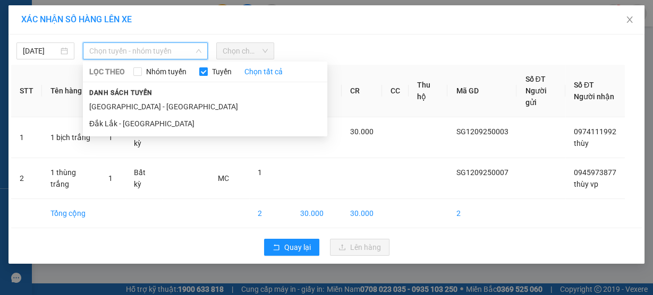
click at [144, 92] on span "Danh sách tuyến" at bounding box center [121, 93] width 76 height 10
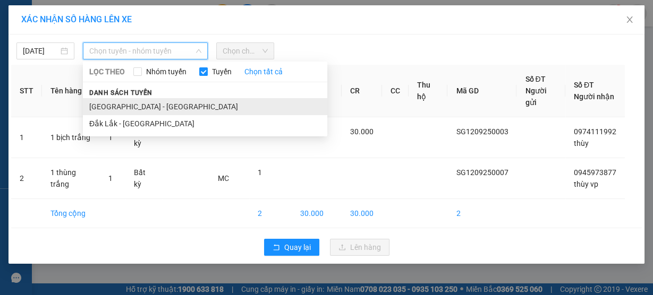
click at [135, 104] on li "[GEOGRAPHIC_DATA] - [GEOGRAPHIC_DATA]" at bounding box center [205, 106] width 244 height 17
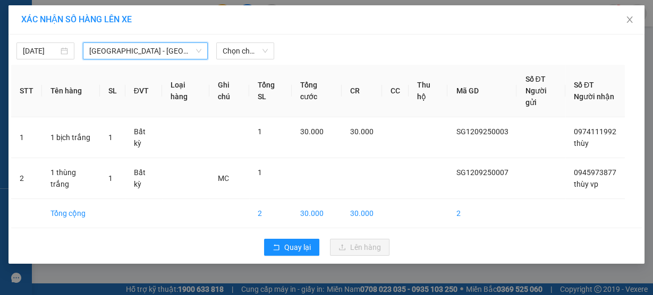
click at [161, 54] on span "[GEOGRAPHIC_DATA] - [GEOGRAPHIC_DATA]" at bounding box center [145, 51] width 112 height 16
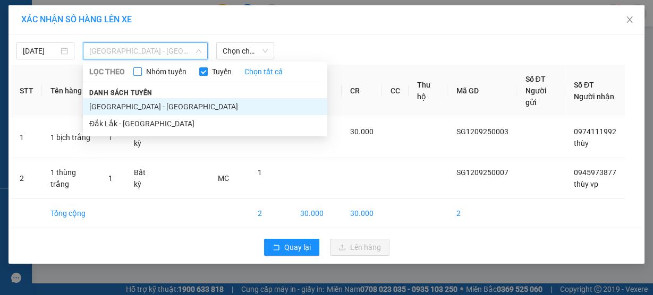
click at [144, 74] on span "Nhóm tuyến" at bounding box center [166, 72] width 49 height 12
click at [142, 74] on input "Nhóm tuyến" at bounding box center [137, 71] width 8 height 8
checkbox input "true"
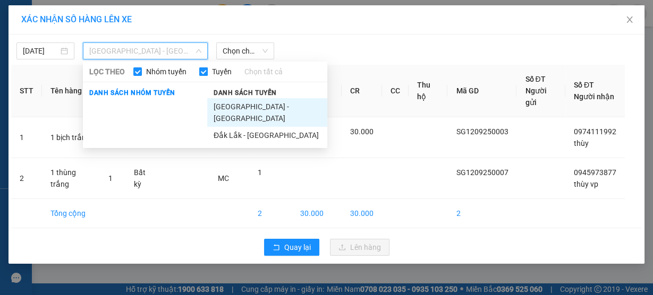
click at [202, 74] on input "Tuyến" at bounding box center [203, 71] width 8 height 8
checkbox input "false"
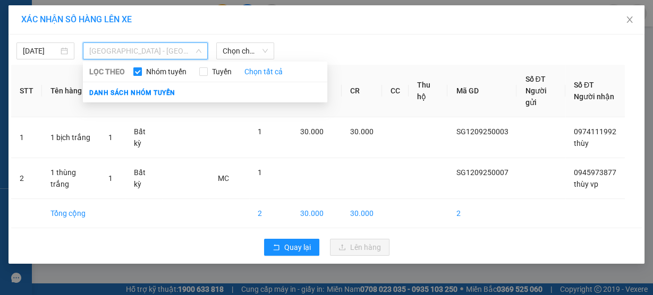
click at [142, 71] on span "Nhóm tuyến" at bounding box center [166, 72] width 49 height 12
click at [142, 71] on input "Nhóm tuyến" at bounding box center [137, 71] width 8 height 8
checkbox input "true"
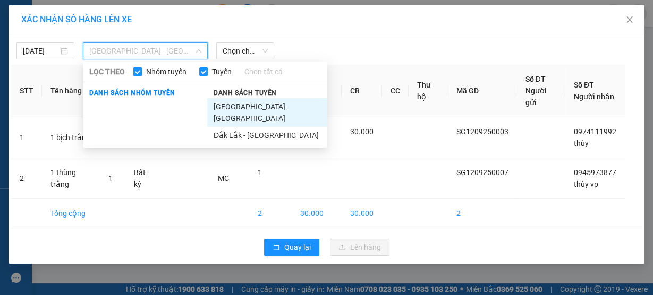
click at [137, 72] on input "Nhóm tuyến" at bounding box center [137, 71] width 8 height 8
checkbox input "false"
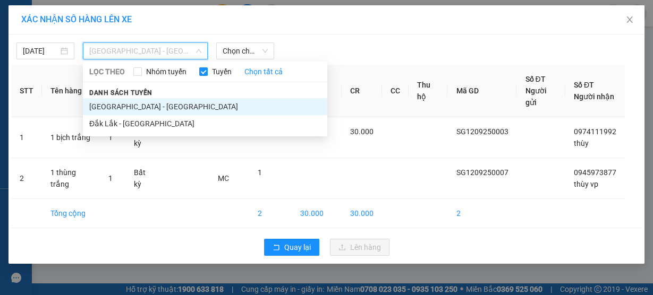
click at [175, 108] on li "[GEOGRAPHIC_DATA] - [GEOGRAPHIC_DATA]" at bounding box center [205, 106] width 244 height 17
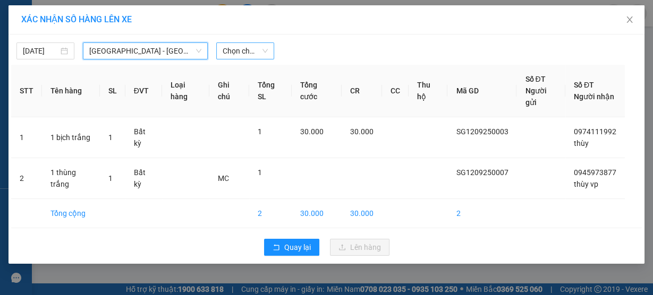
click at [238, 55] on span "Chọn chuyến" at bounding box center [245, 51] width 45 height 16
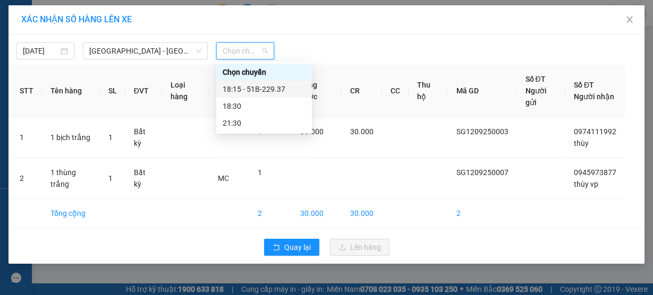
click at [253, 92] on div "18:15 - 51B-229.37" at bounding box center [264, 89] width 83 height 12
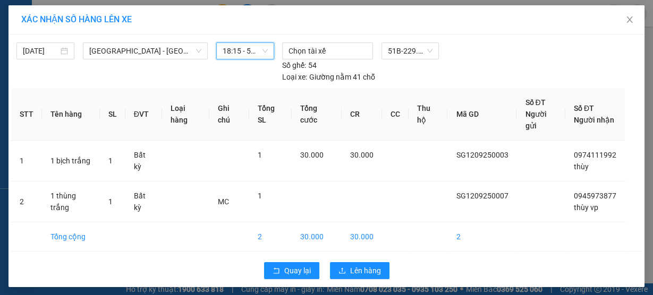
click at [245, 52] on span "18:15 - 51B-229.37" at bounding box center [245, 51] width 45 height 16
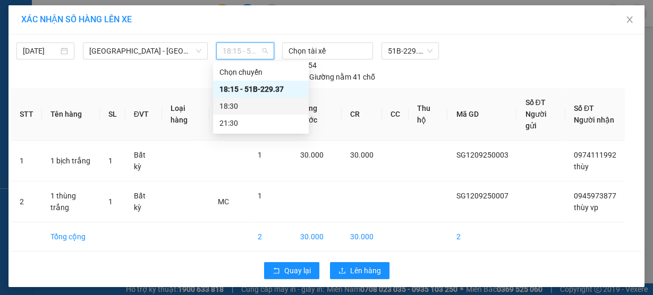
click at [244, 107] on div "18:30" at bounding box center [260, 106] width 83 height 12
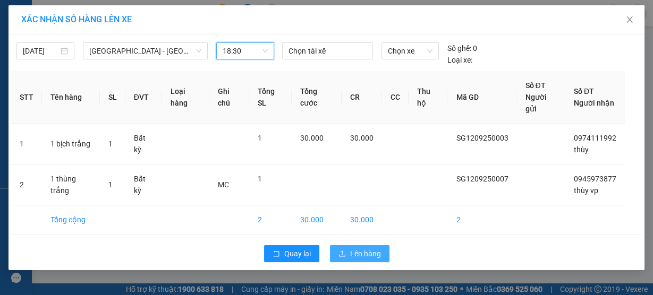
click at [362, 265] on div "Quay lại Lên hàng" at bounding box center [326, 254] width 630 height 28
click at [364, 255] on span "Lên hàng" at bounding box center [365, 254] width 31 height 12
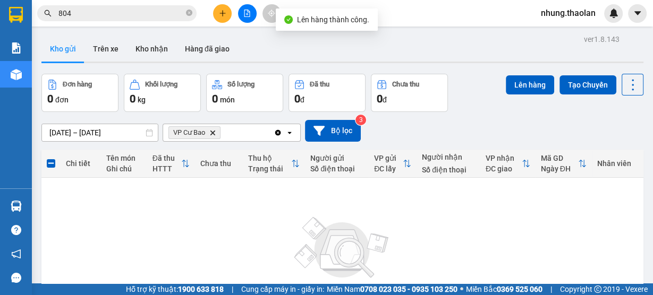
click at [209, 129] on span "VP Cư Bao Delete" at bounding box center [194, 132] width 52 height 13
click at [215, 132] on icon "Delete" at bounding box center [212, 133] width 6 height 6
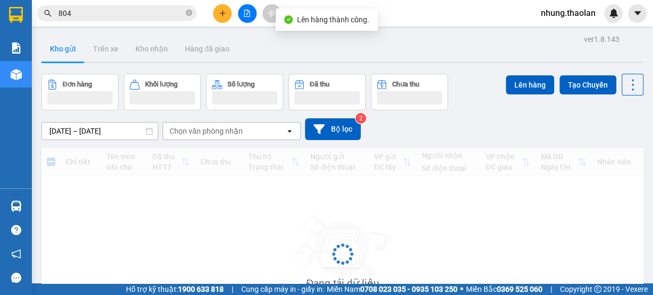
click at [225, 133] on div "Chọn văn phòng nhận" at bounding box center [205, 131] width 73 height 11
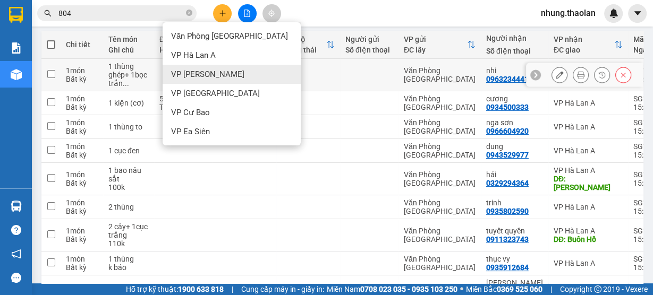
scroll to position [255, 0]
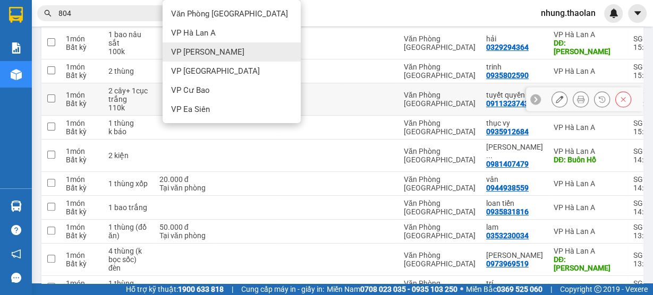
click at [371, 105] on td at bounding box center [369, 99] width 58 height 32
checkbox input "true"
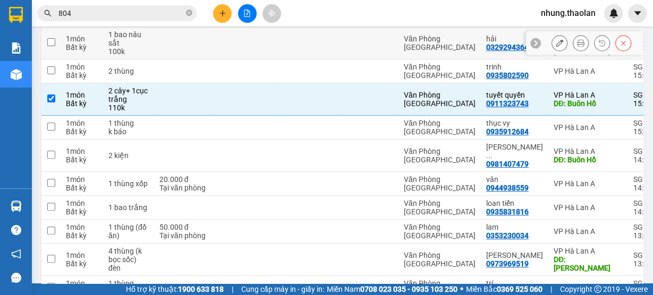
click at [361, 54] on td at bounding box center [369, 43] width 58 height 32
checkbox input "true"
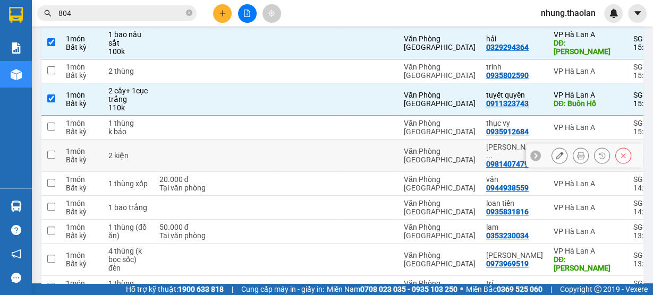
click at [556, 154] on icon at bounding box center [559, 155] width 7 height 7
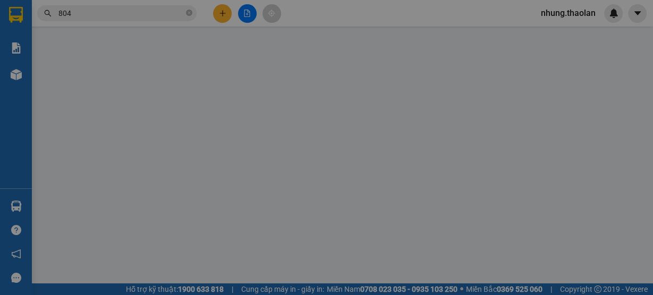
type input "0981407479"
type input "[PERSON_NAME] (vinh)"
type input "Buôn Hồ"
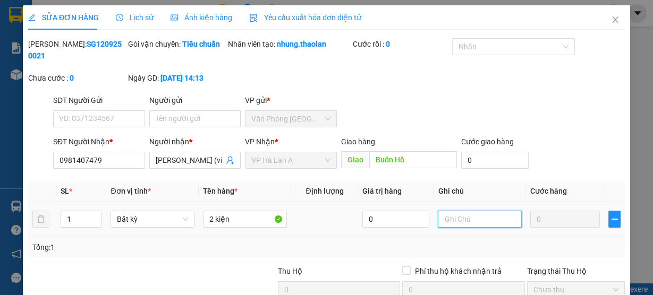
click at [455, 221] on input "text" at bounding box center [480, 219] width 84 height 17
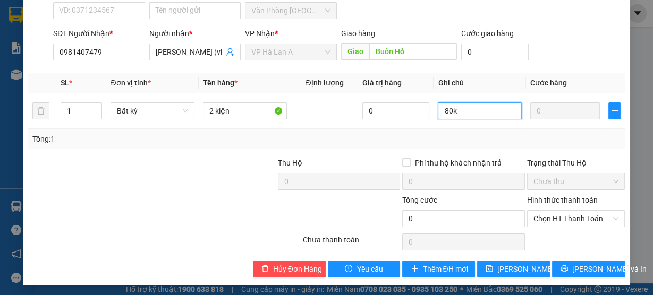
scroll to position [110, 0]
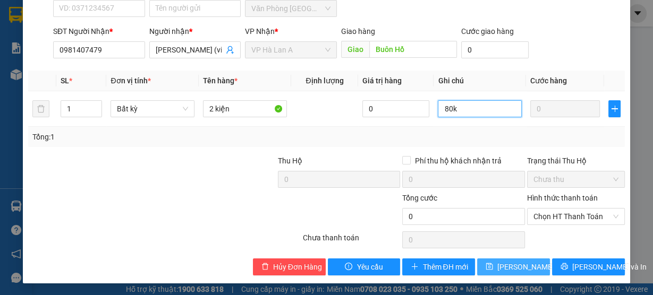
type input "80k"
click at [481, 270] on button "[PERSON_NAME] thay đổi" at bounding box center [513, 267] width 73 height 17
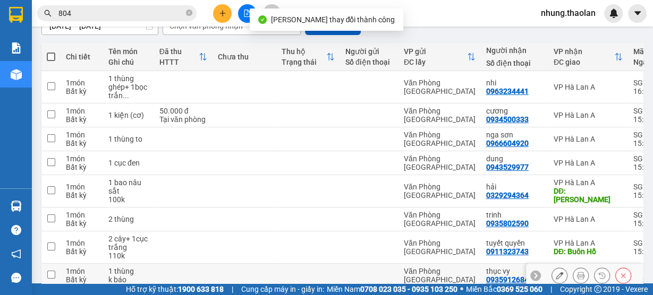
scroll to position [212, 0]
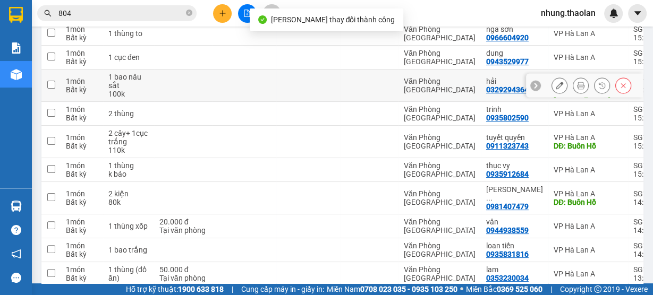
drag, startPoint x: 344, startPoint y: 94, endPoint x: 356, endPoint y: 99, distance: 13.1
click at [343, 93] on td at bounding box center [369, 86] width 58 height 32
checkbox input "true"
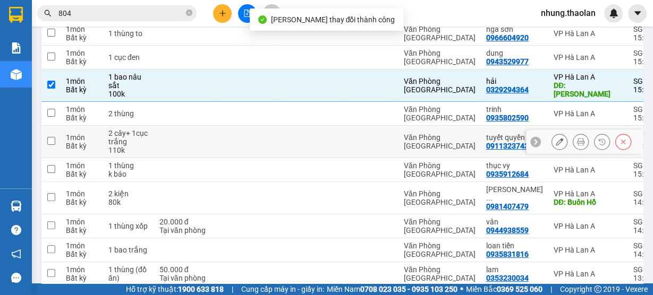
click at [338, 139] on tr "1 món Bất kỳ 2 cây+ 1cục trắng 110k Văn Phòng [GEOGRAPHIC_DATA] tuyết quyền 091…" at bounding box center [396, 142] width 710 height 32
checkbox input "true"
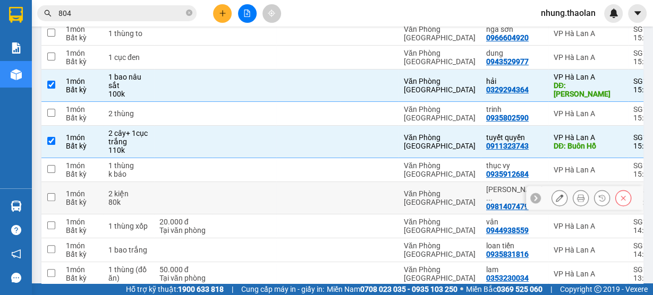
click at [386, 215] on td at bounding box center [369, 227] width 58 height 24
checkbox input "true"
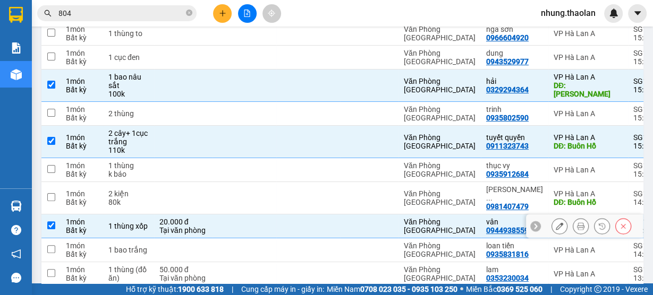
click at [377, 202] on td at bounding box center [369, 198] width 58 height 32
checkbox input "true"
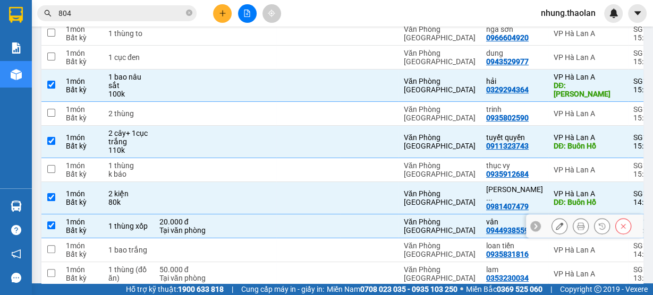
click at [372, 215] on td at bounding box center [369, 227] width 58 height 24
checkbox input "false"
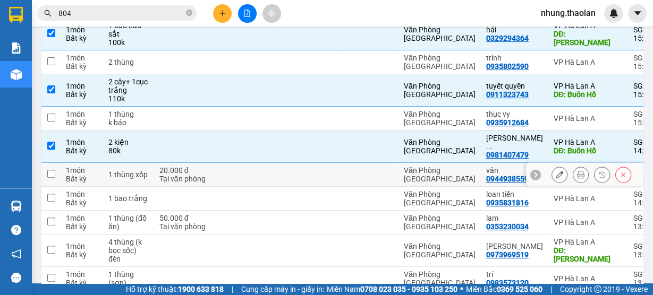
scroll to position [340, 0]
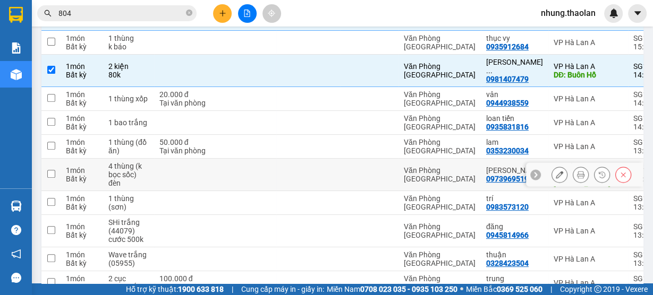
click at [385, 170] on div at bounding box center [369, 174] width 48 height 8
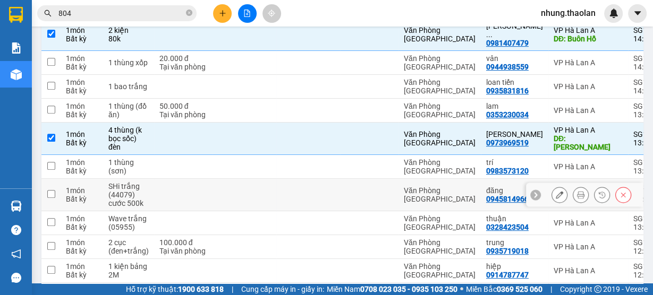
scroll to position [467, 0]
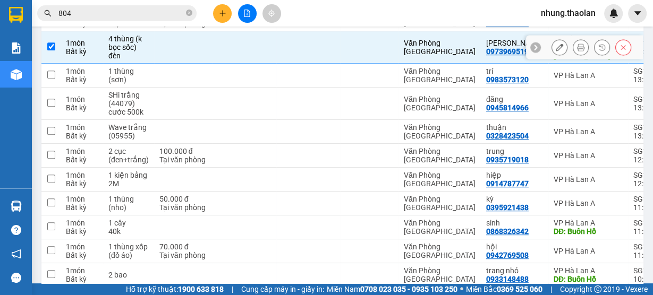
click at [399, 38] on td "Văn Phòng [GEOGRAPHIC_DATA]" at bounding box center [439, 47] width 82 height 32
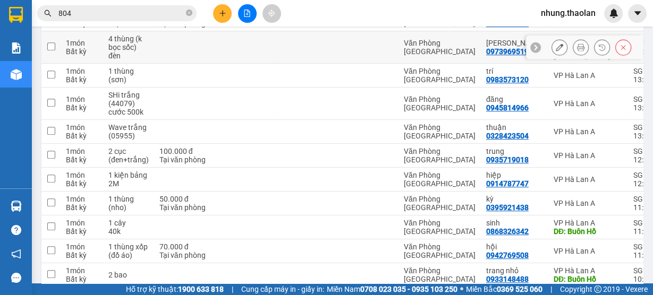
checkbox input "false"
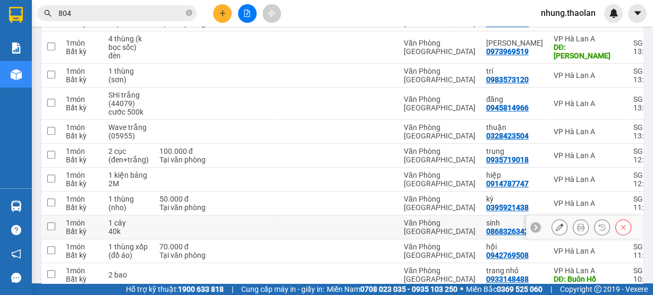
click at [418, 220] on div "Văn Phòng [GEOGRAPHIC_DATA]" at bounding box center [440, 227] width 72 height 17
checkbox input "true"
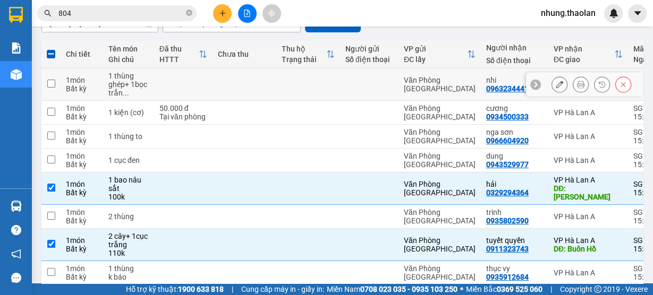
scroll to position [17, 0]
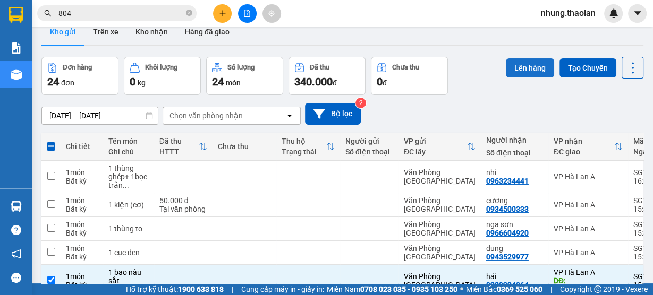
click at [511, 66] on button "Lên hàng" at bounding box center [530, 67] width 48 height 19
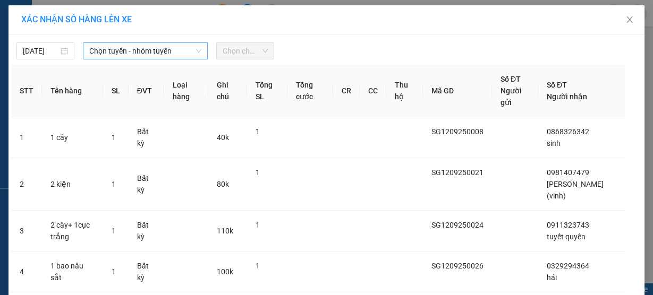
click at [145, 54] on span "Chọn tuyến - nhóm tuyến" at bounding box center [145, 51] width 112 height 16
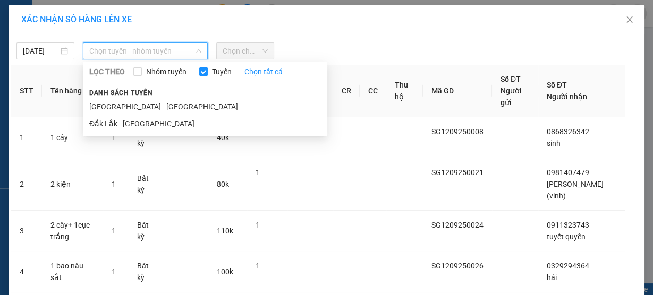
drag, startPoint x: 123, startPoint y: 105, endPoint x: 158, endPoint y: 83, distance: 41.3
click at [123, 104] on li "[GEOGRAPHIC_DATA] - [GEOGRAPHIC_DATA]" at bounding box center [205, 106] width 244 height 17
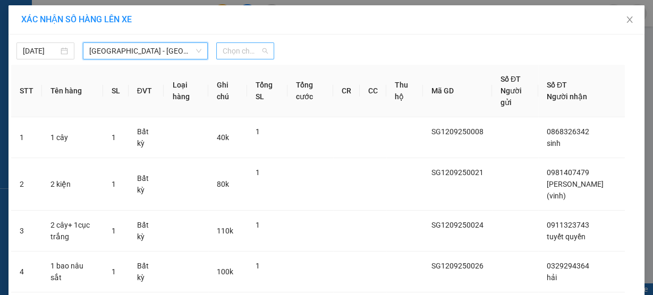
click at [228, 55] on span "Chọn chuyến" at bounding box center [245, 51] width 45 height 16
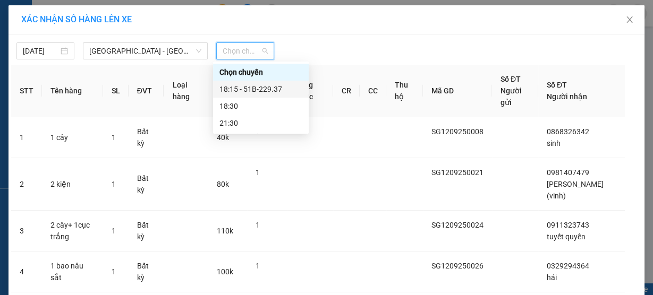
click at [264, 89] on div "18:15 - 51B-229.37" at bounding box center [260, 89] width 83 height 12
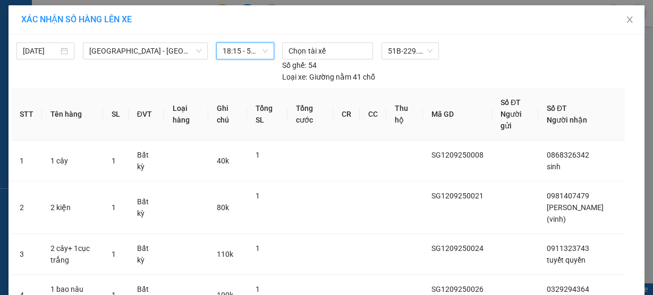
click at [240, 46] on span "18:15 - 51B-229.37" at bounding box center [245, 51] width 45 height 16
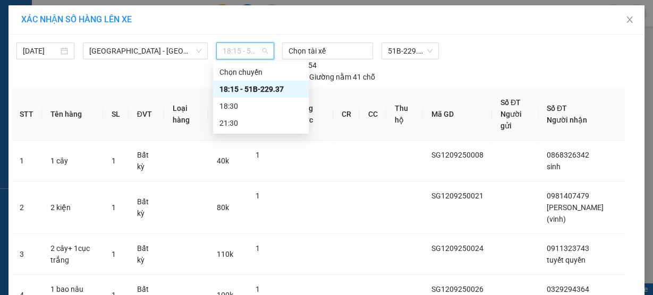
click at [251, 86] on div "18:15 - 51B-229.37" at bounding box center [260, 89] width 83 height 12
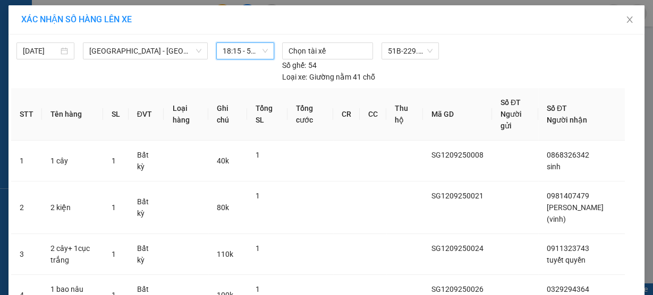
click at [236, 52] on span "18:15 - 51B-229.37" at bounding box center [245, 51] width 45 height 16
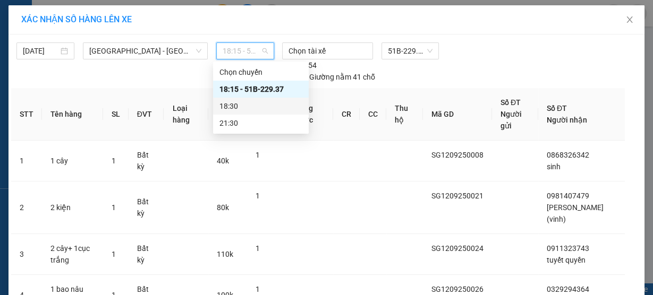
click at [242, 104] on div "18:30" at bounding box center [260, 106] width 83 height 12
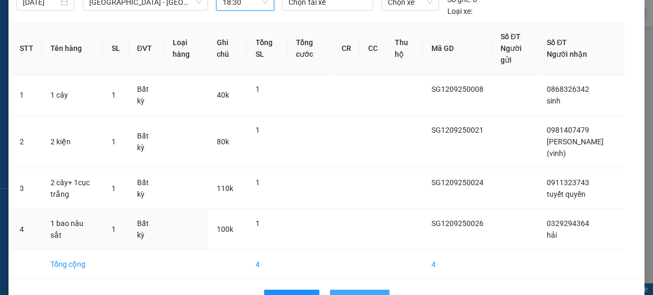
scroll to position [80, 0]
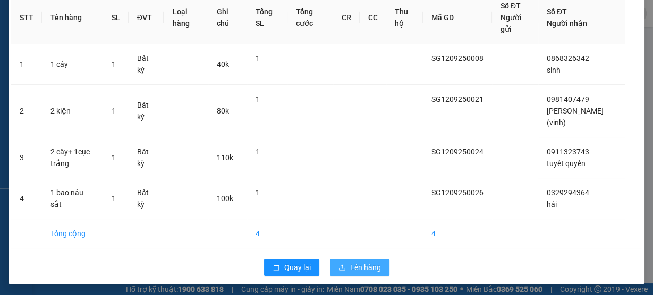
click at [359, 263] on span "Lên hàng" at bounding box center [365, 268] width 31 height 12
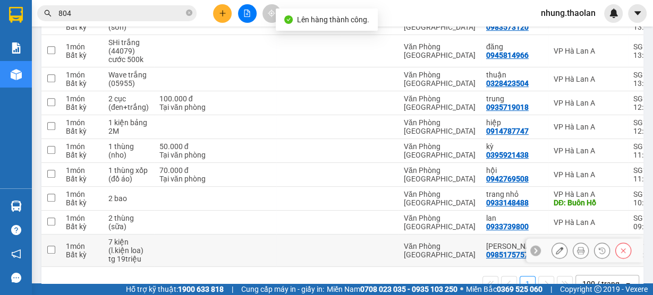
scroll to position [456, 0]
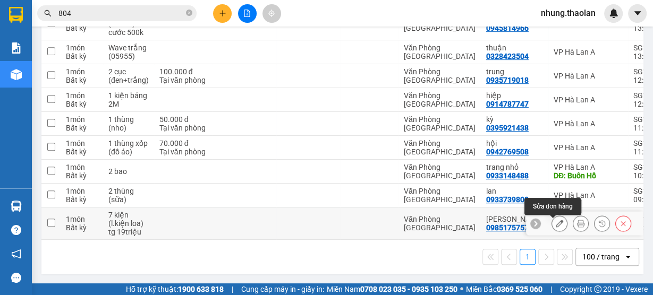
click at [556, 223] on icon at bounding box center [559, 223] width 7 height 7
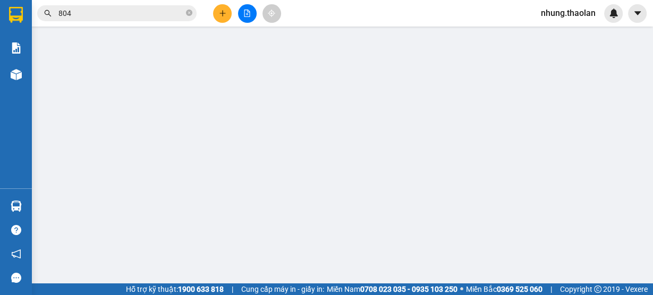
type input "0985175757"
type input "[PERSON_NAME]"
type input "Buôn Hồ"
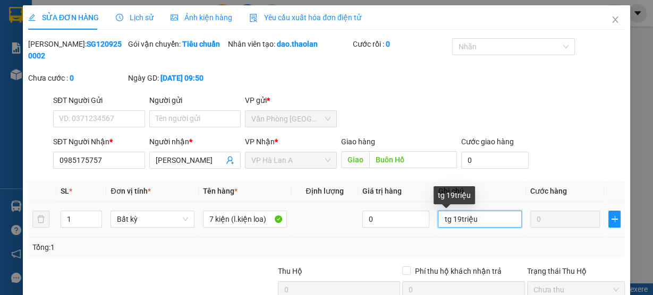
click at [497, 220] on input "tg 19triệu" at bounding box center [480, 219] width 84 height 17
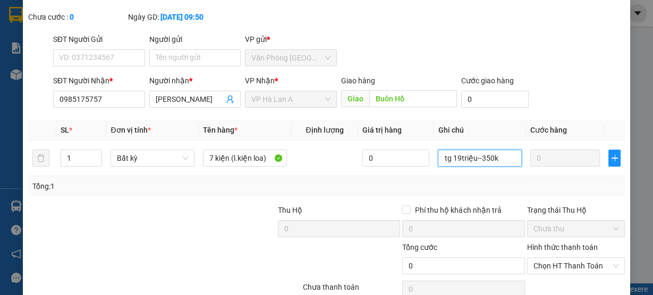
scroll to position [110, 0]
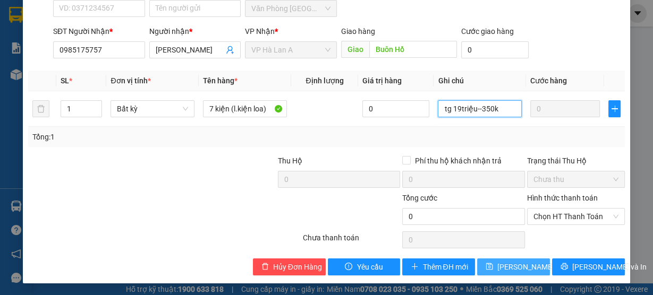
type input "tg 19triệu--350k"
click at [508, 261] on span "[PERSON_NAME] thay đổi" at bounding box center [539, 267] width 85 height 12
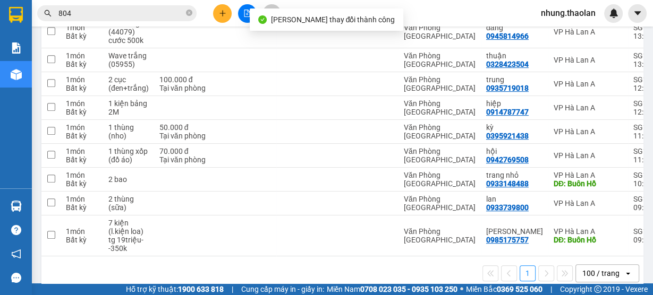
scroll to position [464, 0]
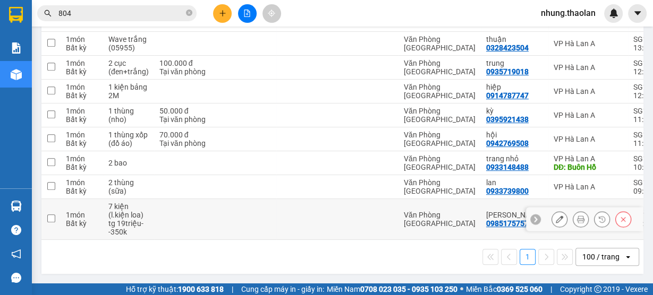
click at [361, 215] on div at bounding box center [369, 219] width 48 height 8
checkbox input "true"
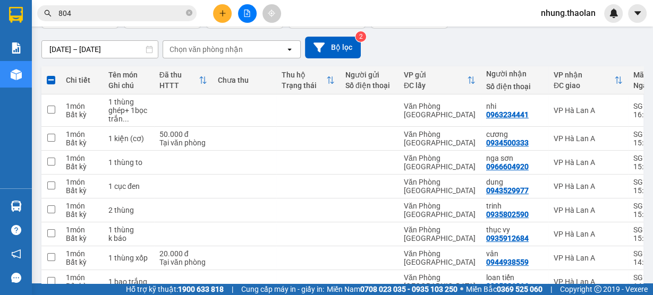
scroll to position [0, 0]
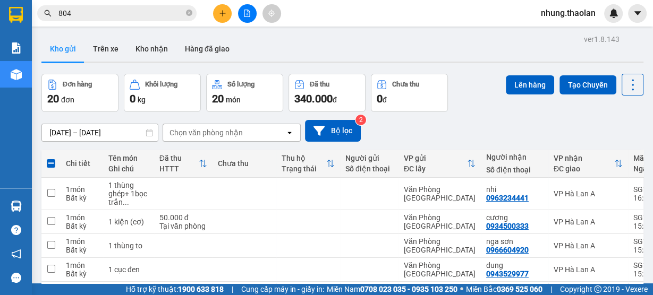
click at [500, 87] on div "Đơn hàng 20 đơn Khối lượng 0 kg Số lượng 20 món Đã thu 340.000 đ Chưa thu 0 đ L…" at bounding box center [342, 93] width 602 height 38
click at [514, 83] on button "Lên hàng" at bounding box center [530, 84] width 48 height 19
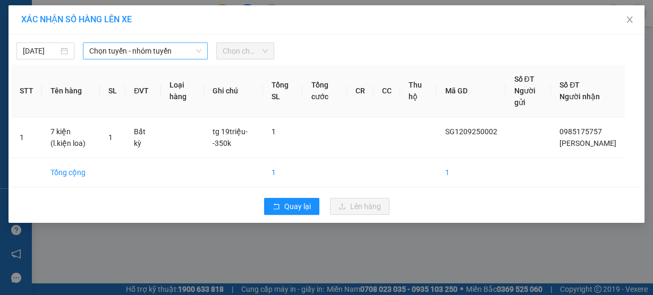
click at [164, 53] on span "Chọn tuyến - nhóm tuyến" at bounding box center [145, 51] width 112 height 16
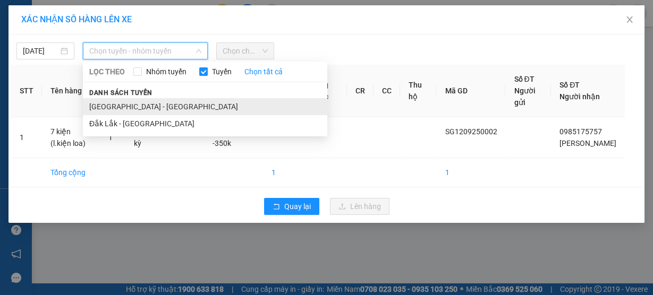
click at [158, 100] on li "[GEOGRAPHIC_DATA] - [GEOGRAPHIC_DATA]" at bounding box center [205, 106] width 244 height 17
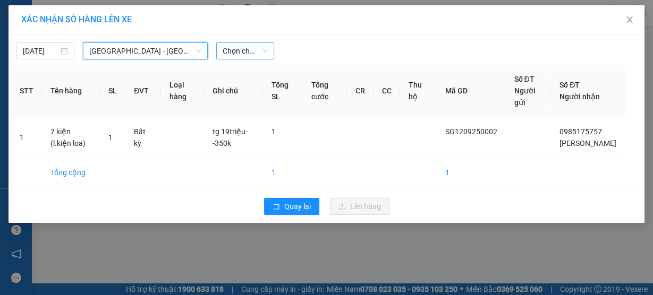
click at [242, 53] on span "Chọn chuyến" at bounding box center [245, 51] width 45 height 16
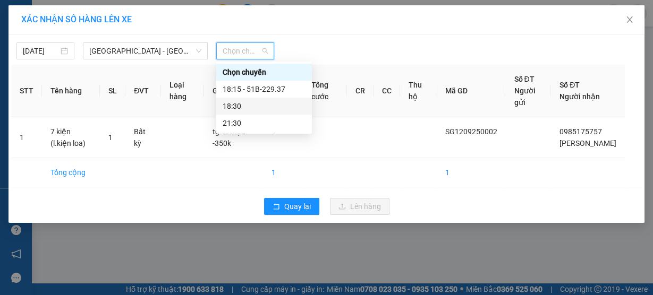
drag, startPoint x: 263, startPoint y: 100, endPoint x: 293, endPoint y: 114, distance: 32.1
click at [263, 100] on div "18:30" at bounding box center [264, 106] width 83 height 12
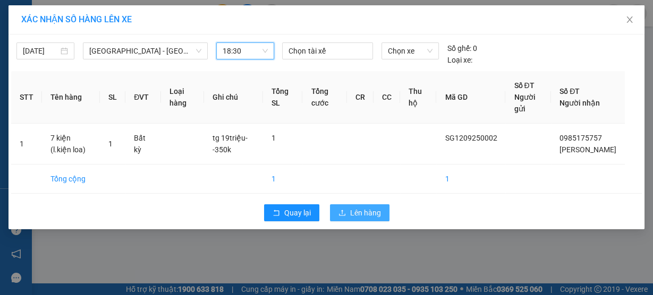
click at [367, 204] on button "Lên hàng" at bounding box center [359, 212] width 59 height 17
click at [387, 216] on button "Lên hàng" at bounding box center [359, 212] width 59 height 17
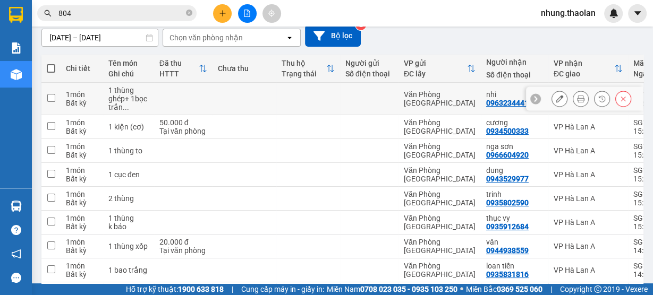
scroll to position [297, 0]
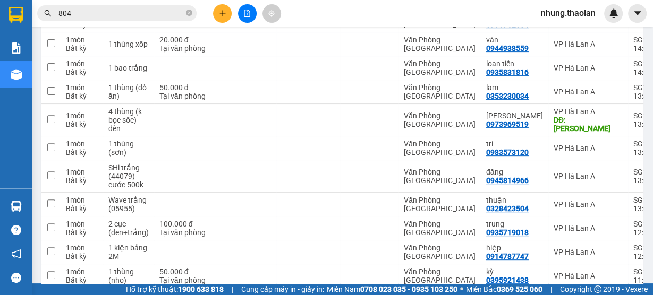
click at [211, 13] on div at bounding box center [247, 13] width 80 height 19
click at [214, 14] on button at bounding box center [222, 13] width 19 height 19
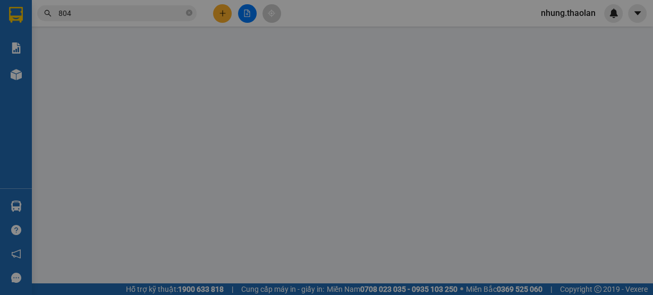
click at [226, 22] on div "TẠO ĐƠN HÀNG Yêu cầu xuất hóa đơn điện tử Transit Pickup Surcharge Ids Transit …" at bounding box center [326, 188] width 596 height 367
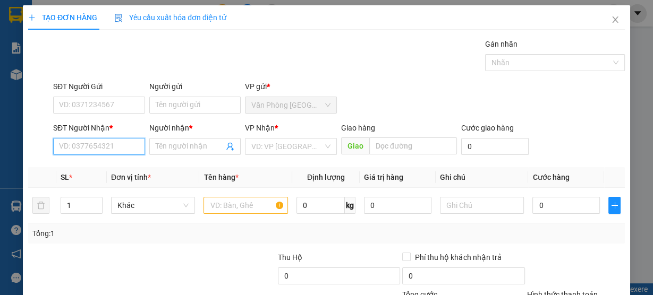
click at [109, 146] on input "SĐT Người Nhận *" at bounding box center [99, 146] width 92 height 17
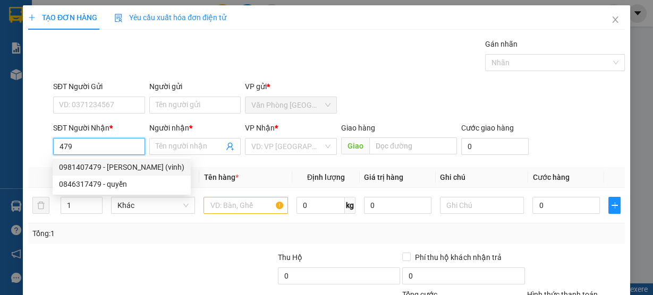
click at [139, 167] on div "0981407479 - [PERSON_NAME] (vinh)" at bounding box center [121, 167] width 125 height 12
type input "0981407479"
type input "[PERSON_NAME] (vinh)"
type input "Buôn Hồ"
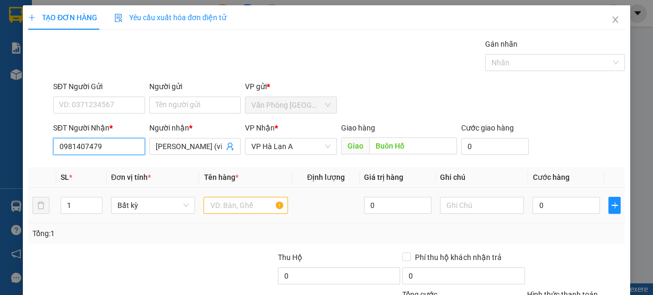
type input "0981407479"
click at [237, 207] on input "text" at bounding box center [245, 205] width 84 height 17
type input "1"
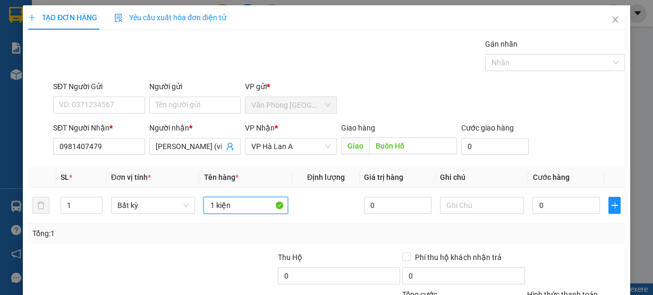
scroll to position [96, 0]
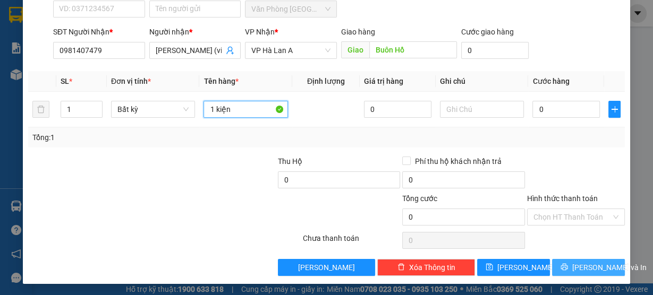
type input "1 kiện"
click at [585, 265] on span "[PERSON_NAME] và In" at bounding box center [609, 268] width 74 height 12
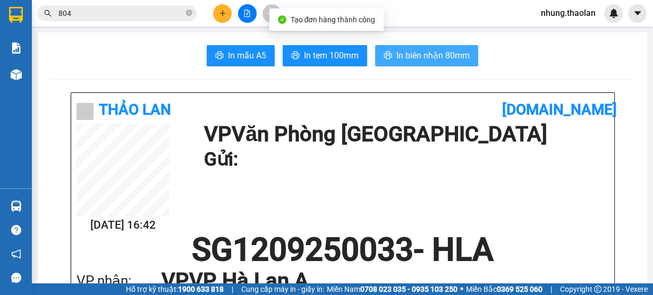
click at [446, 51] on span "In biên nhận 80mm" at bounding box center [432, 55] width 73 height 13
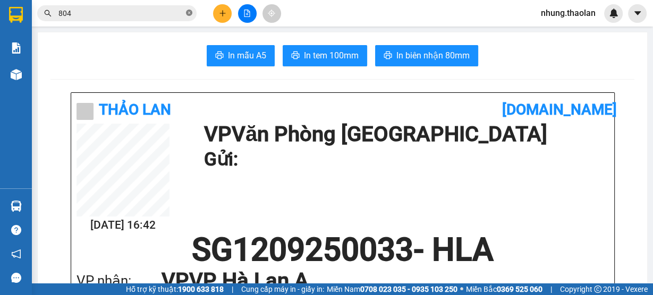
click at [191, 13] on icon "close-circle" at bounding box center [189, 13] width 6 height 6
click at [225, 15] on icon "plus" at bounding box center [222, 13] width 7 height 7
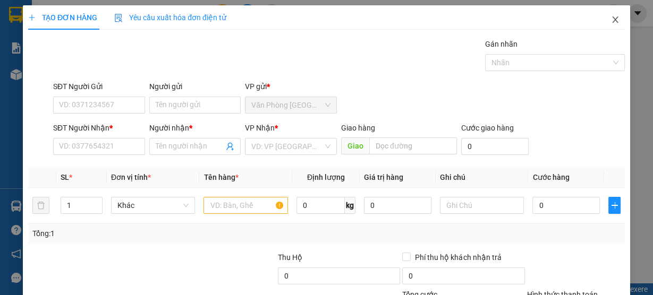
click at [605, 27] on span "Close" at bounding box center [615, 20] width 30 height 30
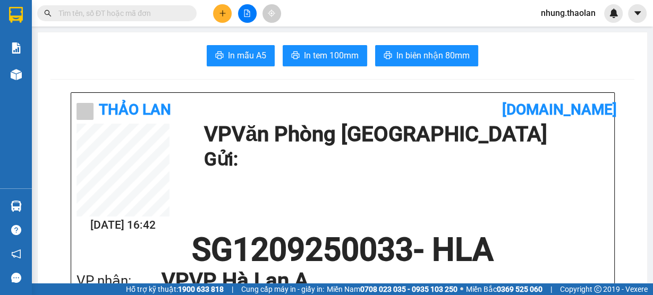
click at [148, 15] on input "text" at bounding box center [120, 13] width 125 height 12
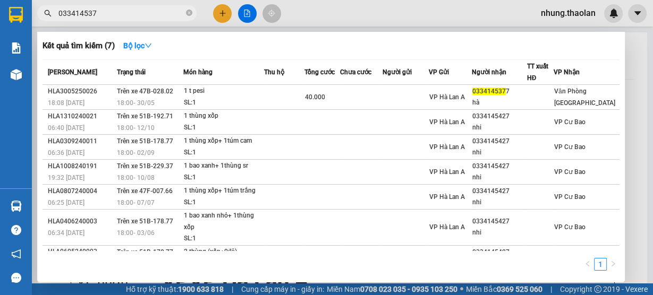
type input "0334145377"
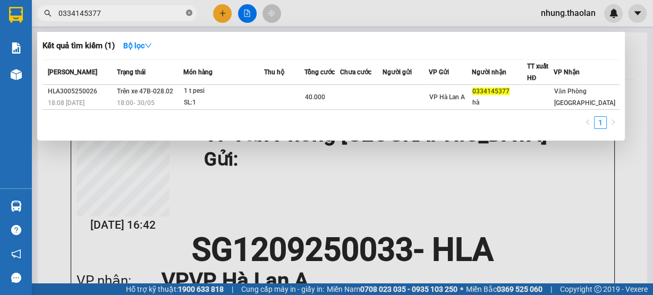
click at [189, 11] on icon "close-circle" at bounding box center [189, 13] width 6 height 6
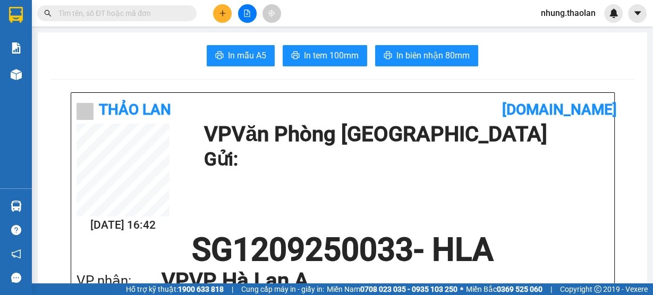
click at [172, 14] on input "text" at bounding box center [120, 13] width 125 height 12
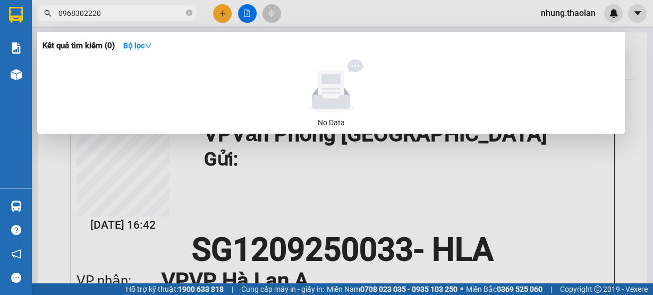
type input "0968302220"
click at [241, 15] on div at bounding box center [326, 147] width 653 height 295
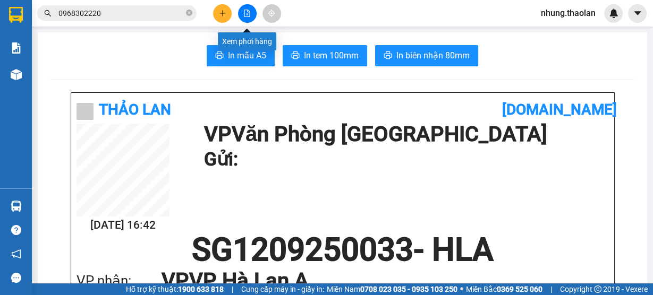
click at [248, 10] on icon "file-add" at bounding box center [247, 13] width 6 height 7
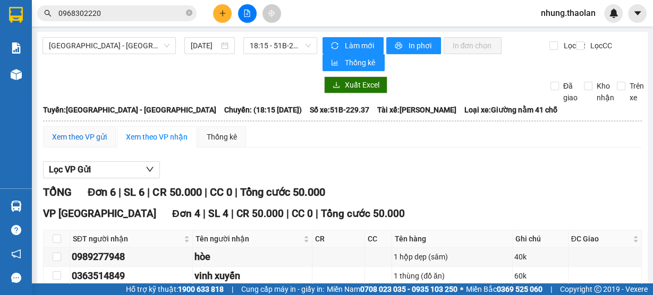
click at [87, 137] on div "Xem theo VP gửi" at bounding box center [79, 137] width 55 height 12
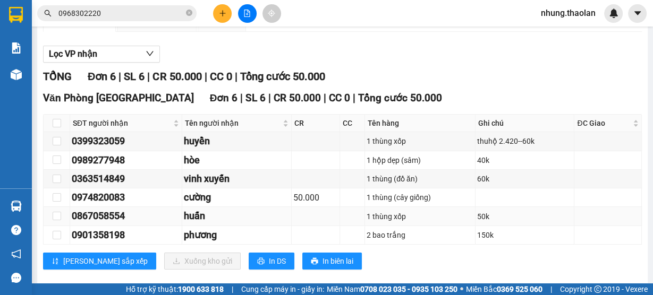
scroll to position [129, 0]
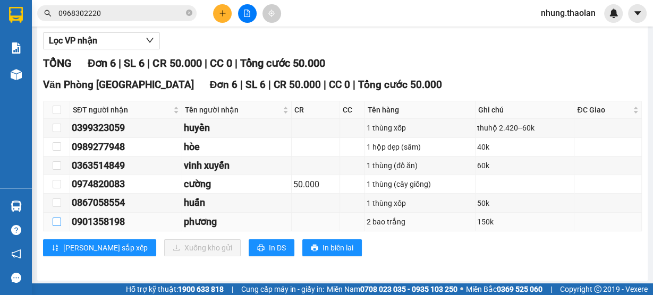
click at [55, 219] on input "checkbox" at bounding box center [57, 222] width 8 height 8
checkbox input "true"
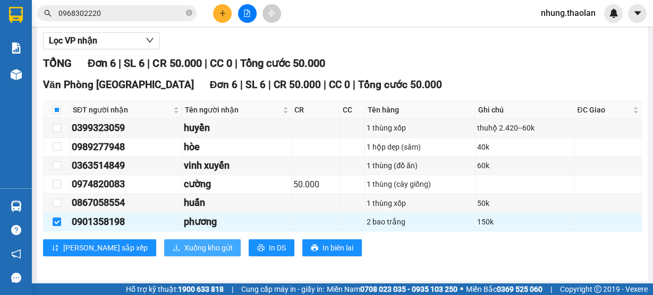
click at [184, 246] on span "Xuống kho gửi" at bounding box center [208, 248] width 48 height 12
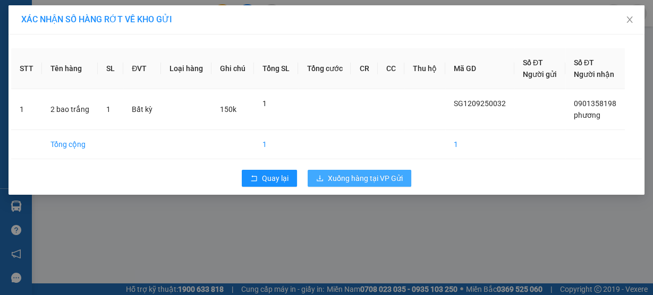
drag, startPoint x: 374, startPoint y: 176, endPoint x: 432, endPoint y: 182, distance: 58.7
click at [373, 176] on span "Xuống hàng tại VP Gửi" at bounding box center [365, 179] width 75 height 12
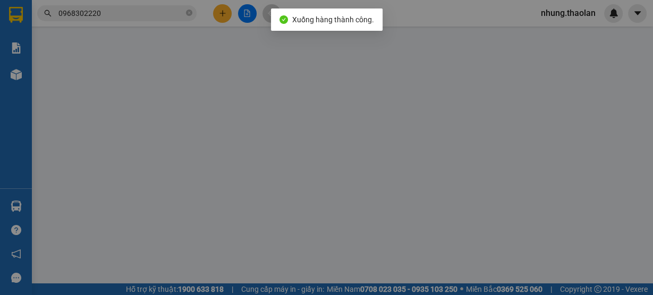
type input "0901358198"
type input "phương"
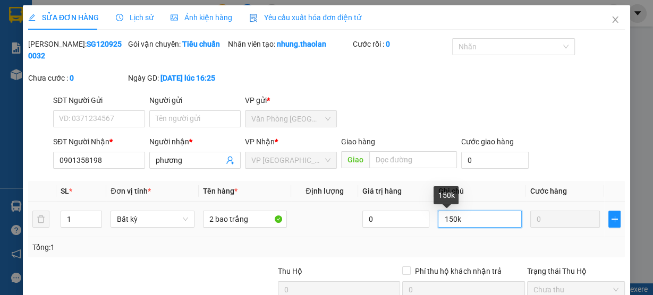
drag, startPoint x: 448, startPoint y: 220, endPoint x: 434, endPoint y: 220, distance: 13.8
click at [438, 220] on input "150k" at bounding box center [480, 219] width 84 height 17
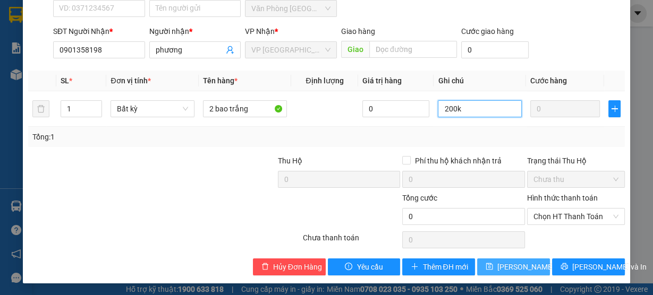
type input "200k"
click at [521, 267] on span "[PERSON_NAME] thay đổi" at bounding box center [531, 267] width 69 height 12
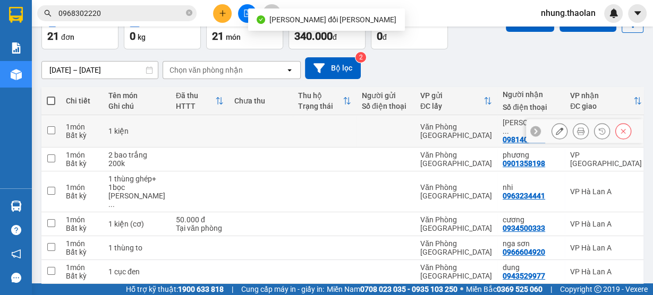
scroll to position [85, 0]
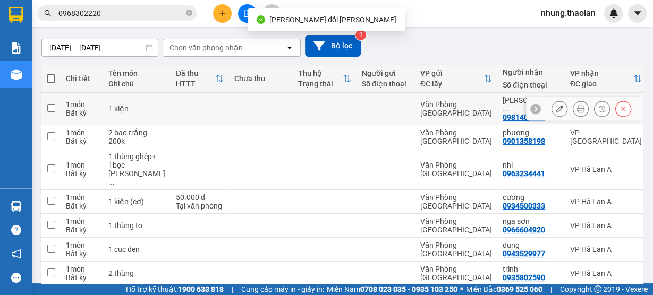
click at [423, 116] on td "Văn Phòng [GEOGRAPHIC_DATA]" at bounding box center [456, 109] width 82 height 32
checkbox input "true"
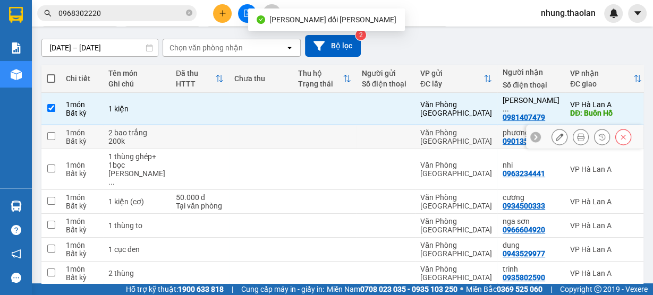
click at [420, 129] on div "Văn Phòng [GEOGRAPHIC_DATA]" at bounding box center [456, 137] width 72 height 17
checkbox input "true"
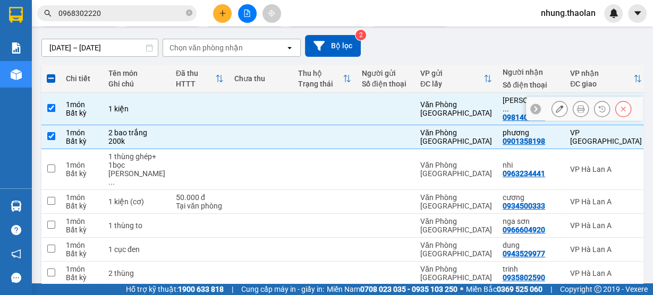
click at [395, 105] on td at bounding box center [385, 109] width 58 height 32
checkbox input "false"
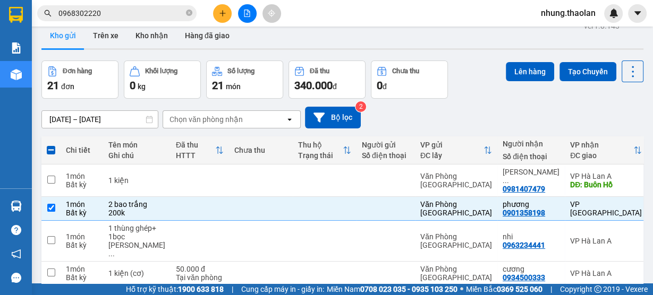
scroll to position [0, 0]
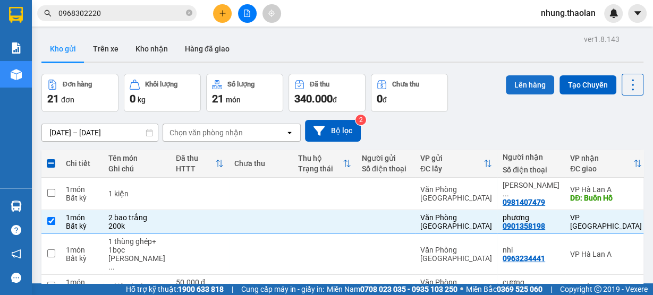
click at [523, 80] on button "Lên hàng" at bounding box center [530, 84] width 48 height 19
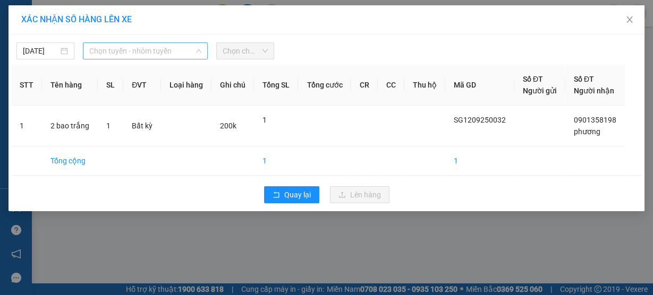
click at [164, 53] on span "Chọn tuyến - nhóm tuyến" at bounding box center [145, 51] width 112 height 16
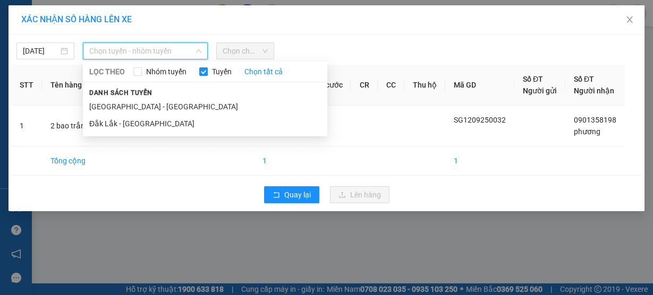
click at [129, 105] on li "[GEOGRAPHIC_DATA] - [GEOGRAPHIC_DATA]" at bounding box center [205, 106] width 244 height 17
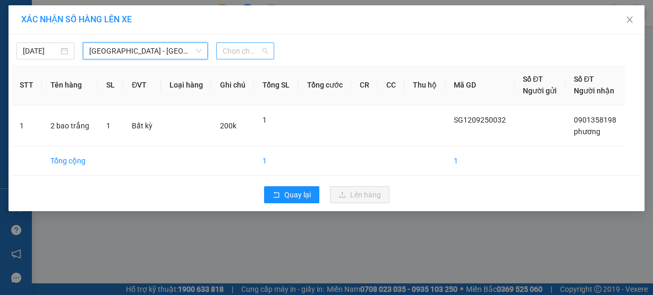
click at [233, 57] on span "Chọn chuyến" at bounding box center [245, 51] width 45 height 16
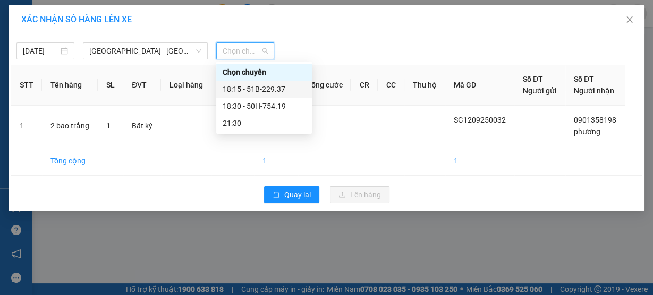
click at [271, 89] on div "18:15 - 51B-229.37" at bounding box center [264, 89] width 83 height 12
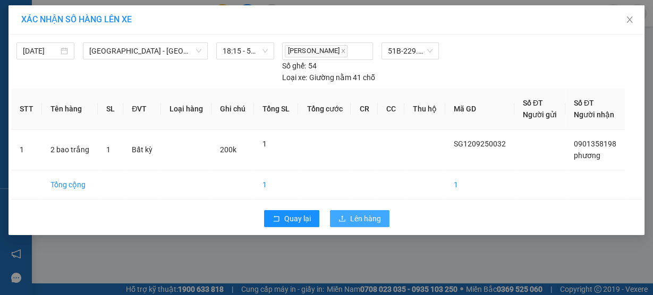
click at [364, 215] on span "Lên hàng" at bounding box center [365, 219] width 31 height 12
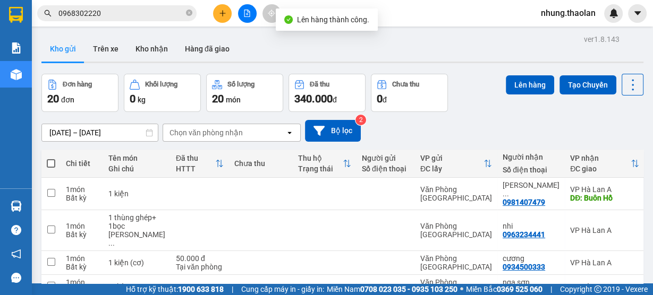
click at [249, 15] on icon "file-add" at bounding box center [247, 13] width 6 height 7
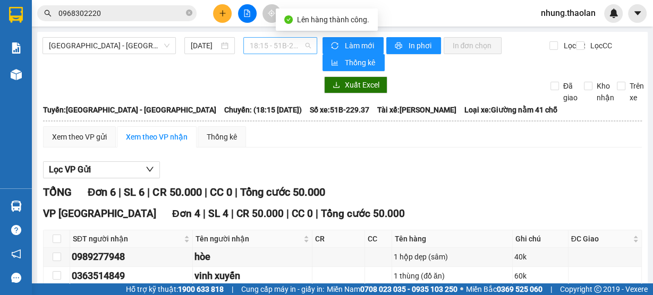
click at [258, 42] on span "18:15 - 51B-229.37" at bounding box center [281, 46] width 62 height 16
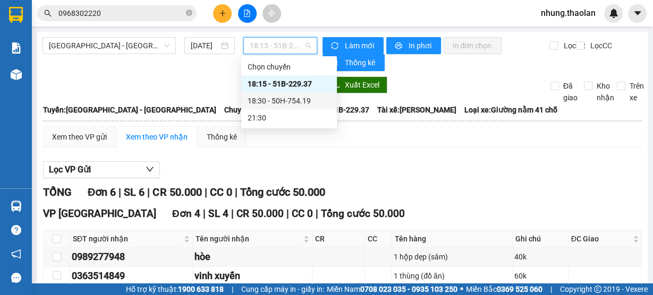
click at [275, 100] on div "18:30 - 50H-754.19" at bounding box center [289, 101] width 83 height 12
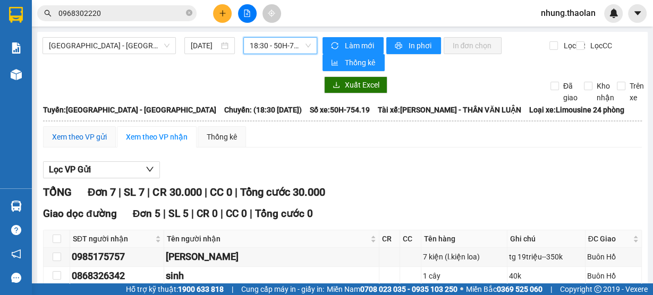
click at [85, 139] on div "Xem theo VP gửi" at bounding box center [79, 137] width 55 height 12
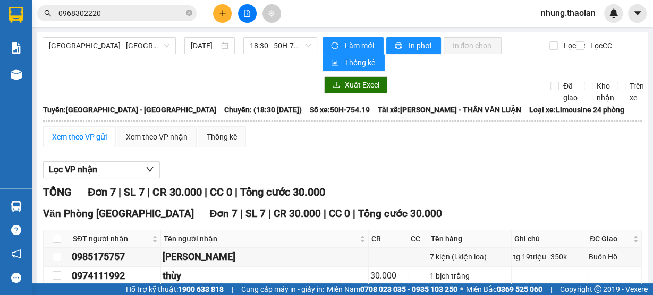
scroll to position [148, 0]
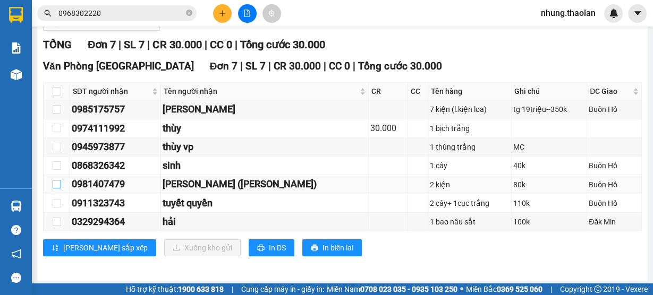
click at [55, 181] on input "checkbox" at bounding box center [57, 184] width 8 height 8
checkbox input "true"
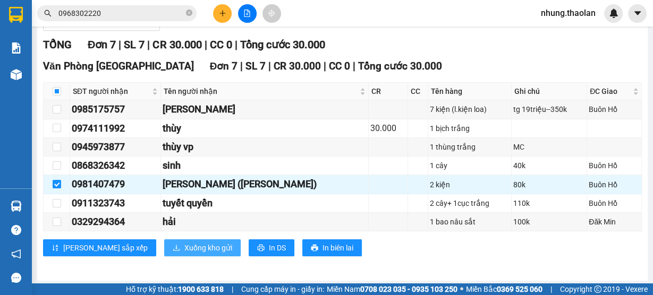
click at [184, 248] on span "Xuống kho gửi" at bounding box center [208, 248] width 48 height 12
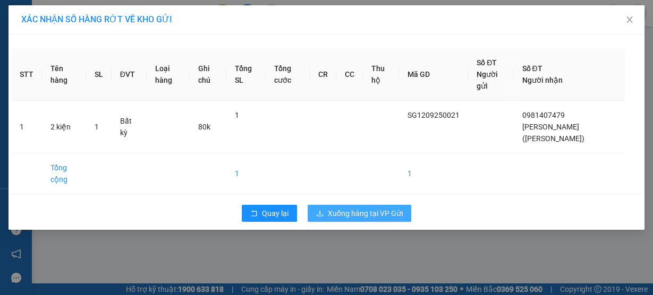
click at [376, 208] on span "Xuống hàng tại VP Gửi" at bounding box center [365, 214] width 75 height 12
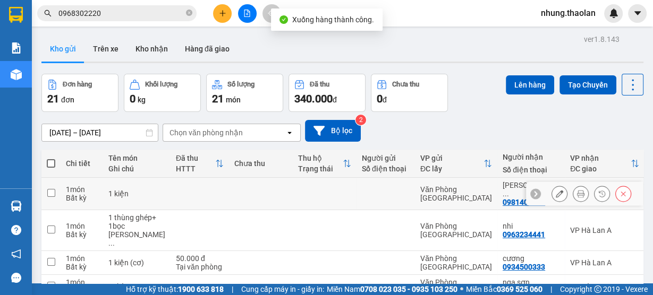
click at [619, 191] on icon at bounding box center [622, 193] width 7 height 7
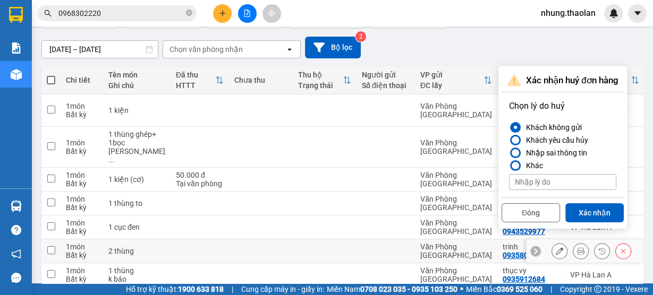
scroll to position [127, 0]
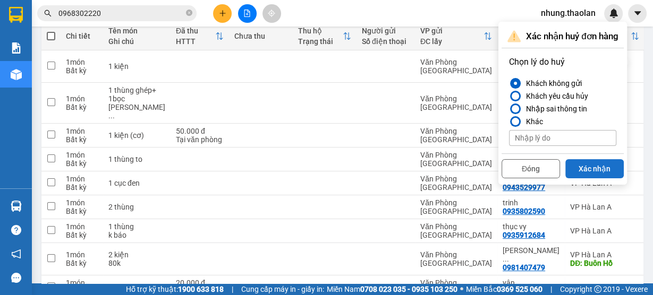
click at [592, 169] on button "Xác nhận" at bounding box center [594, 168] width 58 height 19
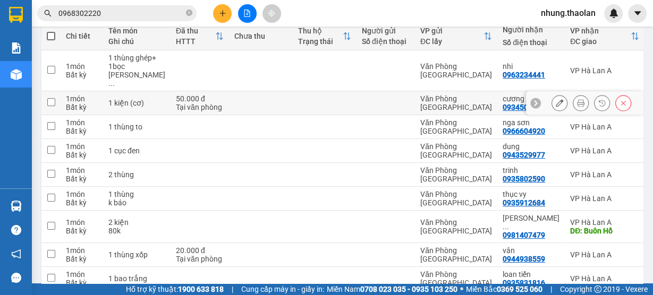
scroll to position [255, 0]
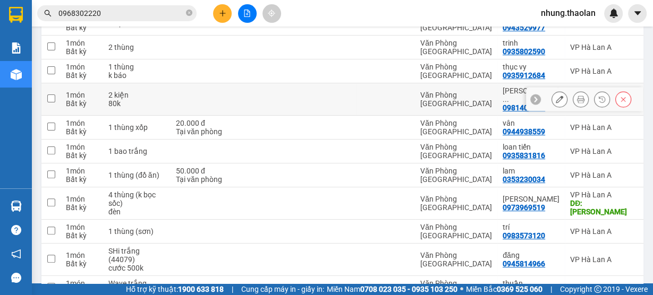
click at [557, 91] on button at bounding box center [559, 99] width 15 height 19
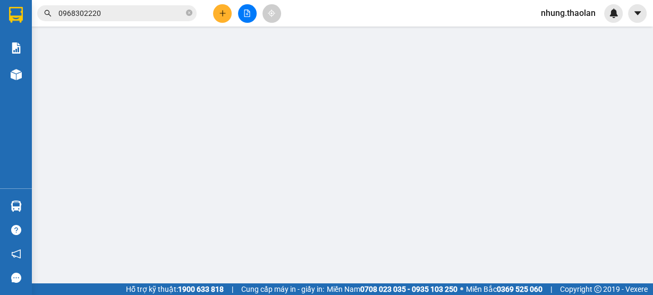
type input "0981407479"
type input "[PERSON_NAME] (vinh)"
type input "Buôn Hồ"
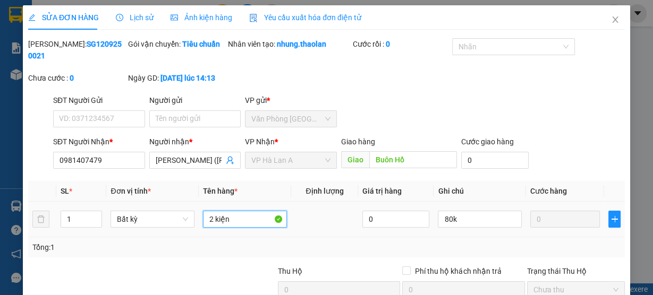
drag, startPoint x: 210, startPoint y: 220, endPoint x: 167, endPoint y: 231, distance: 44.8
click at [167, 231] on tr "1 Bất kỳ 2 kiện 0 80k 0" at bounding box center [326, 220] width 596 height 36
type input "3 kiện"
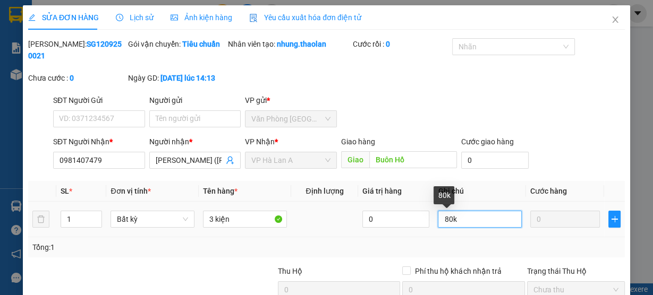
drag, startPoint x: 463, startPoint y: 220, endPoint x: 382, endPoint y: 227, distance: 81.6
click at [382, 227] on tr "1 Bất kỳ 3 kiện 0 80k 0" at bounding box center [326, 220] width 596 height 36
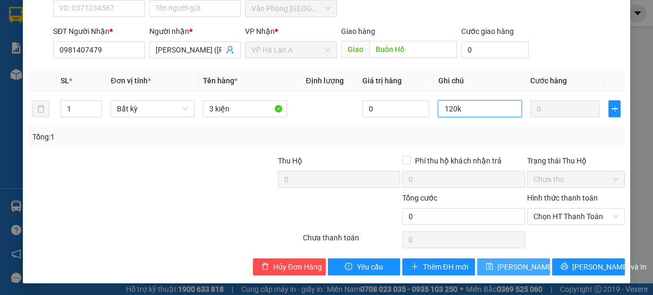
type input "120k"
click at [520, 272] on button "[PERSON_NAME] thay đổi" at bounding box center [513, 267] width 73 height 17
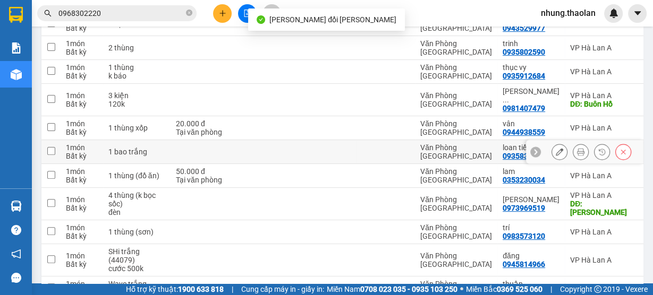
scroll to position [255, 0]
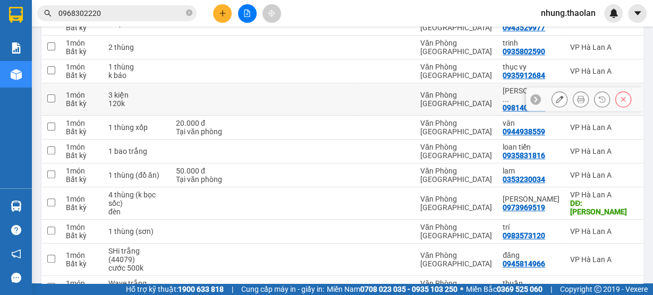
click at [415, 92] on td "Văn Phòng [GEOGRAPHIC_DATA]" at bounding box center [456, 99] width 82 height 32
checkbox input "true"
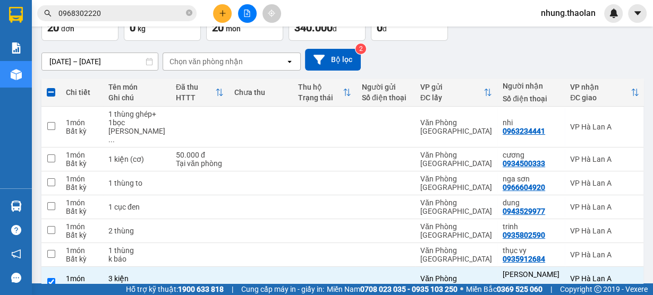
scroll to position [0, 0]
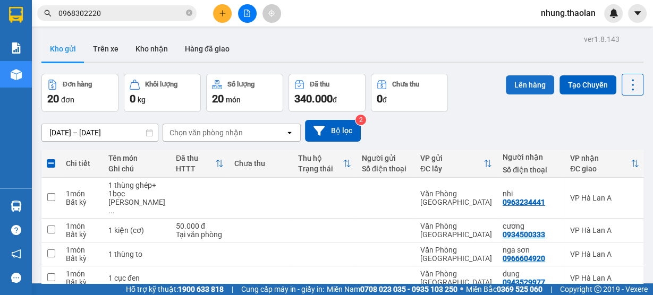
click at [519, 78] on button "Lên hàng" at bounding box center [530, 84] width 48 height 19
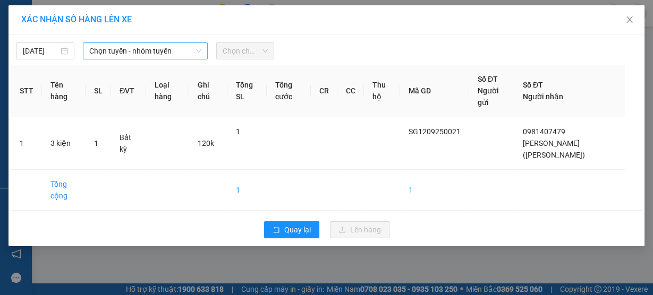
click at [168, 55] on span "Chọn tuyến - nhóm tuyến" at bounding box center [145, 51] width 112 height 16
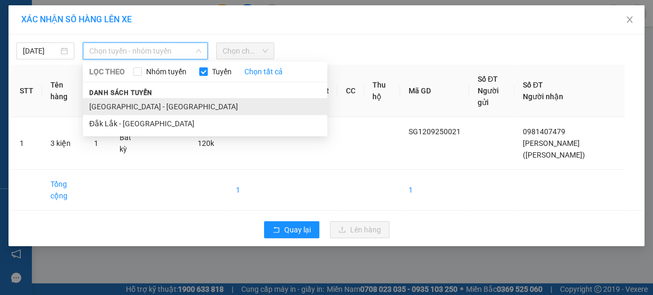
click at [140, 104] on li "[GEOGRAPHIC_DATA] - [GEOGRAPHIC_DATA]" at bounding box center [205, 106] width 244 height 17
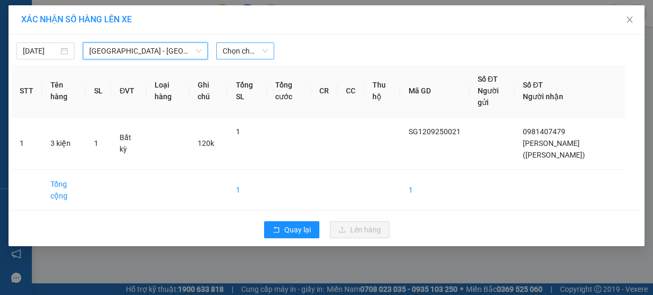
click at [242, 49] on span "Chọn chuyến" at bounding box center [245, 51] width 45 height 16
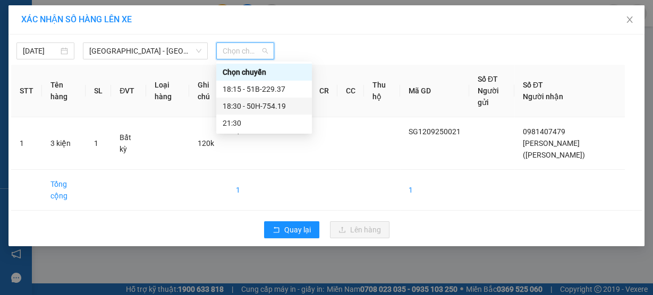
click at [259, 100] on div "18:30 - 50H-754.19" at bounding box center [264, 106] width 83 height 12
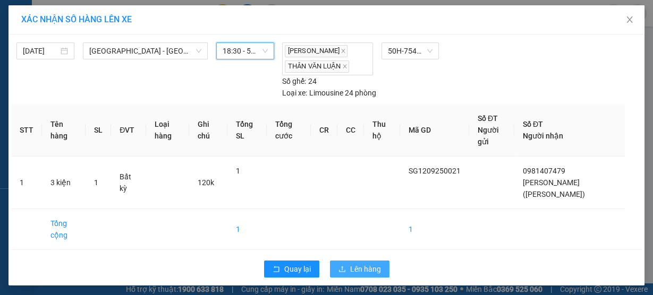
click at [363, 263] on span "Lên hàng" at bounding box center [365, 269] width 31 height 12
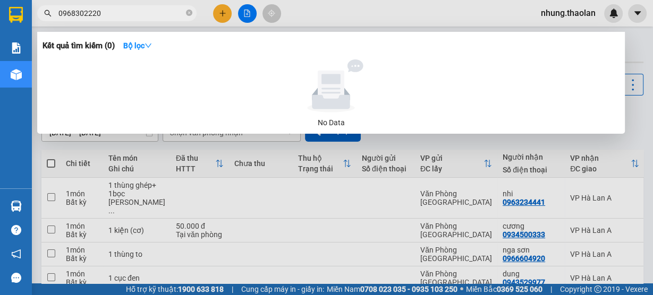
drag, startPoint x: 122, startPoint y: 16, endPoint x: 40, endPoint y: 20, distance: 81.3
click at [40, 20] on span "0968302220" at bounding box center [116, 13] width 159 height 16
type input "993"
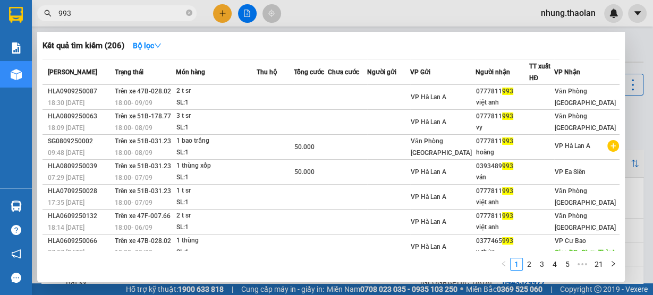
drag, startPoint x: 97, startPoint y: 17, endPoint x: 26, endPoint y: 23, distance: 71.5
click at [26, 23] on section "Kết quả tìm kiếm ( 206 ) Bộ lọc Mã ĐH Trạng thái Món hàng Thu hộ Tổng cước Chưa…" at bounding box center [326, 147] width 653 height 295
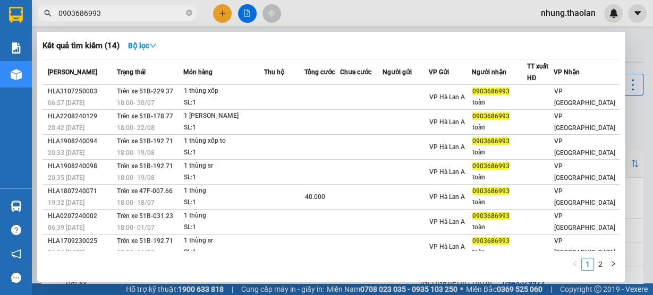
drag, startPoint x: 109, startPoint y: 14, endPoint x: 39, endPoint y: 22, distance: 70.0
click at [39, 22] on div "Kết quả tìm kiếm ( 14 ) Bộ lọc Mã ĐH Trạng thái Món hàng Thu hộ Tổng cước Chưa …" at bounding box center [103, 13] width 207 height 19
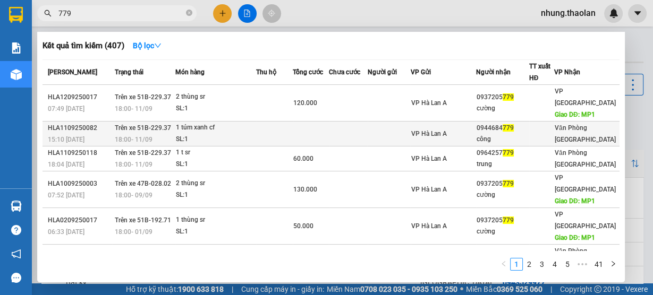
type input "779"
click at [293, 123] on td at bounding box center [274, 134] width 37 height 25
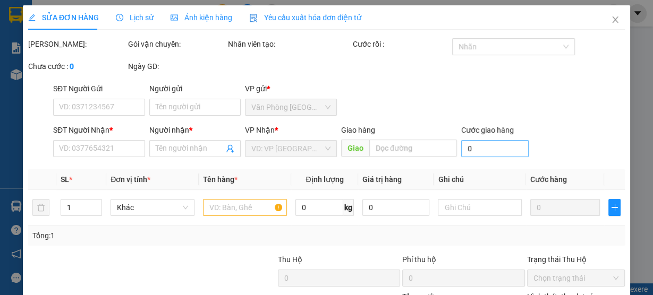
type input "0944684779"
type input "công"
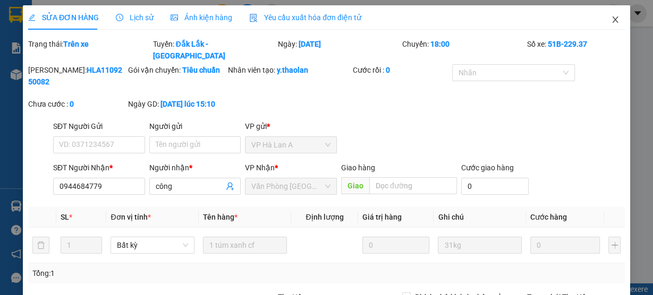
click at [612, 20] on icon "close" at bounding box center [615, 19] width 8 height 8
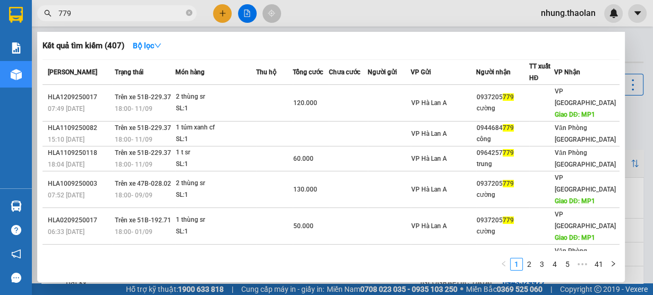
drag, startPoint x: 79, startPoint y: 12, endPoint x: 40, endPoint y: 14, distance: 39.4
click at [40, 14] on span "779" at bounding box center [116, 13] width 159 height 16
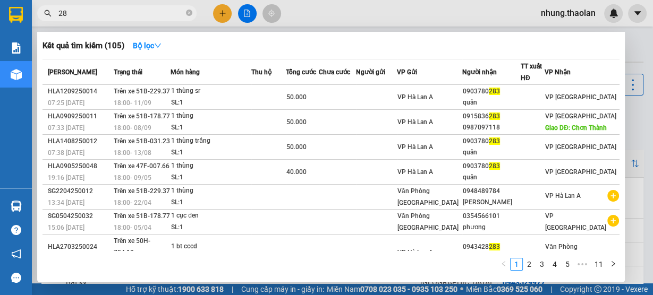
type input "2"
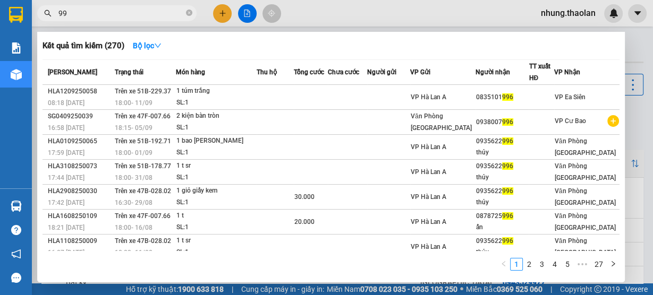
type input "9"
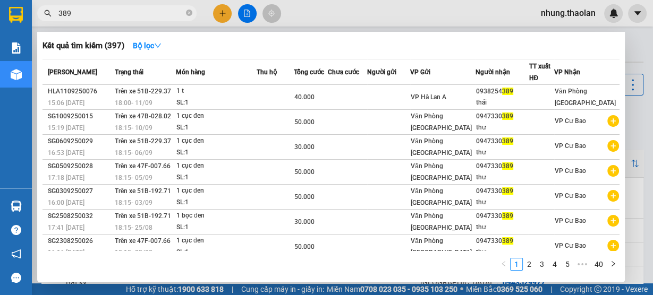
type input "389"
click at [190, 13] on icon "close-circle" at bounding box center [189, 13] width 6 height 6
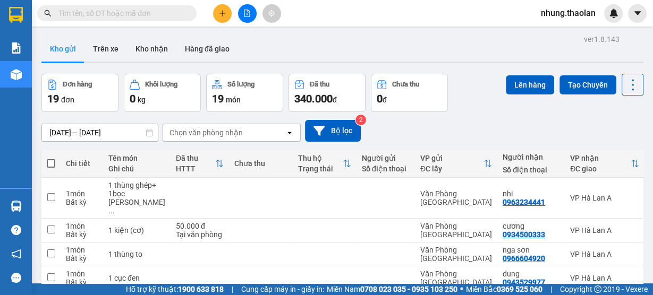
scroll to position [127, 0]
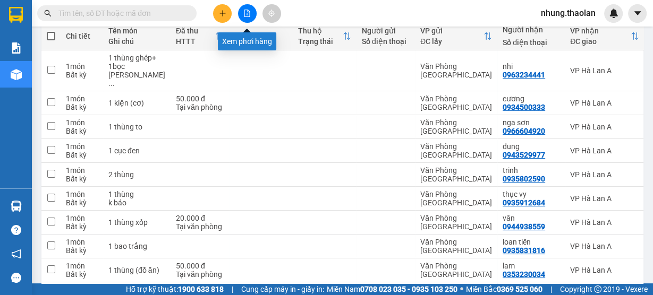
click at [248, 18] on button at bounding box center [247, 13] width 19 height 19
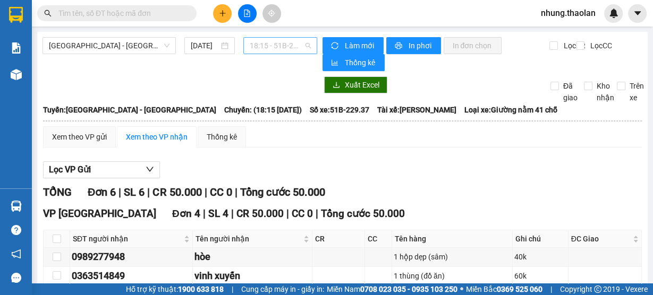
click at [261, 47] on span "18:15 - 51B-229.37" at bounding box center [281, 46] width 62 height 16
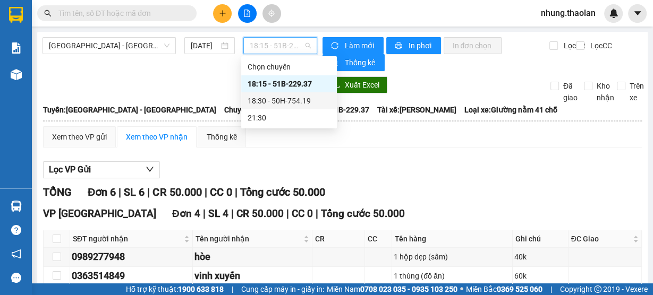
click at [280, 98] on div "18:30 - 50H-754.19" at bounding box center [289, 101] width 83 height 12
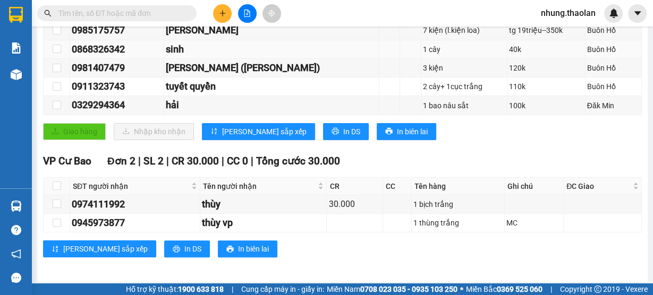
scroll to position [227, 0]
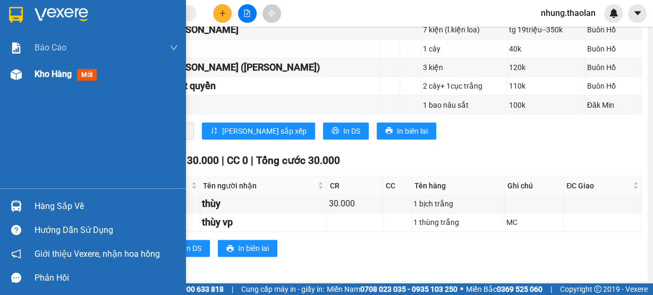
click at [55, 76] on span "Kho hàng" at bounding box center [53, 74] width 37 height 10
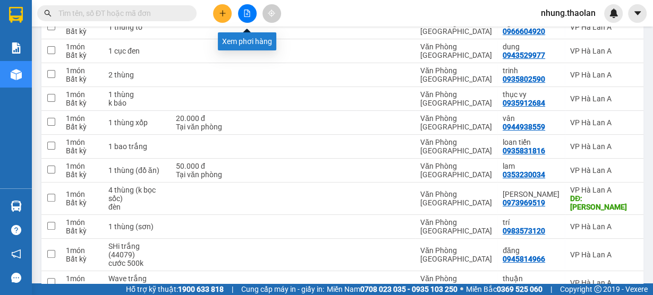
click at [245, 12] on icon "file-add" at bounding box center [246, 13] width 7 height 7
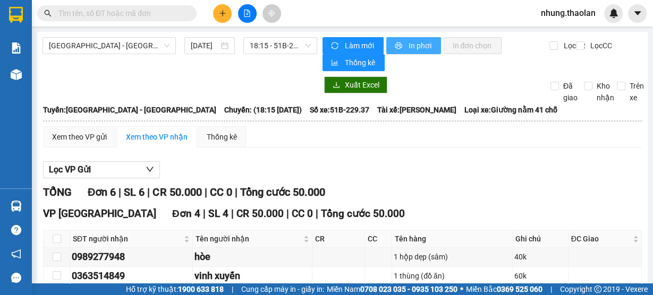
click at [408, 45] on span "In phơi" at bounding box center [420, 46] width 24 height 12
click at [262, 46] on span "18:15 - 51B-229.37" at bounding box center [281, 46] width 62 height 16
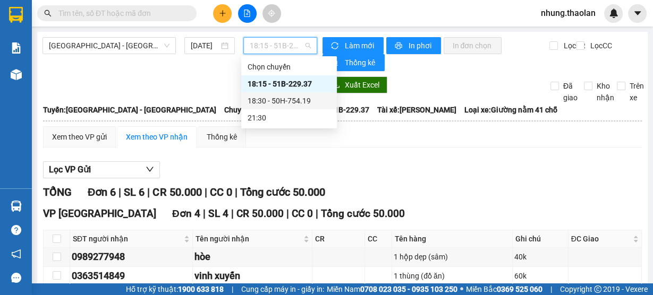
click at [280, 97] on div "18:30 - 50H-754.19" at bounding box center [289, 101] width 83 height 12
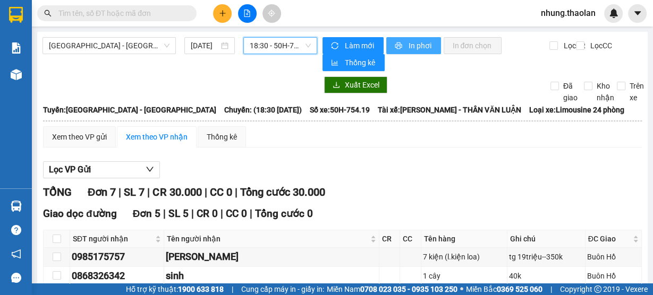
click at [408, 46] on span "In phơi" at bounding box center [420, 46] width 24 height 12
click at [220, 12] on icon "plus" at bounding box center [222, 13] width 7 height 7
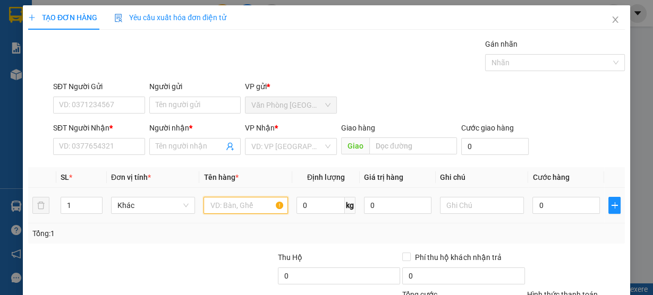
click at [236, 205] on input "text" at bounding box center [245, 205] width 84 height 17
click at [227, 209] on input "text" at bounding box center [245, 205] width 84 height 17
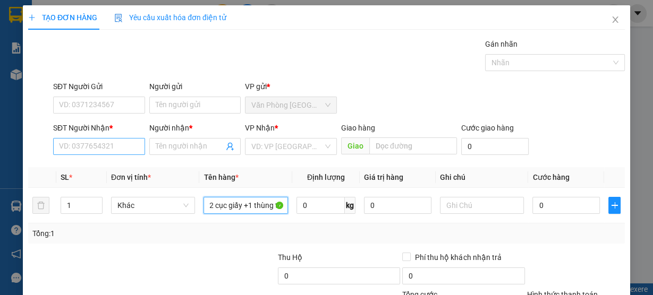
type input "2 cục giấy +1 thùng to"
click at [129, 148] on input "SĐT Người Nhận *" at bounding box center [99, 146] width 92 height 17
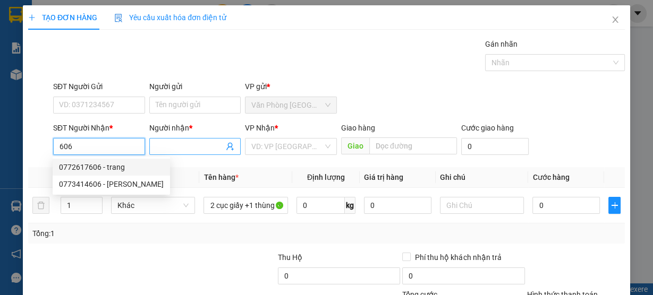
type input "606"
click at [177, 144] on input "Người nhận *" at bounding box center [190, 147] width 69 height 12
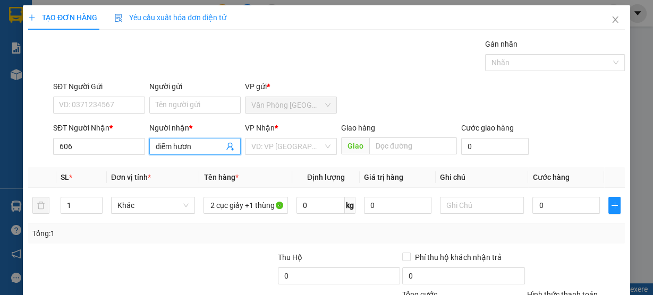
type input "diễm hương"
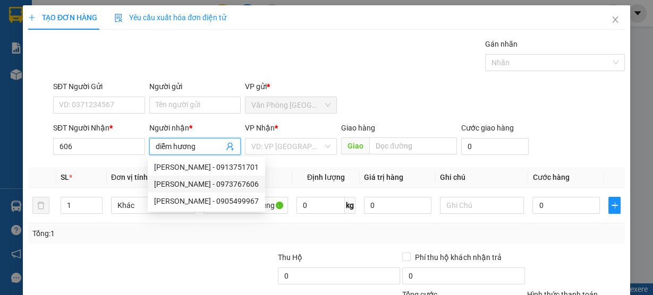
click at [211, 182] on div "diễm hương - 0973767606" at bounding box center [206, 184] width 105 height 12
type input "0973767606"
type input "diễm hương"
click at [121, 150] on input "0973767606" at bounding box center [99, 146] width 92 height 17
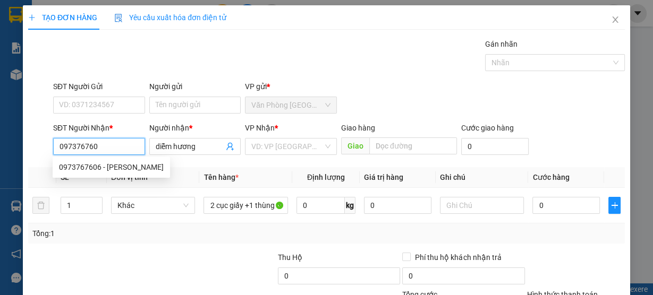
click at [113, 164] on div "0973767606 - diễm hương" at bounding box center [111, 167] width 105 height 12
type input "0973767606"
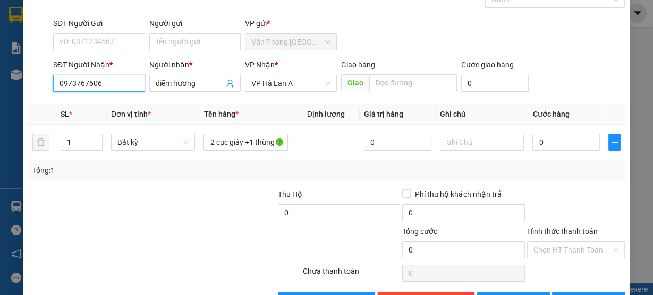
scroll to position [96, 0]
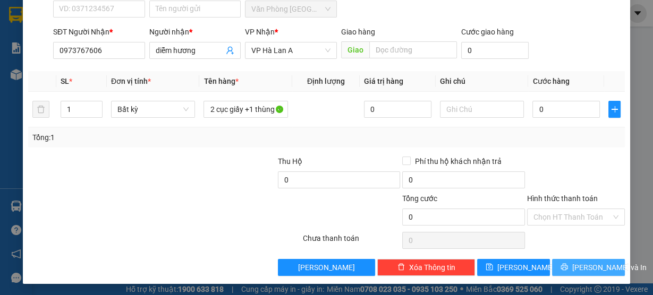
click at [589, 269] on span "[PERSON_NAME] và In" at bounding box center [609, 268] width 74 height 12
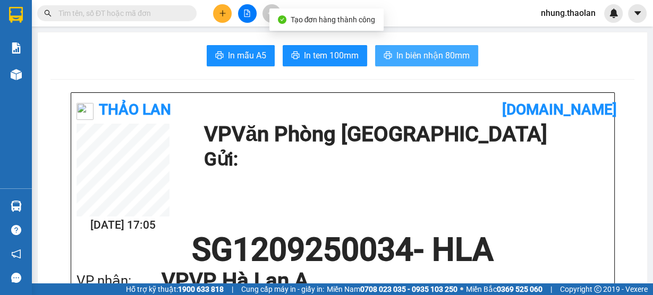
click at [432, 61] on span "In biên nhận 80mm" at bounding box center [432, 55] width 73 height 13
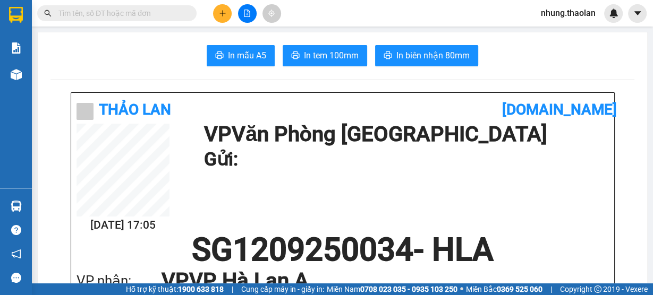
click at [112, 13] on input "text" at bounding box center [120, 13] width 125 height 12
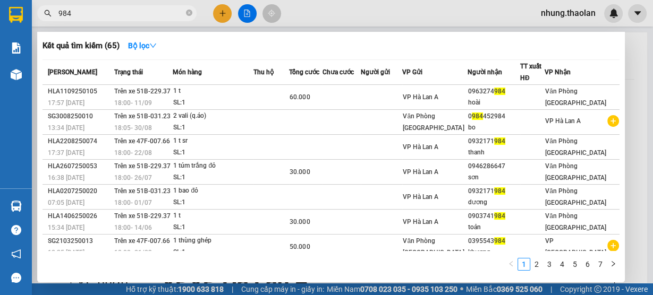
type input "984"
click at [223, 8] on div at bounding box center [326, 147] width 653 height 295
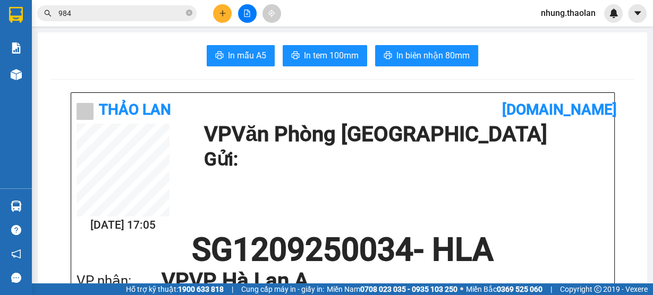
click at [225, 10] on icon "plus" at bounding box center [222, 13] width 7 height 7
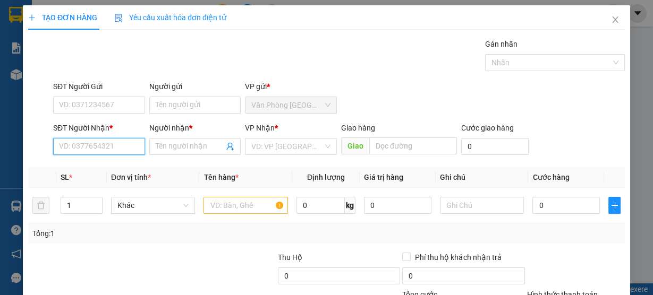
click at [103, 145] on input "SĐT Người Nhận *" at bounding box center [99, 146] width 92 height 17
click at [109, 168] on div "0947330389 - thư" at bounding box center [98, 167] width 78 height 12
type input "0947330389"
type input "thư"
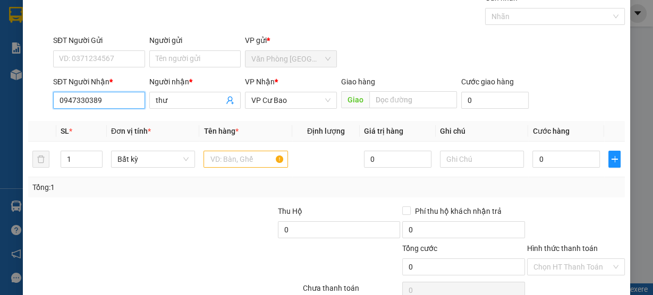
scroll to position [96, 0]
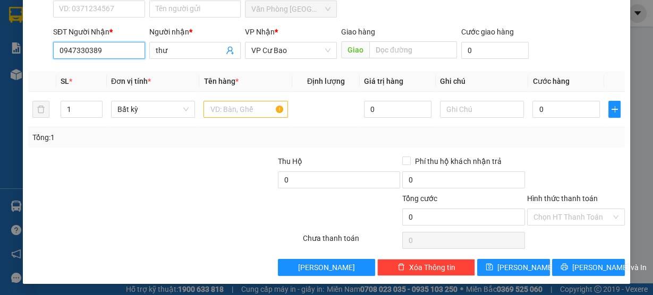
type input "0947330389"
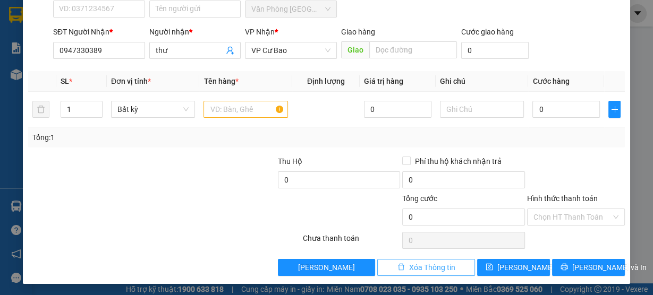
click at [440, 267] on span "Xóa Thông tin" at bounding box center [432, 268] width 46 height 12
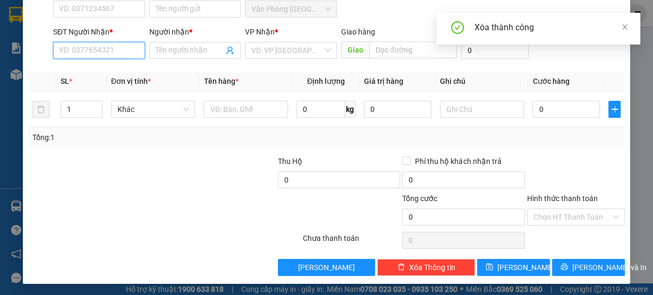
click at [103, 50] on input "SĐT Người Nhận *" at bounding box center [99, 50] width 92 height 17
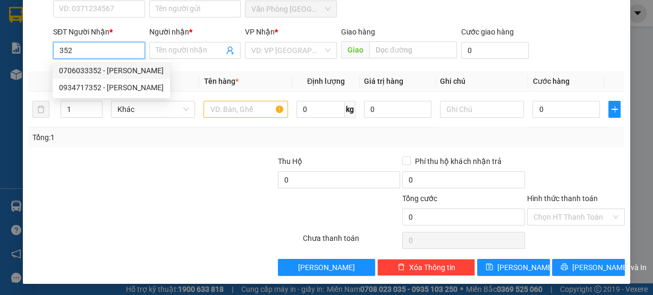
click at [127, 75] on div "0706033352 - quyên" at bounding box center [111, 71] width 105 height 12
type input "0706033352"
type input "quyên"
type input "0706033352"
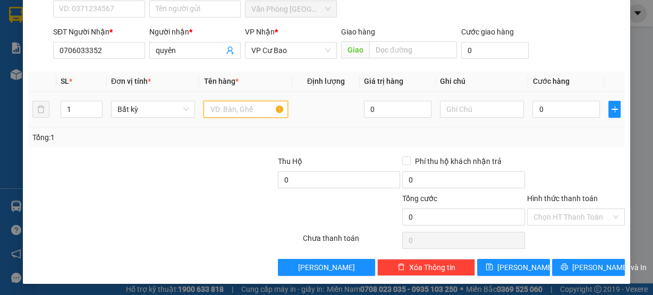
click at [244, 112] on input "text" at bounding box center [245, 109] width 84 height 17
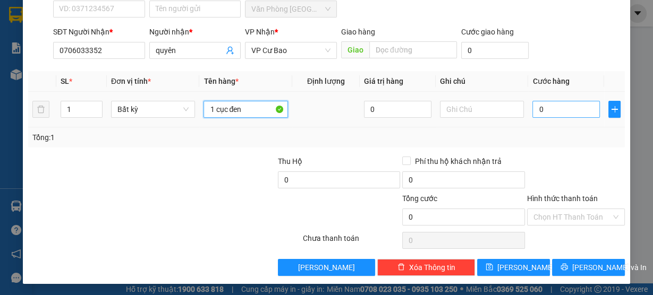
type input "1 cục đen"
click at [548, 110] on input "0" at bounding box center [565, 109] width 67 height 17
type input "3"
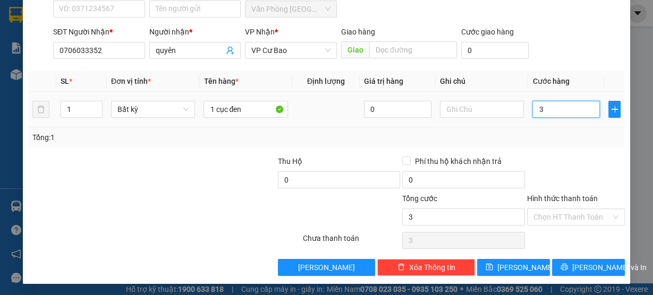
type input "30"
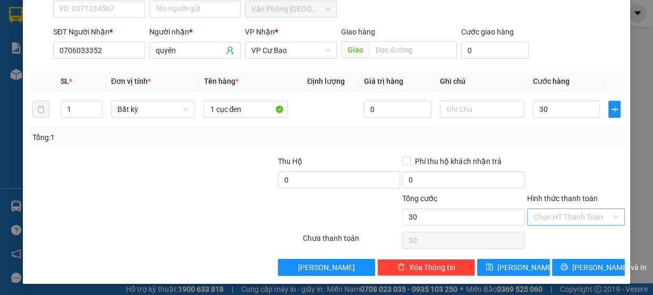
type input "30.000"
click at [543, 218] on input "Hình thức thanh toán" at bounding box center [572, 217] width 78 height 16
drag, startPoint x: 544, startPoint y: 235, endPoint x: 540, endPoint y: 243, distance: 9.0
click at [544, 236] on div "Tại văn phòng" at bounding box center [570, 237] width 84 height 12
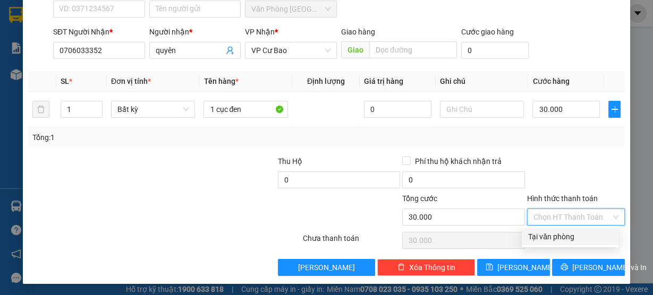
type input "0"
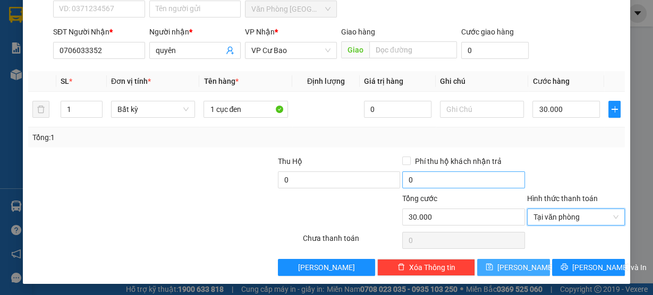
drag, startPoint x: 510, startPoint y: 271, endPoint x: 428, endPoint y: 173, distance: 128.5
click at [510, 270] on span "[PERSON_NAME]" at bounding box center [525, 268] width 57 height 12
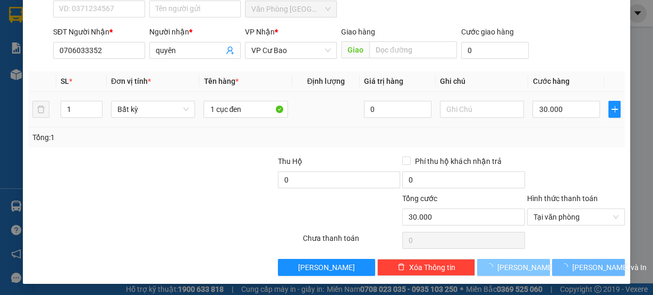
type input "0"
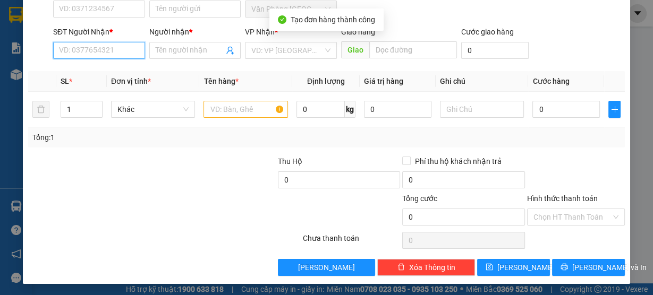
click at [124, 49] on input "SĐT Người Nhận *" at bounding box center [99, 50] width 92 height 17
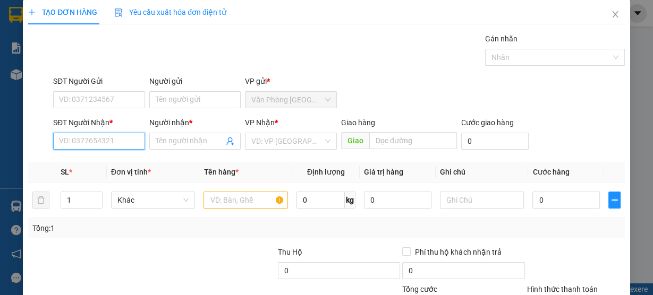
scroll to position [0, 0]
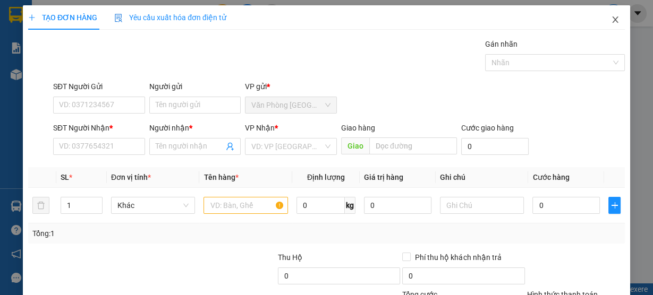
click at [612, 20] on icon "close" at bounding box center [615, 19] width 6 height 6
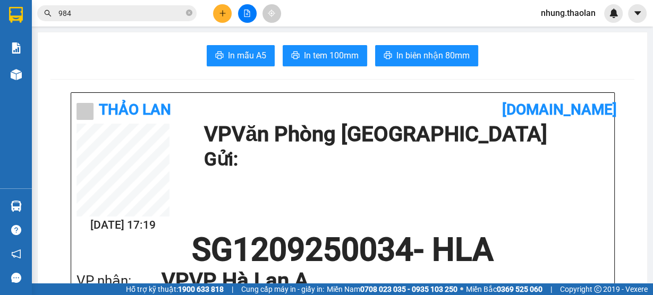
click at [96, 17] on input "984" at bounding box center [120, 13] width 125 height 12
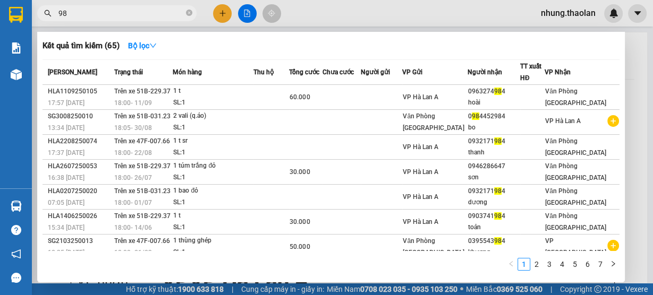
type input "9"
type input "4"
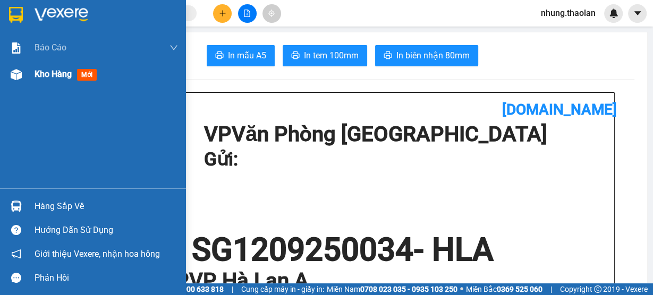
click at [44, 79] on div "Kho hàng mới" at bounding box center [68, 73] width 66 height 13
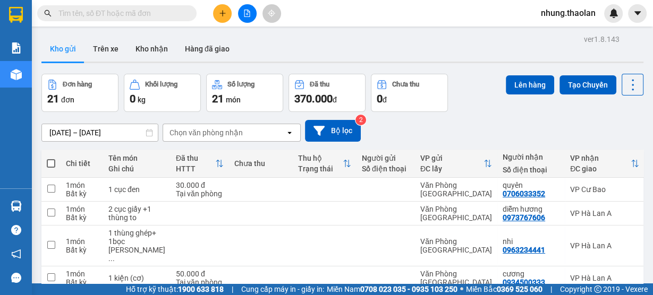
click at [131, 12] on input "text" at bounding box center [120, 13] width 125 height 12
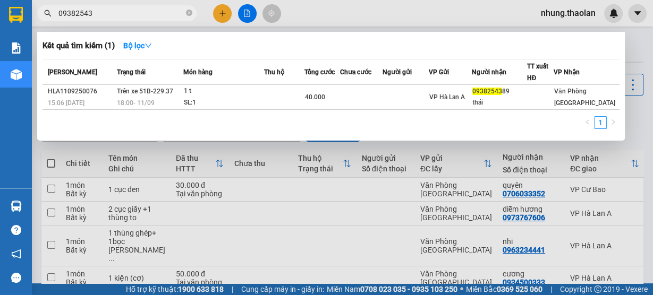
drag, startPoint x: 106, startPoint y: 16, endPoint x: 37, endPoint y: 16, distance: 69.6
click at [37, 16] on div "09382543" at bounding box center [103, 13] width 207 height 16
type input "283"
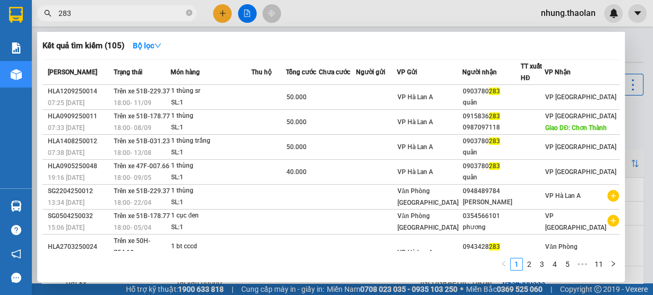
click at [186, 12] on icon "close-circle" at bounding box center [189, 13] width 6 height 6
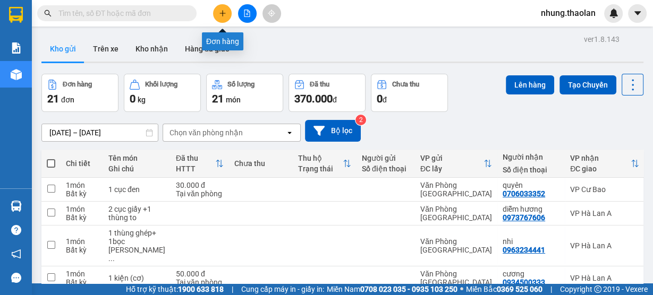
click at [222, 16] on icon "plus" at bounding box center [222, 13] width 7 height 7
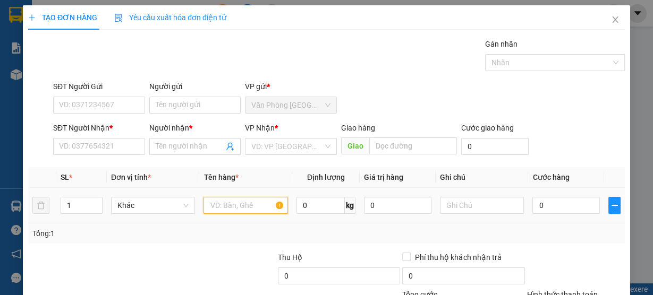
click at [225, 211] on input "text" at bounding box center [245, 205] width 84 height 17
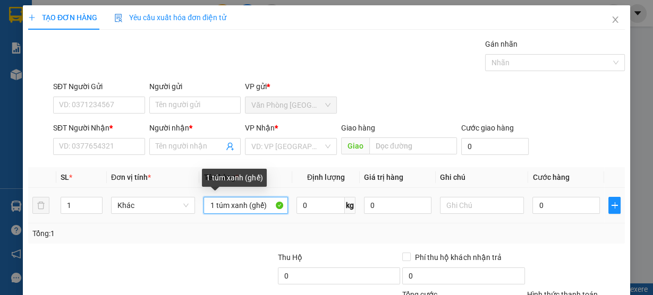
drag, startPoint x: 251, startPoint y: 207, endPoint x: 360, endPoint y: 227, distance: 110.7
click at [360, 227] on div "SL * Đơn vị tính * Tên hàng * Định lượng Giá trị hàng Ghi chú Cước hàng 1 Khác …" at bounding box center [326, 205] width 596 height 76
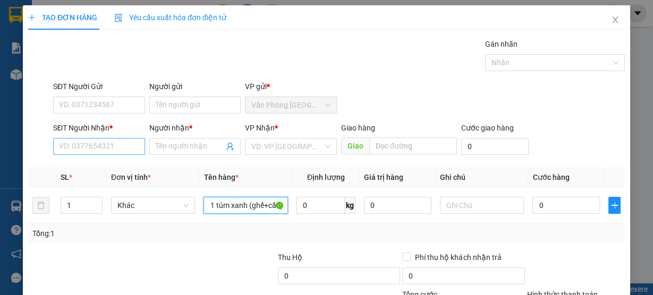
scroll to position [0, 1]
type input "1 túm xanh (ghế+cần)"
click at [98, 151] on input "SĐT Người Nhận *" at bounding box center [99, 146] width 92 height 17
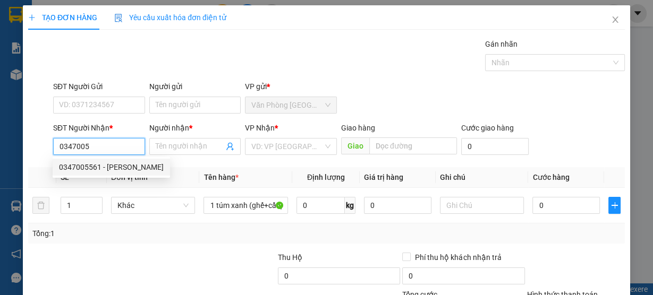
click at [113, 168] on div "0347005561 - quảng" at bounding box center [111, 167] width 105 height 12
type input "0347005561"
type input "quảng"
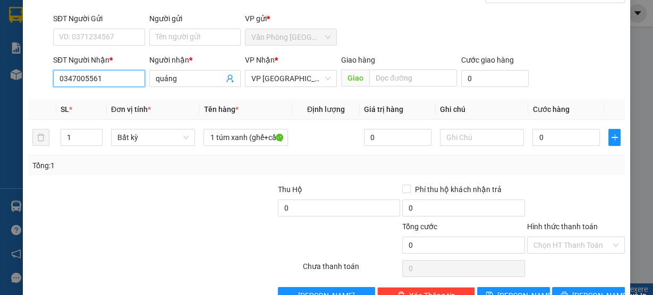
scroll to position [96, 0]
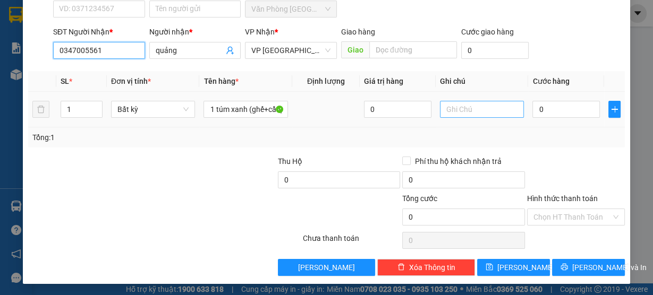
type input "0347005561"
click at [477, 111] on input "text" at bounding box center [482, 109] width 84 height 17
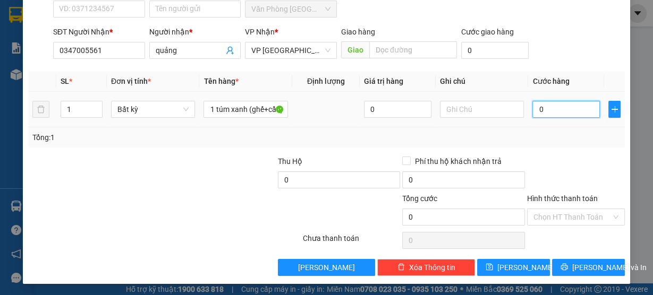
click at [545, 114] on input "0" at bounding box center [565, 109] width 67 height 17
type input "5"
type input "50"
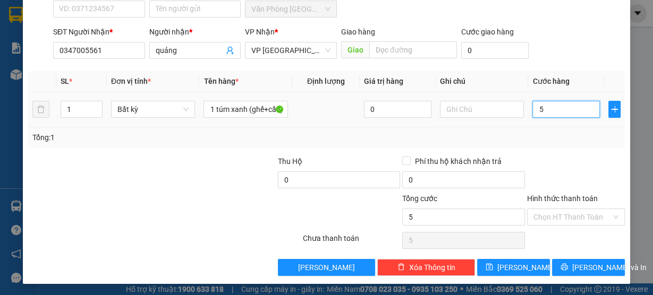
type input "50"
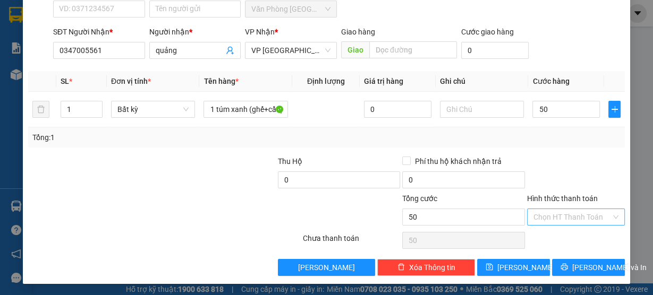
type input "50.000"
drag, startPoint x: 551, startPoint y: 212, endPoint x: 556, endPoint y: 225, distance: 14.1
click at [551, 212] on input "Hình thức thanh toán" at bounding box center [572, 217] width 78 height 16
drag, startPoint x: 556, startPoint y: 234, endPoint x: 558, endPoint y: 244, distance: 10.8
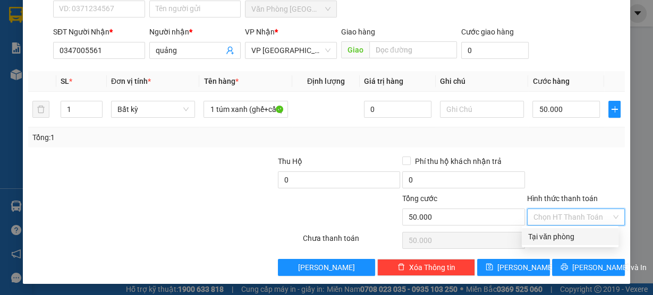
click at [556, 234] on div "Tại văn phòng" at bounding box center [570, 237] width 84 height 12
type input "0"
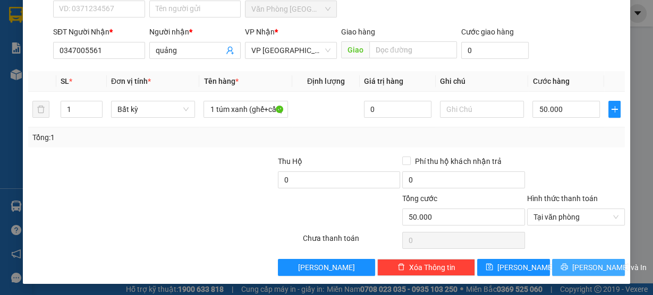
click at [566, 262] on button "[PERSON_NAME] và In" at bounding box center [588, 267] width 73 height 17
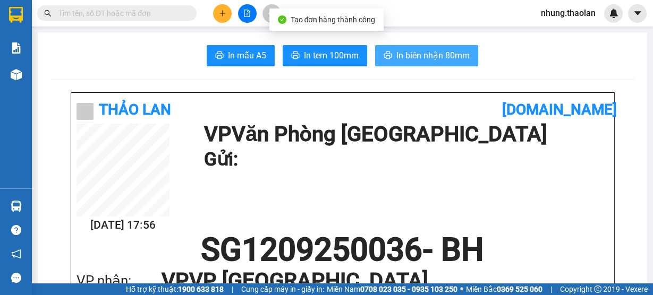
click at [455, 54] on span "In biên nhận 80mm" at bounding box center [432, 55] width 73 height 13
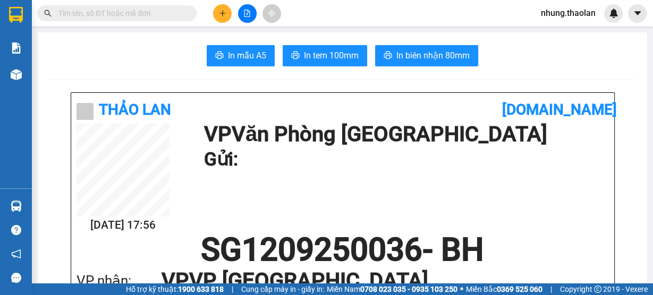
click at [226, 17] on button at bounding box center [222, 13] width 19 height 19
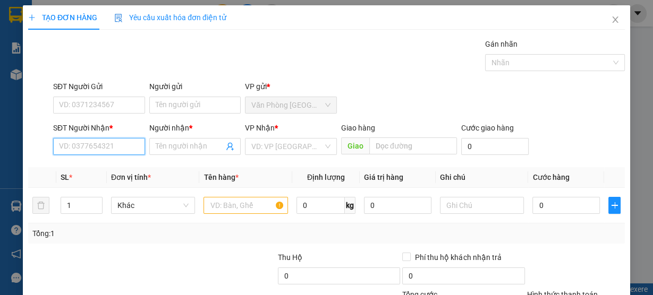
click at [114, 147] on input "SĐT Người Nhận *" at bounding box center [99, 146] width 92 height 17
click at [114, 169] on div "0942453277 - sơn" at bounding box center [98, 167] width 78 height 12
type input "0942453277"
type input "sơn"
type input "0942453277"
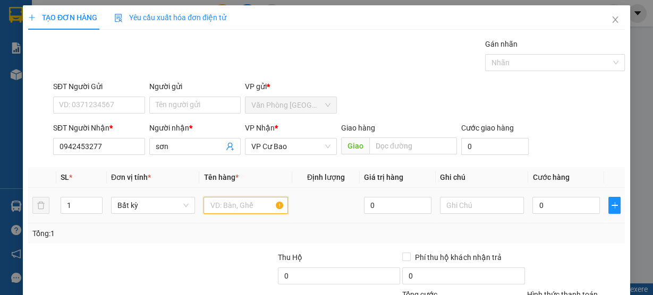
click at [241, 205] on input "text" at bounding box center [245, 205] width 84 height 17
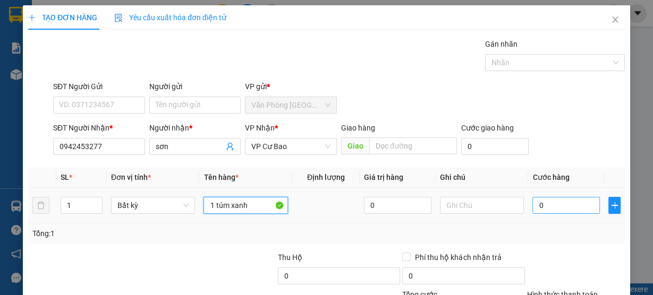
type input "1 túm xanh"
click at [564, 202] on input "0" at bounding box center [565, 205] width 67 height 17
type input "5"
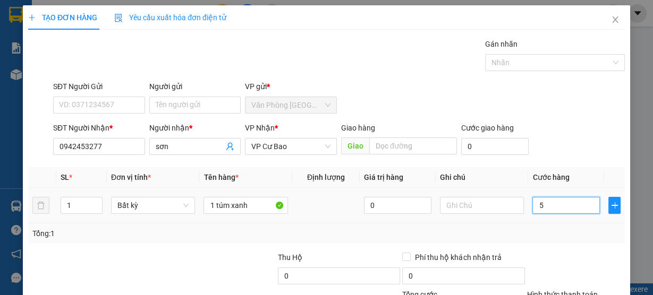
type input "50"
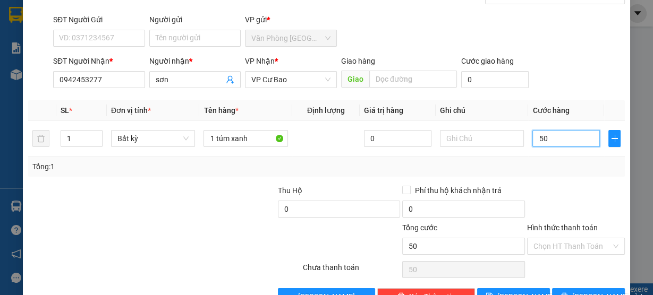
scroll to position [96, 0]
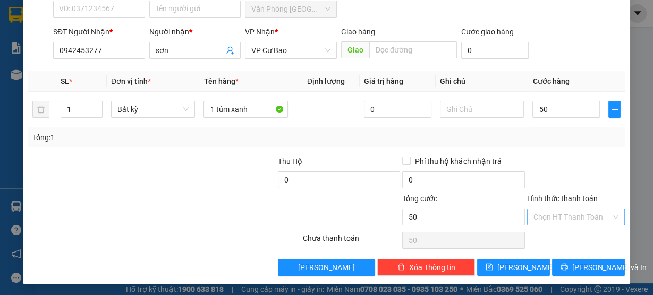
type input "50.000"
click at [550, 220] on input "Hình thức thanh toán" at bounding box center [572, 217] width 78 height 16
drag, startPoint x: 549, startPoint y: 234, endPoint x: 545, endPoint y: 246, distance: 13.3
click at [549, 234] on div "Tại văn phòng" at bounding box center [570, 237] width 84 height 12
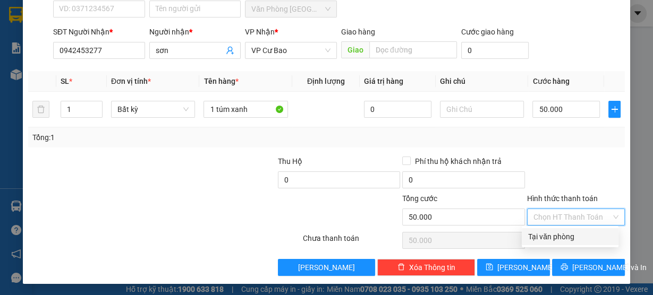
type input "0"
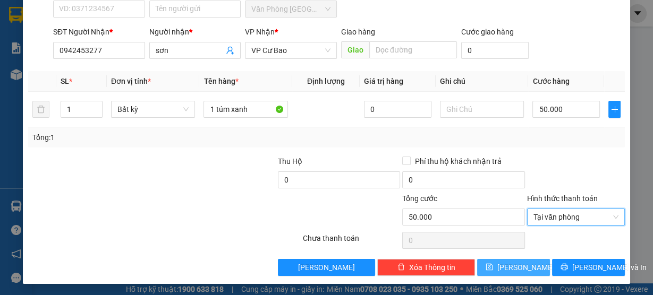
click at [516, 267] on span "[PERSON_NAME]" at bounding box center [525, 268] width 57 height 12
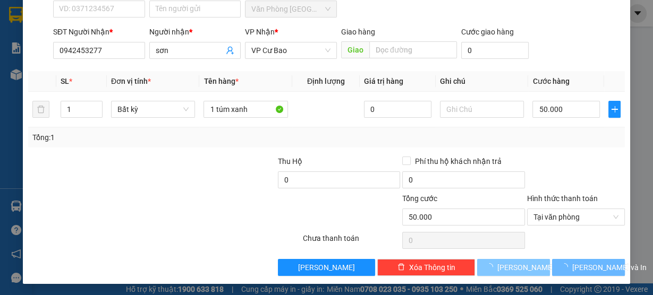
type input "0"
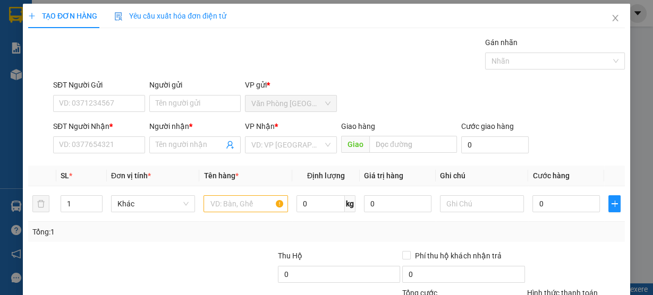
scroll to position [0, 0]
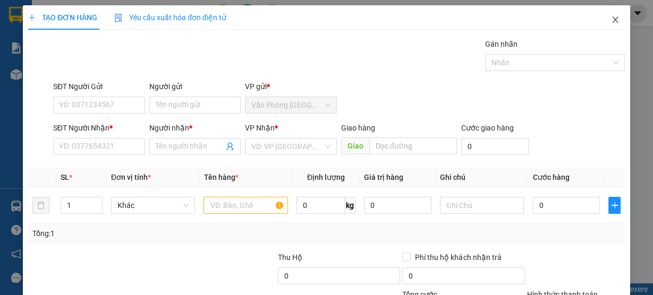
click at [611, 24] on icon "close" at bounding box center [615, 19] width 8 height 8
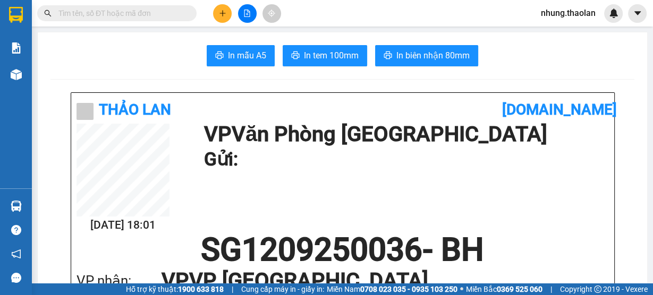
click at [108, 11] on input "text" at bounding box center [120, 13] width 125 height 12
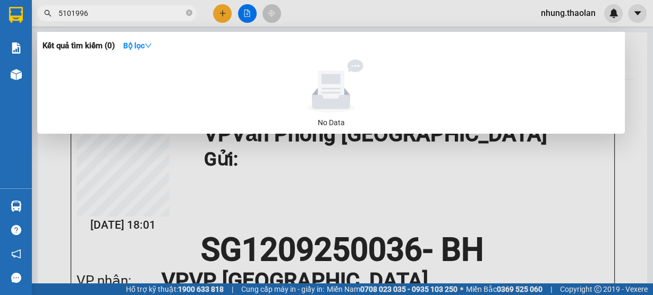
drag, startPoint x: 113, startPoint y: 21, endPoint x: 48, endPoint y: 17, distance: 64.9
click at [48, 17] on div "Kết quả tìm kiếm ( 0 ) Bộ lọc No Data 5101996" at bounding box center [103, 13] width 207 height 19
drag, startPoint x: 89, startPoint y: 12, endPoint x: 31, endPoint y: 12, distance: 57.4
click at [31, 12] on section "Kết quả tìm kiếm ( 0 ) Bộ lọc No Data 5101996 nhung.thaolan Báo cáo Báo cáo dòn…" at bounding box center [326, 147] width 653 height 295
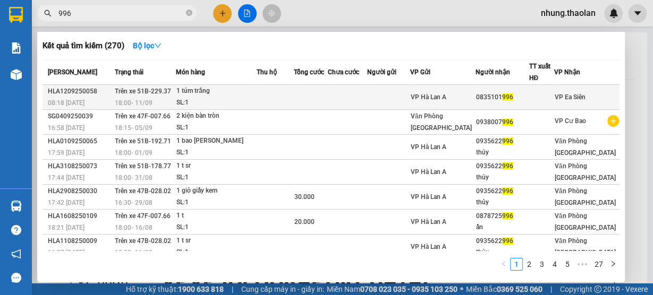
type input "996"
click at [388, 103] on td at bounding box center [388, 97] width 43 height 25
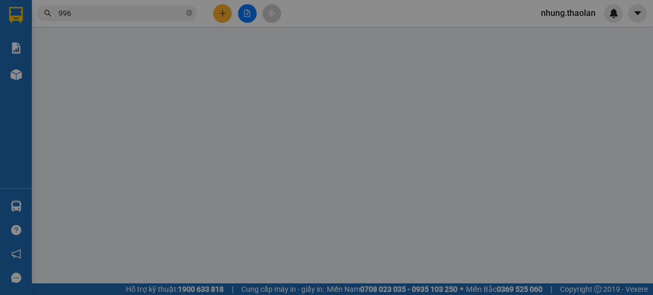
type input "0835101996"
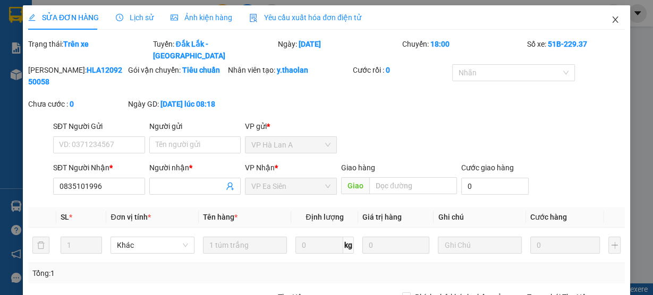
click at [611, 18] on icon "close" at bounding box center [615, 19] width 8 height 8
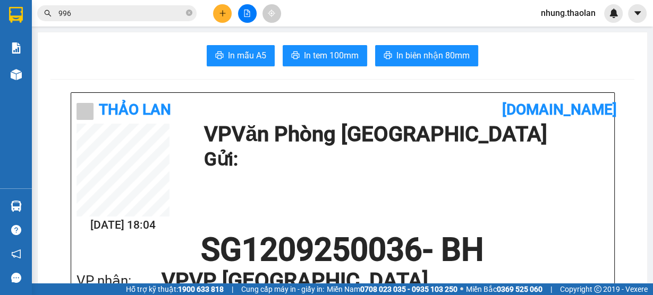
click at [229, 13] on button at bounding box center [222, 13] width 19 height 19
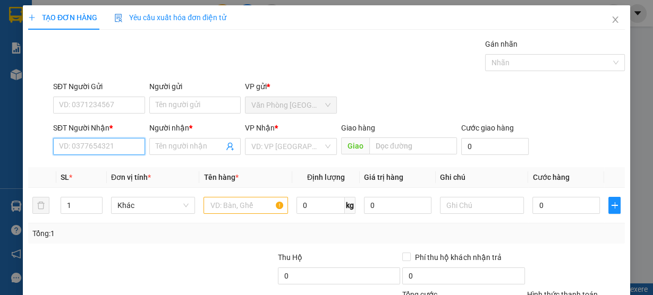
click at [105, 150] on input "SĐT Người Nhận *" at bounding box center [99, 146] width 92 height 17
type input "0979566711"
click at [120, 173] on div "0979566711 - tý" at bounding box center [98, 167] width 91 height 17
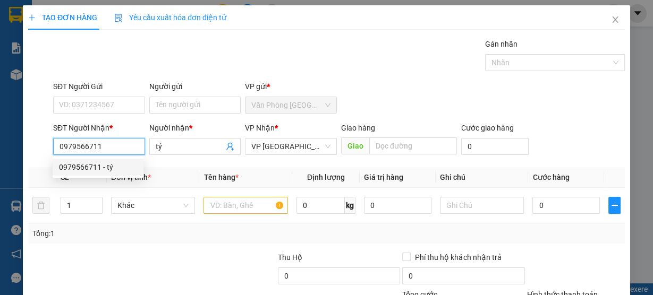
type input "tý"
type input "0979566711"
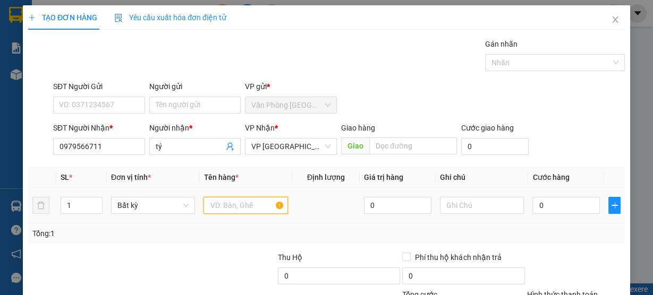
click at [211, 201] on input "text" at bounding box center [245, 205] width 84 height 17
type input "1 hộp tím (ip12pr)"
click at [466, 215] on div at bounding box center [482, 205] width 84 height 21
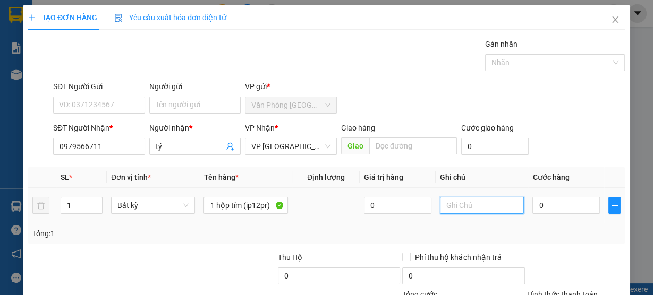
click at [450, 201] on input "text" at bounding box center [482, 205] width 84 height 17
type input "tg 7 triệu"
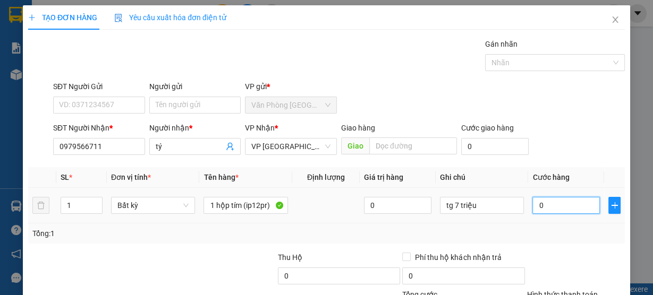
click at [532, 198] on input "0" at bounding box center [565, 205] width 67 height 17
type input "6"
type input "60"
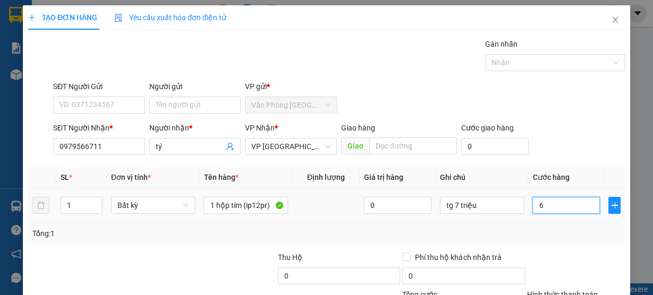
type input "60"
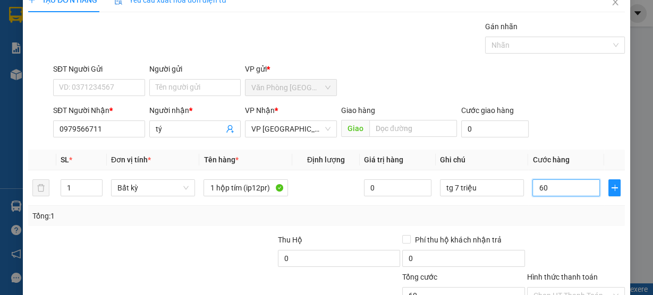
scroll to position [96, 0]
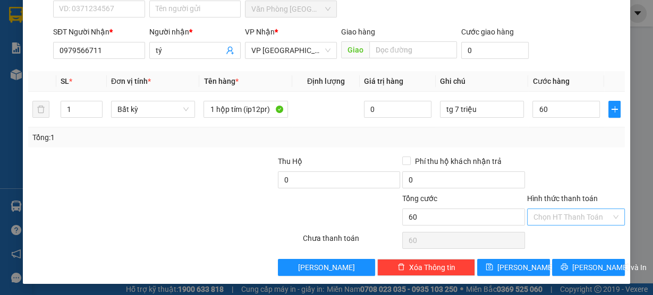
type input "60.000"
click at [548, 211] on input "Hình thức thanh toán" at bounding box center [572, 217] width 78 height 16
drag, startPoint x: 537, startPoint y: 234, endPoint x: 537, endPoint y: 240, distance: 5.9
click at [537, 235] on div "Tại văn phòng" at bounding box center [570, 237] width 84 height 12
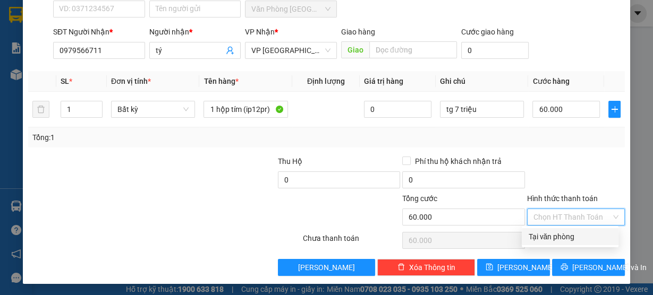
type input "0"
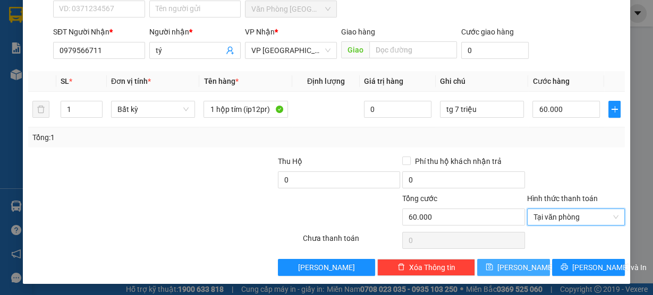
drag, startPoint x: 523, startPoint y: 264, endPoint x: 550, endPoint y: 249, distance: 31.4
click at [523, 264] on button "[PERSON_NAME]" at bounding box center [513, 267] width 73 height 17
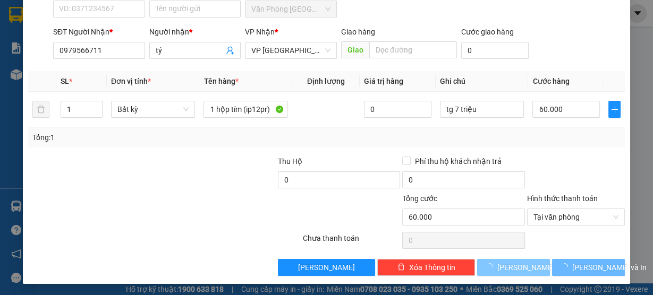
type input "0"
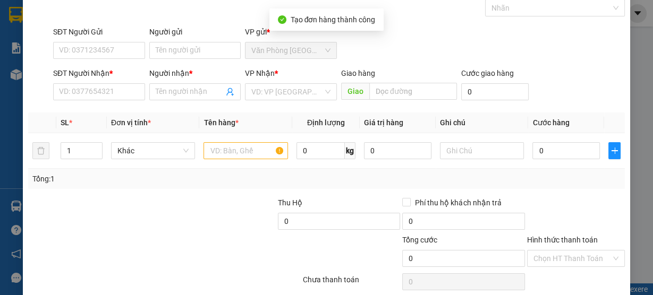
scroll to position [0, 0]
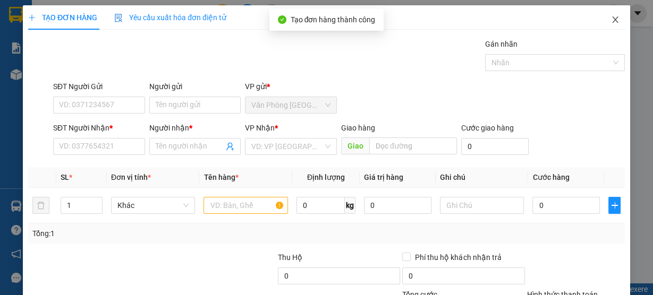
click at [612, 18] on icon "close" at bounding box center [615, 19] width 8 height 8
